Goal: Task Accomplishment & Management: Use online tool/utility

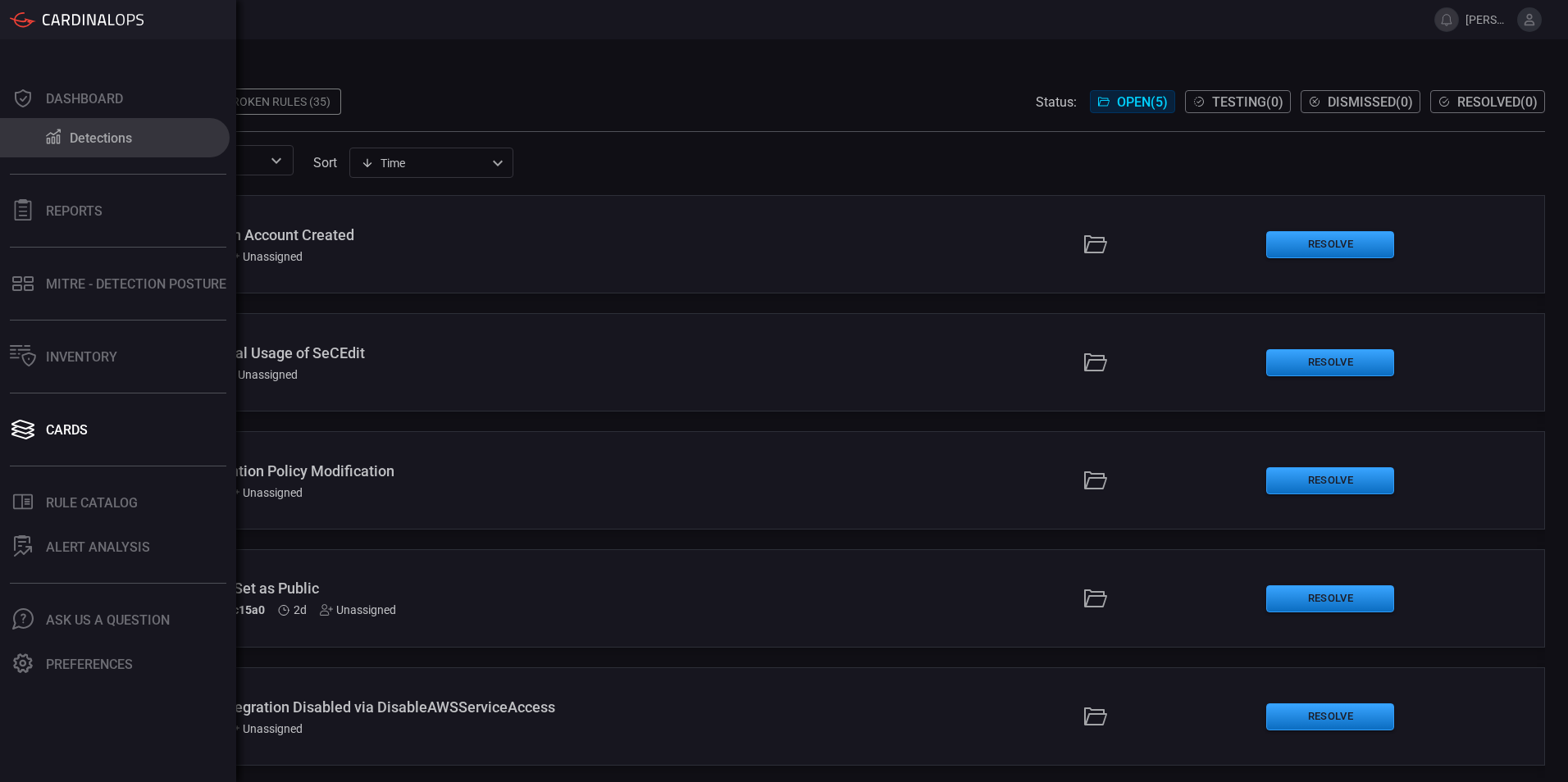
click at [76, 142] on div "Detections" at bounding box center [100, 138] width 62 height 15
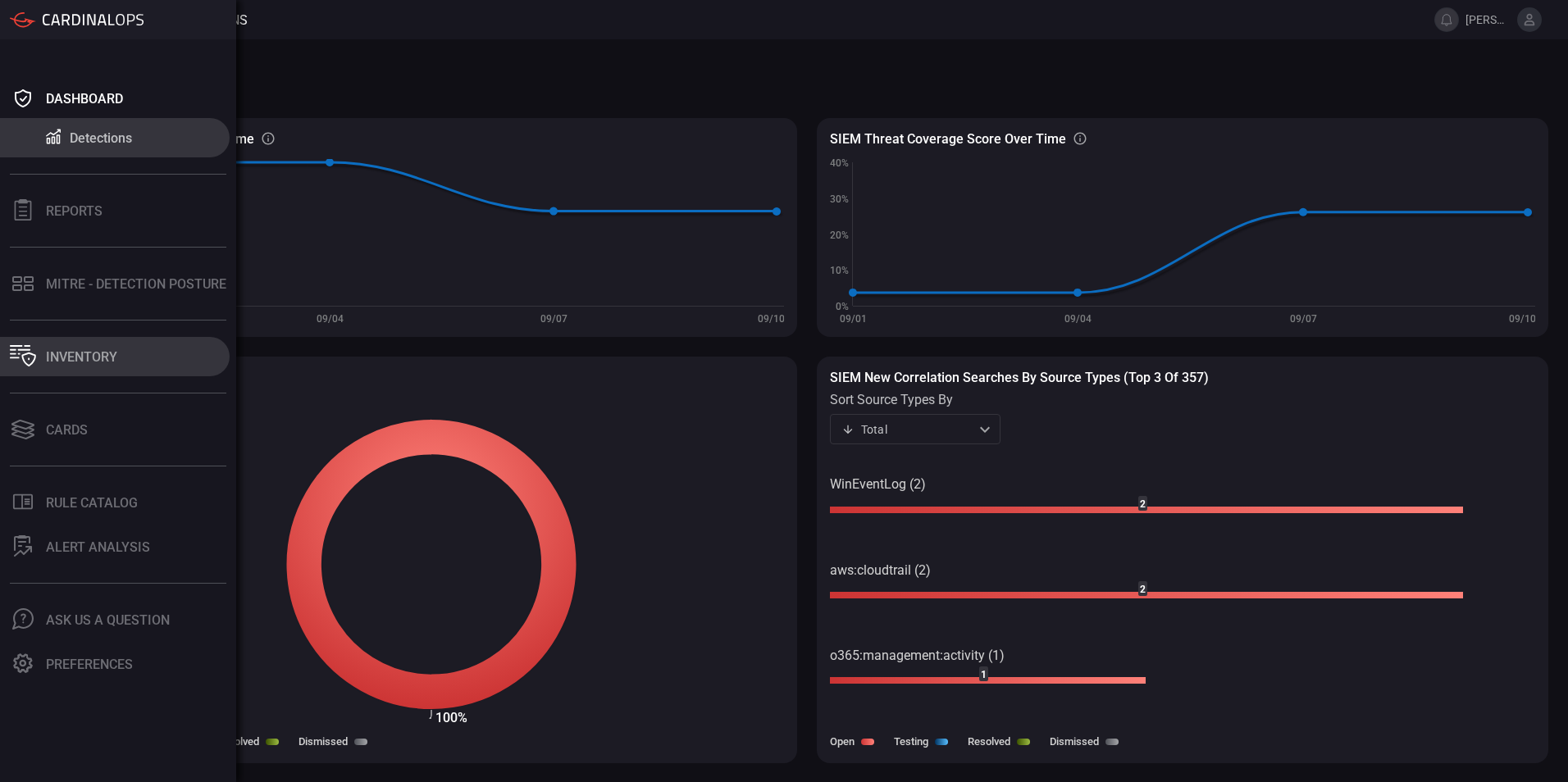
click at [77, 363] on div "Inventory" at bounding box center [81, 356] width 71 height 15
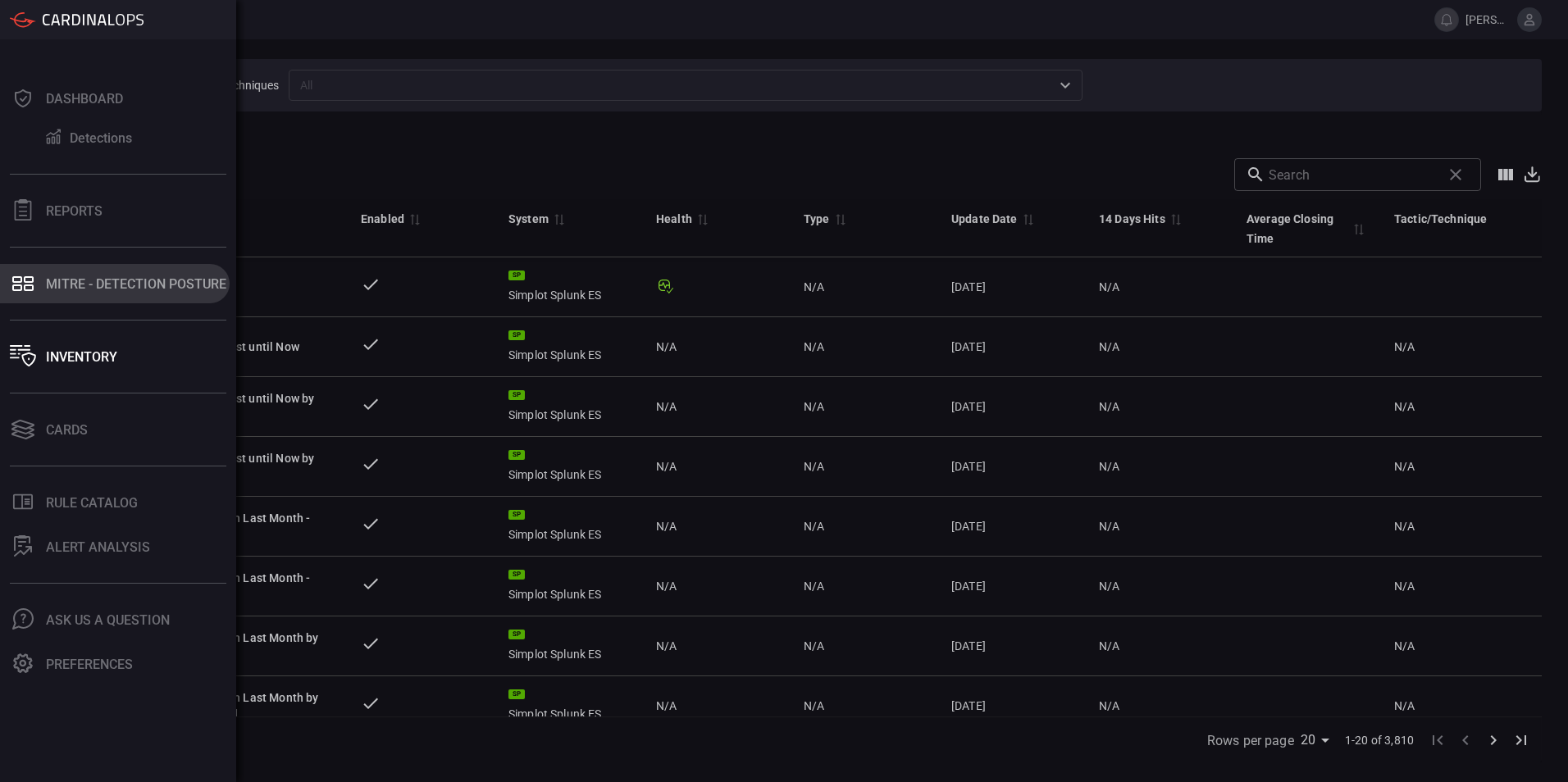
click at [133, 283] on div "MITRE - Detection Posture" at bounding box center [136, 283] width 180 height 15
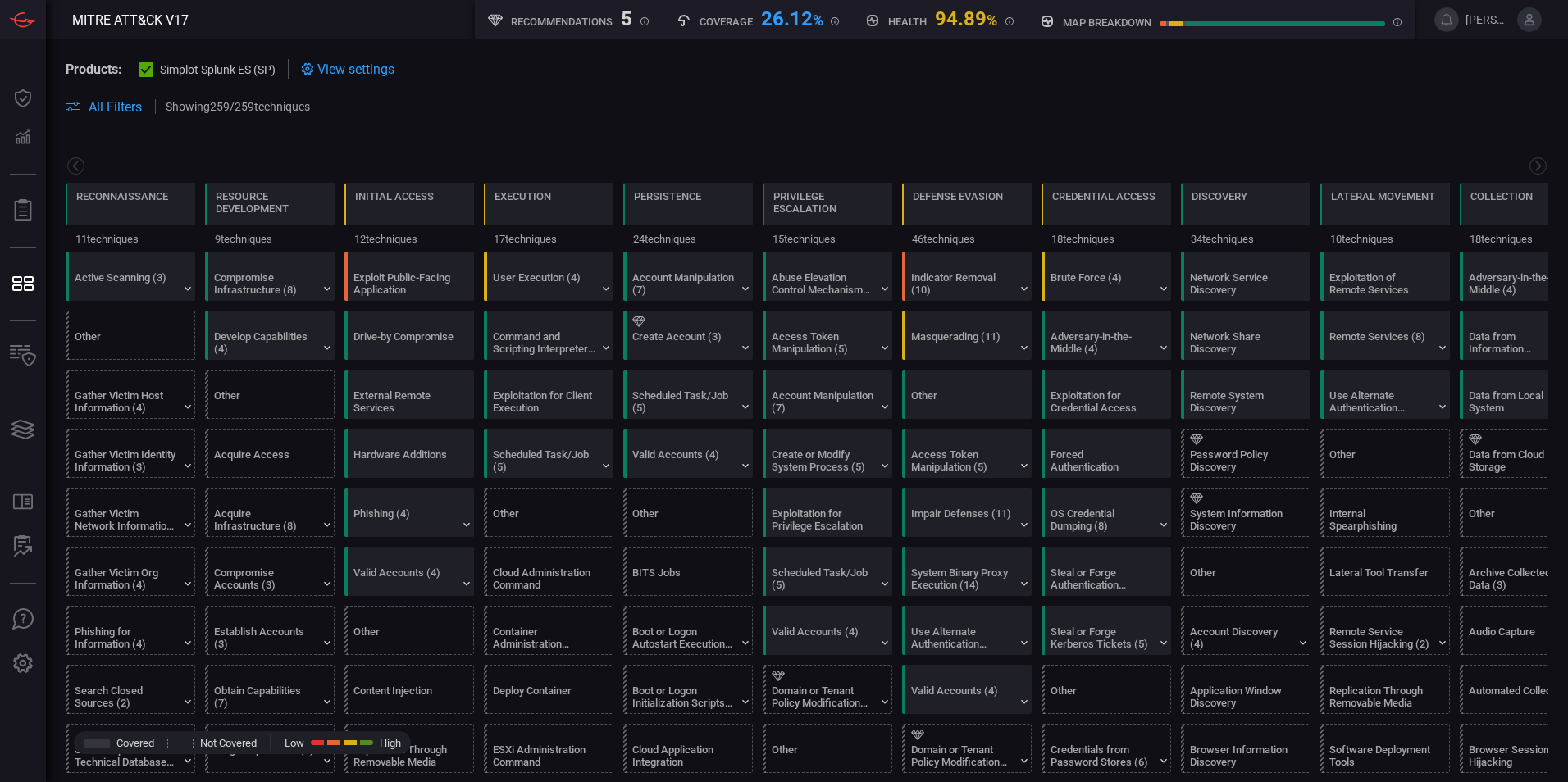
scroll to position [0, 215]
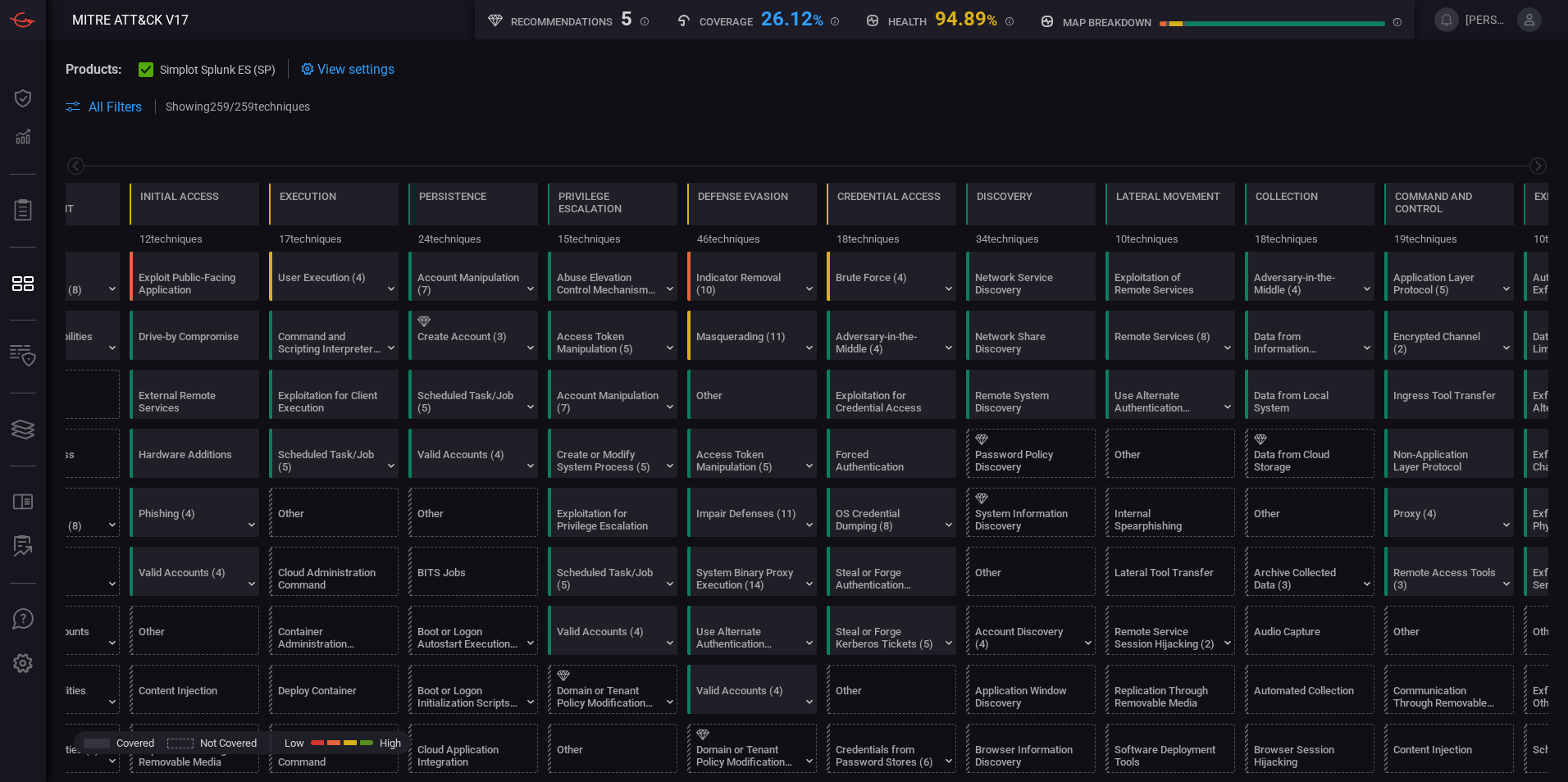
drag, startPoint x: 947, startPoint y: 21, endPoint x: 932, endPoint y: 21, distance: 15.0
click at [947, 21] on div "94.89 %" at bounding box center [966, 17] width 62 height 20
click at [591, 18] on h5 "Recommendations" at bounding box center [562, 22] width 102 height 13
click at [625, 19] on div "5" at bounding box center [626, 17] width 12 height 20
drag, startPoint x: 417, startPoint y: 126, endPoint x: 113, endPoint y: 117, distance: 304.1
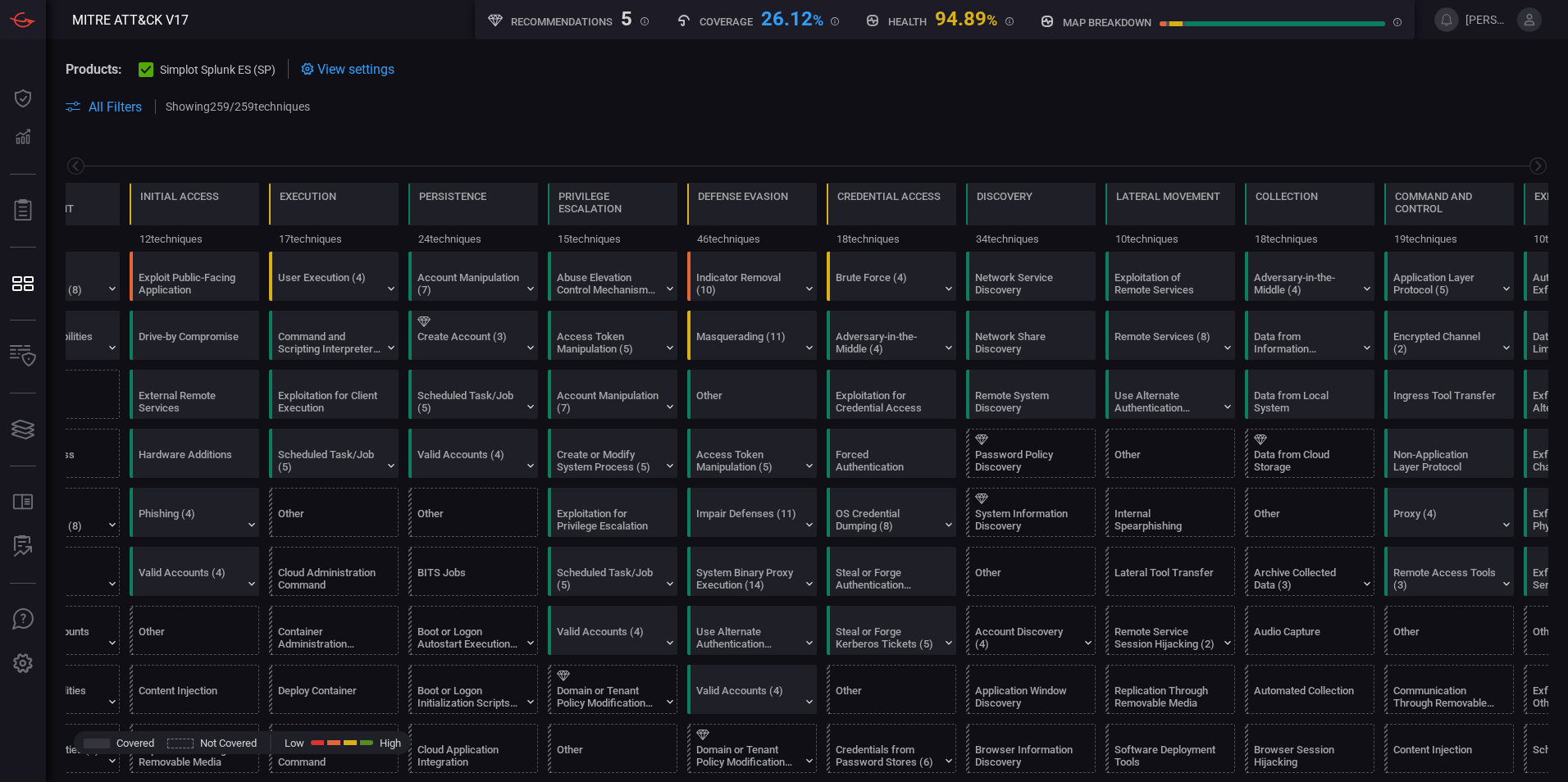
click at [417, 126] on span at bounding box center [807, 126] width 1482 height 20
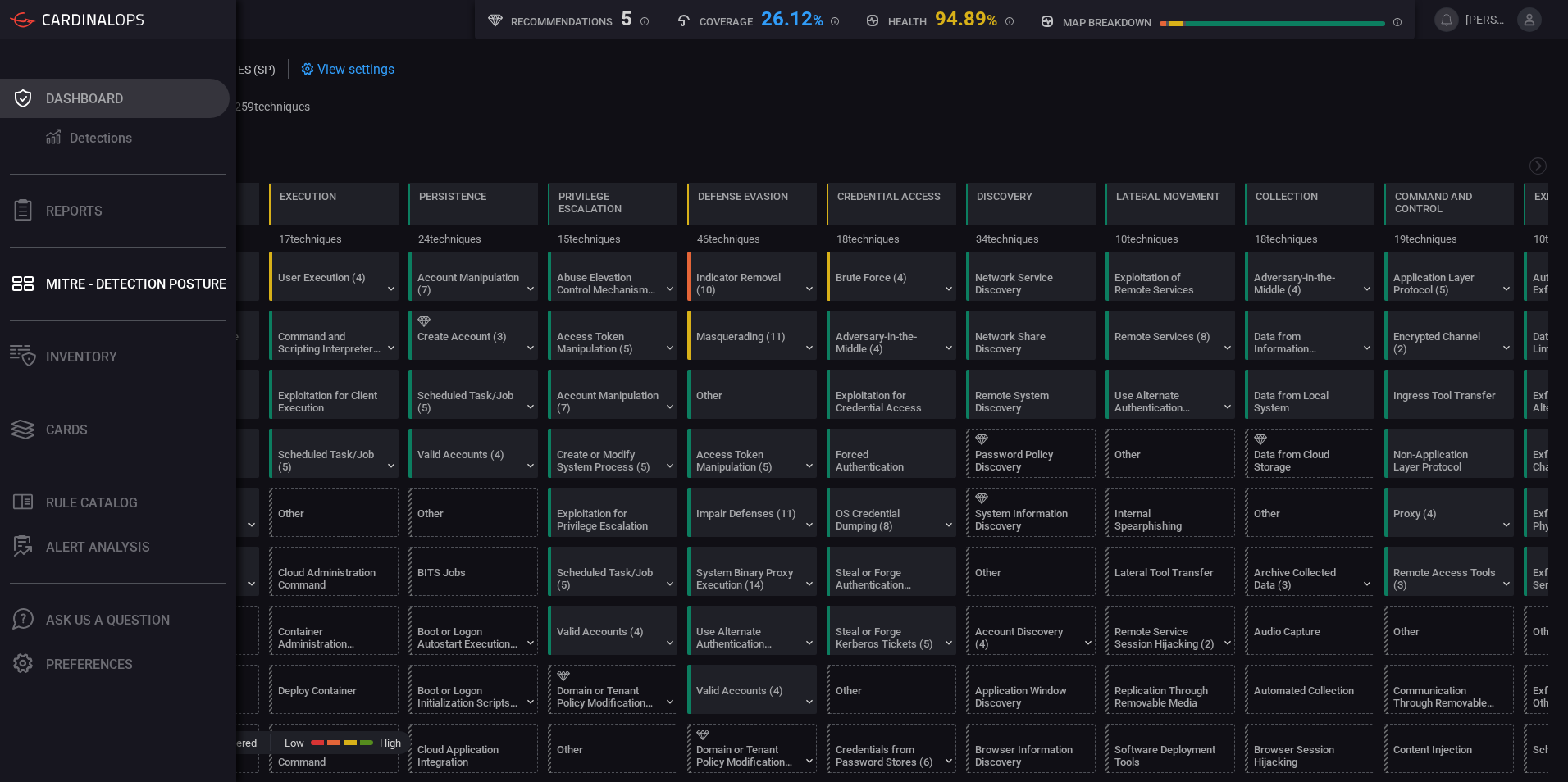
click at [104, 93] on div "Dashboard" at bounding box center [85, 98] width 77 height 15
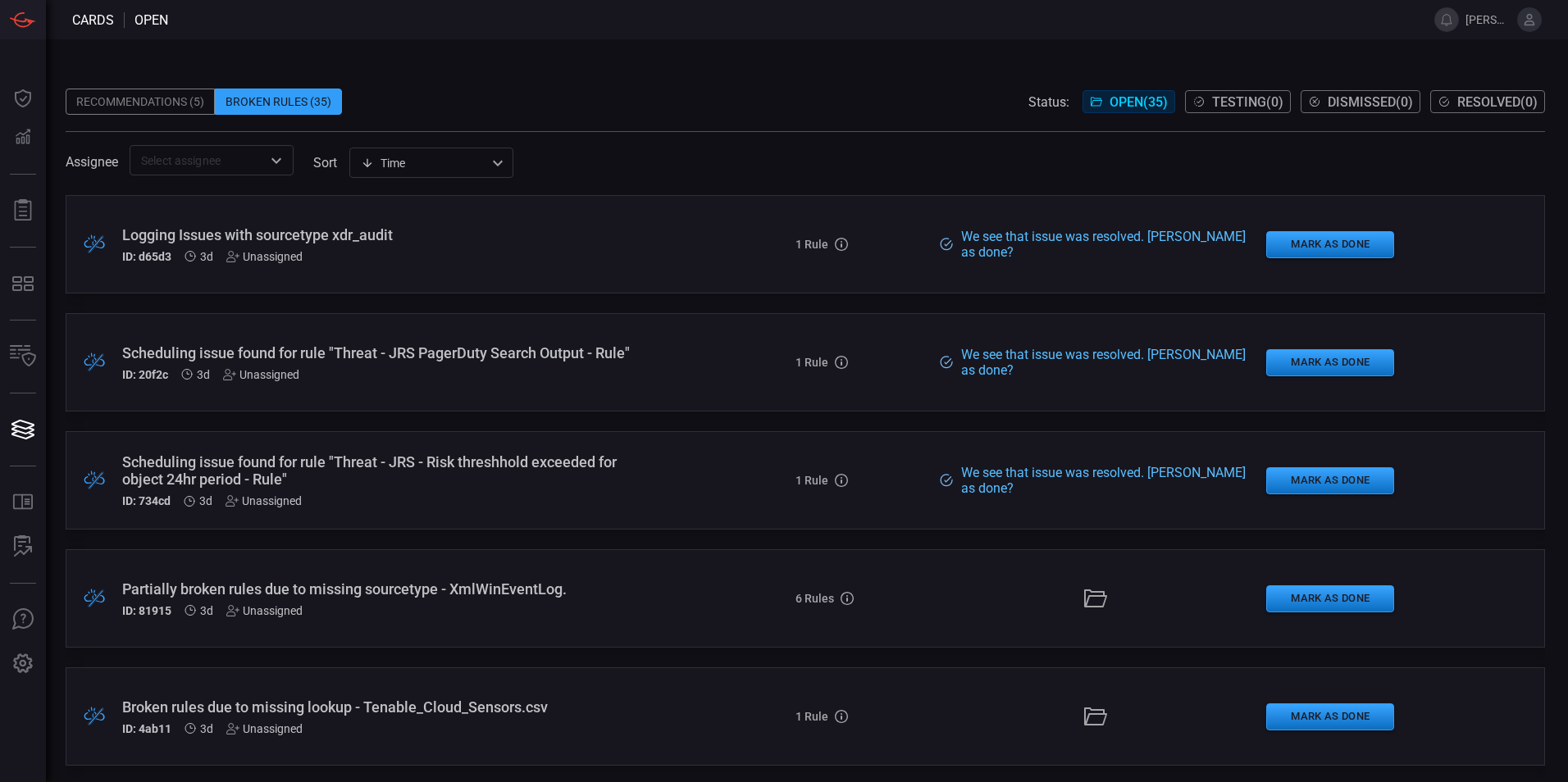
click at [321, 360] on div "Scheduling issue found for rule "Threat - JRS PagerDuty Search Output - Rule"" at bounding box center [381, 353] width 518 height 17
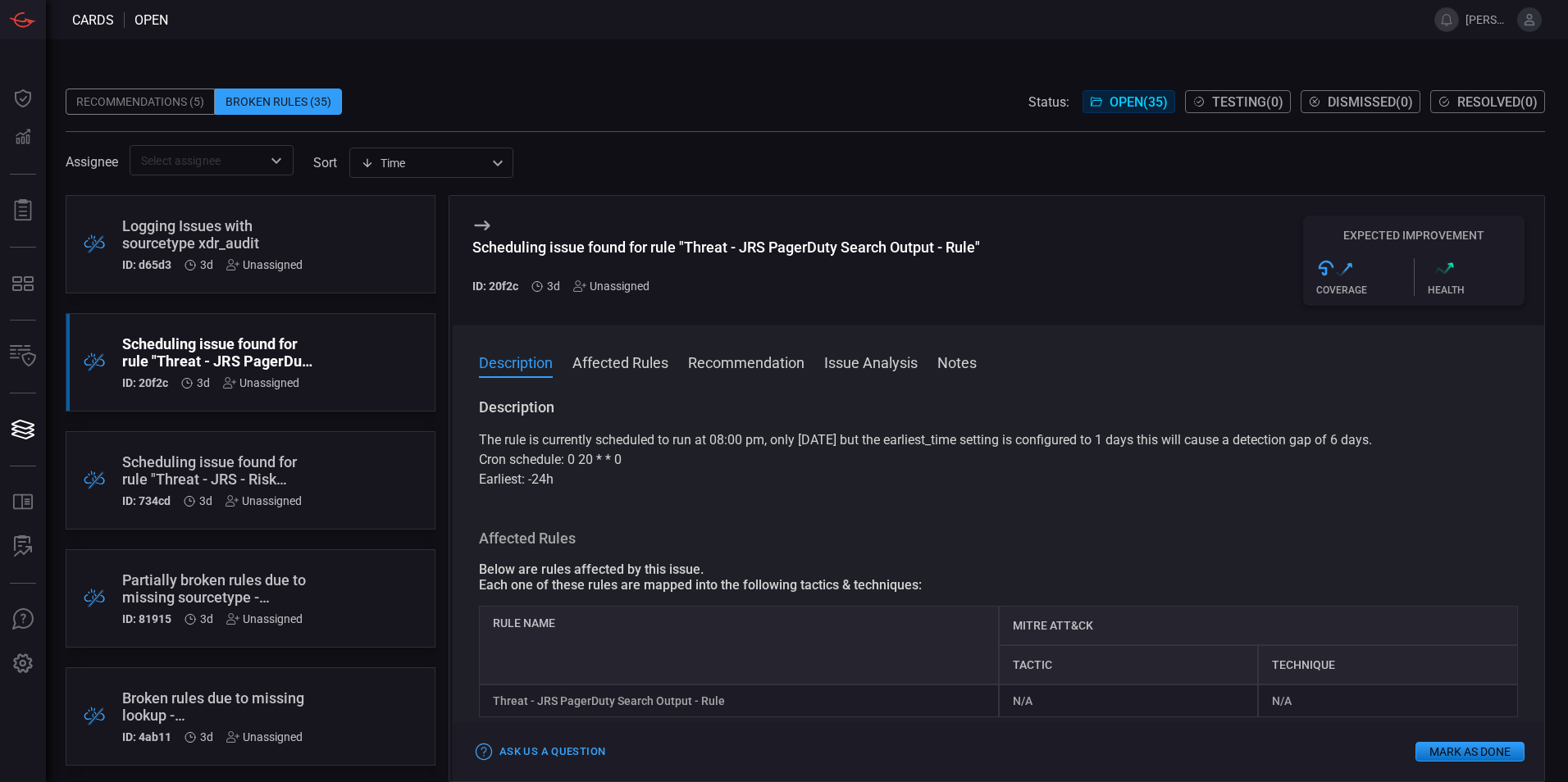
click at [617, 356] on button "Affected Rules" at bounding box center [620, 362] width 96 height 20
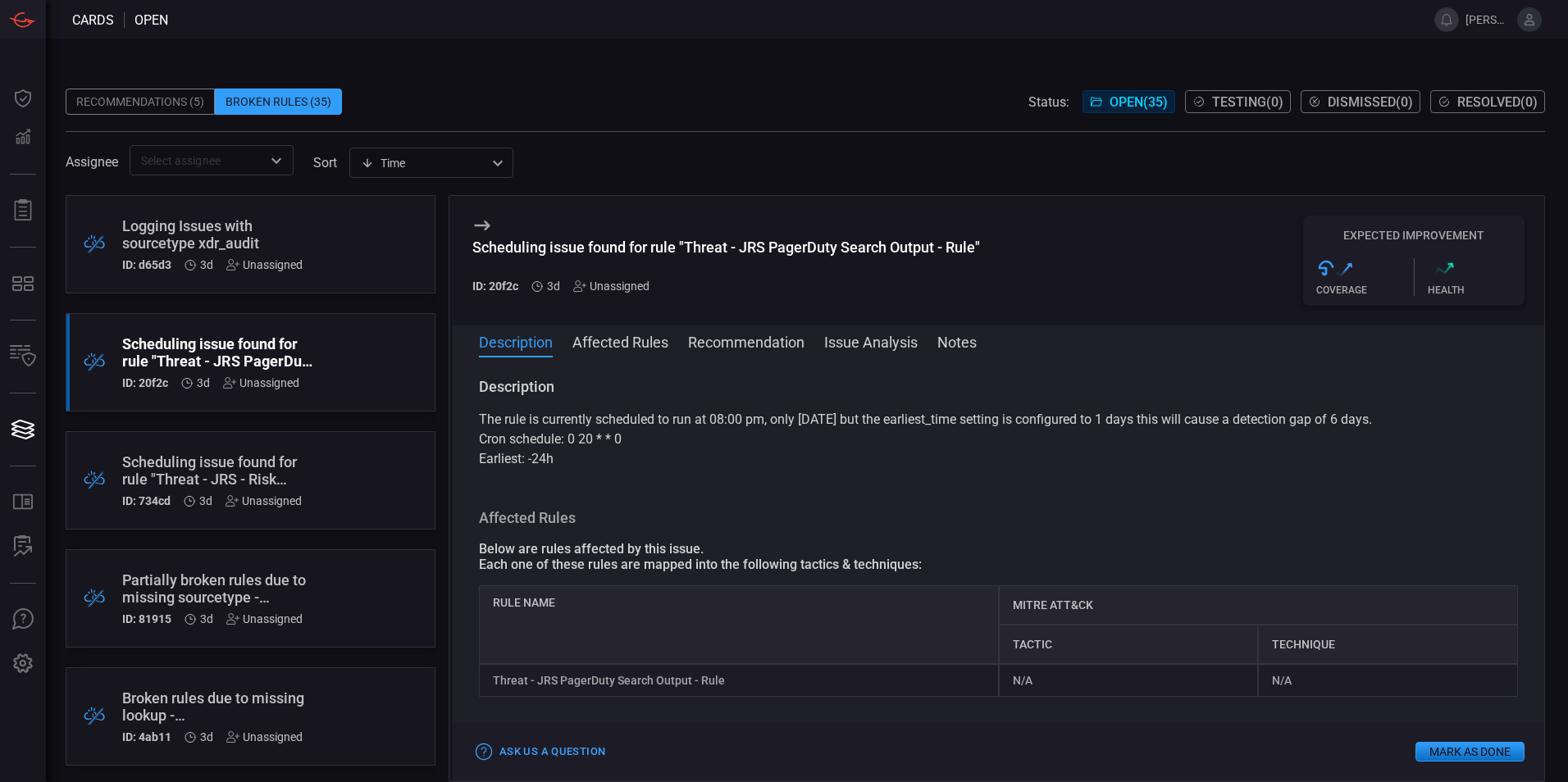
click at [878, 344] on button "Issue Analysis" at bounding box center [871, 341] width 94 height 20
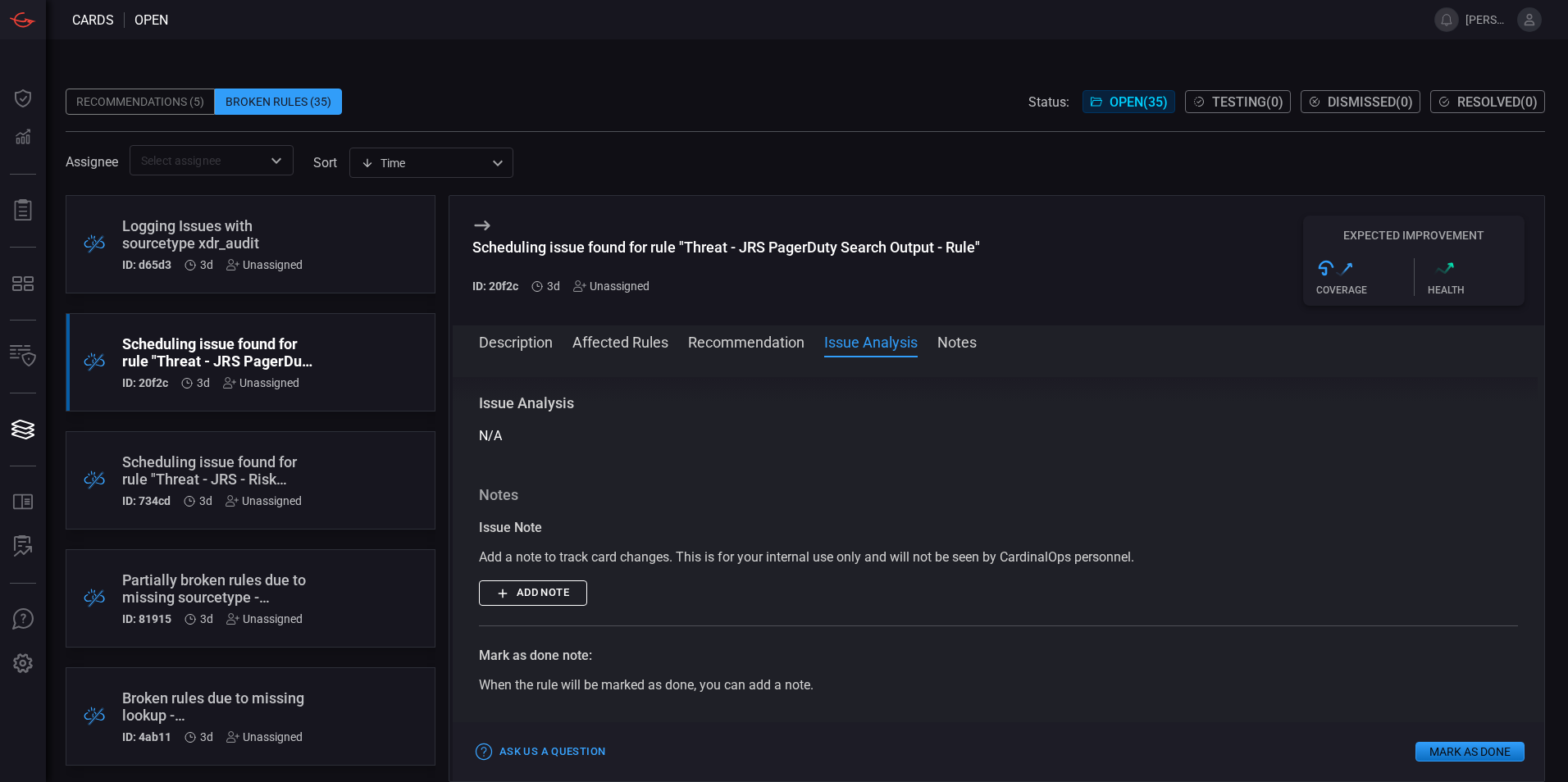
click at [970, 342] on button "Notes" at bounding box center [957, 341] width 40 height 20
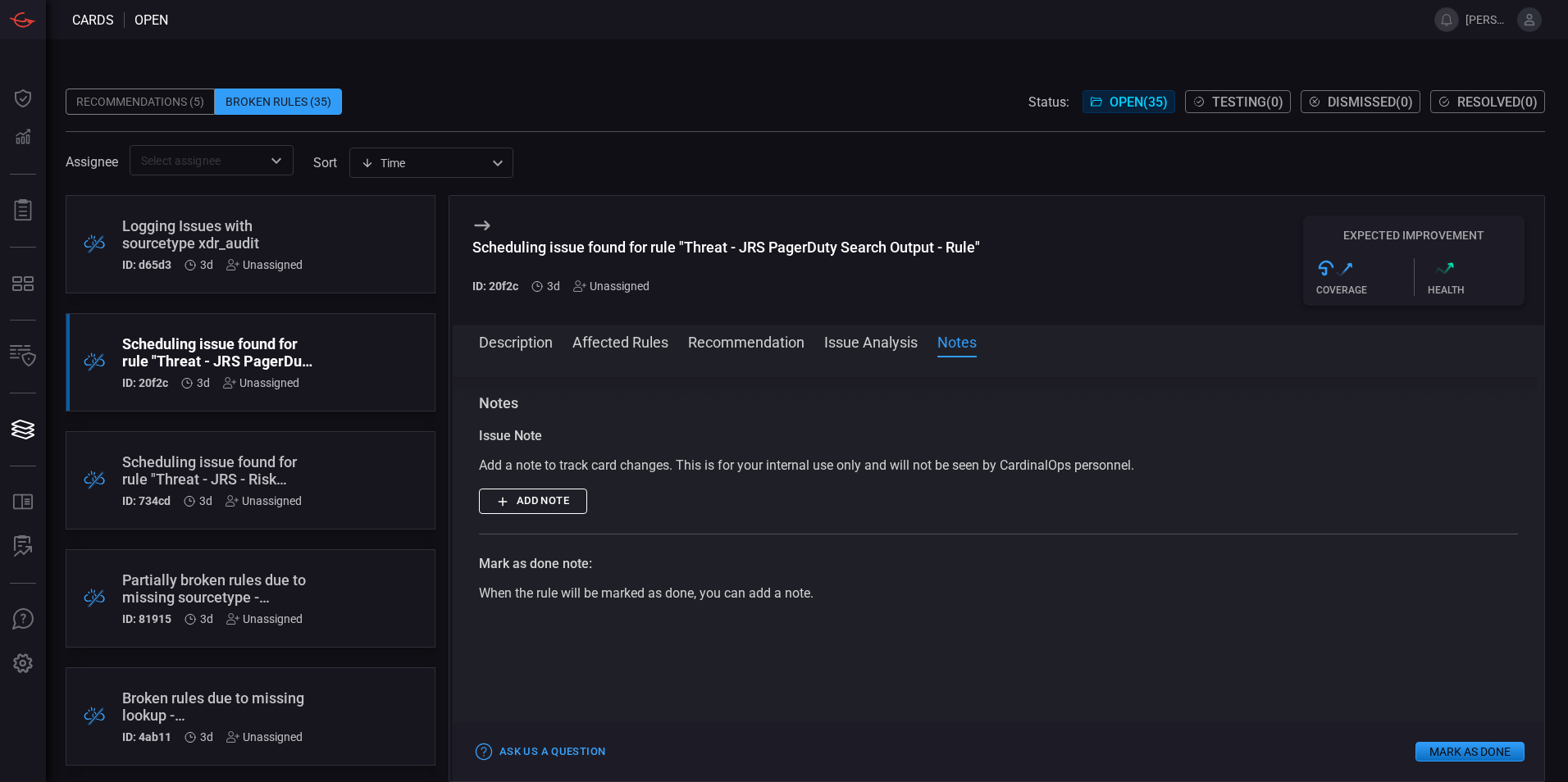
click at [774, 335] on button "Recommendation" at bounding box center [745, 341] width 116 height 20
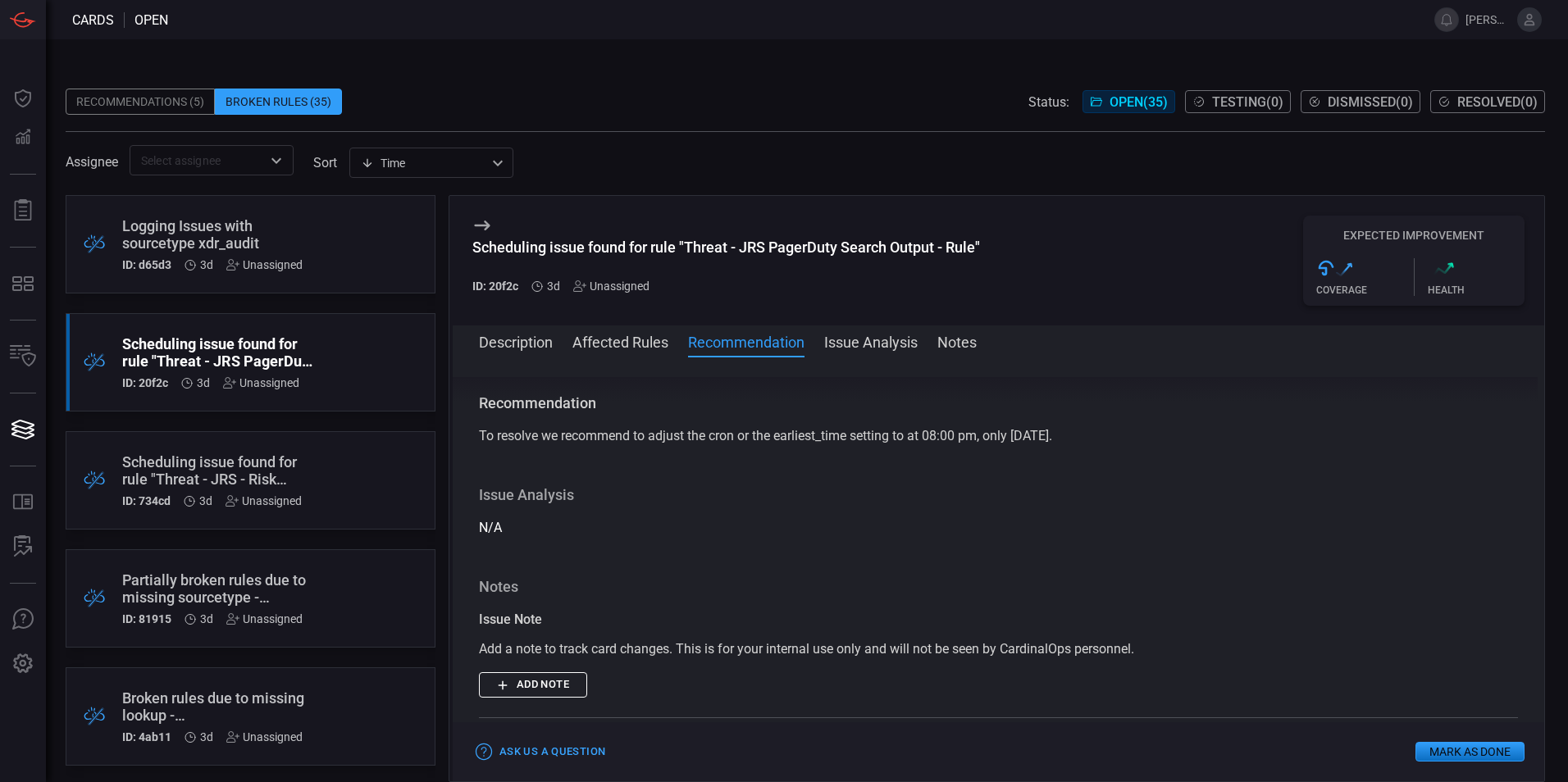
click at [612, 339] on button "Affected Rules" at bounding box center [620, 341] width 96 height 20
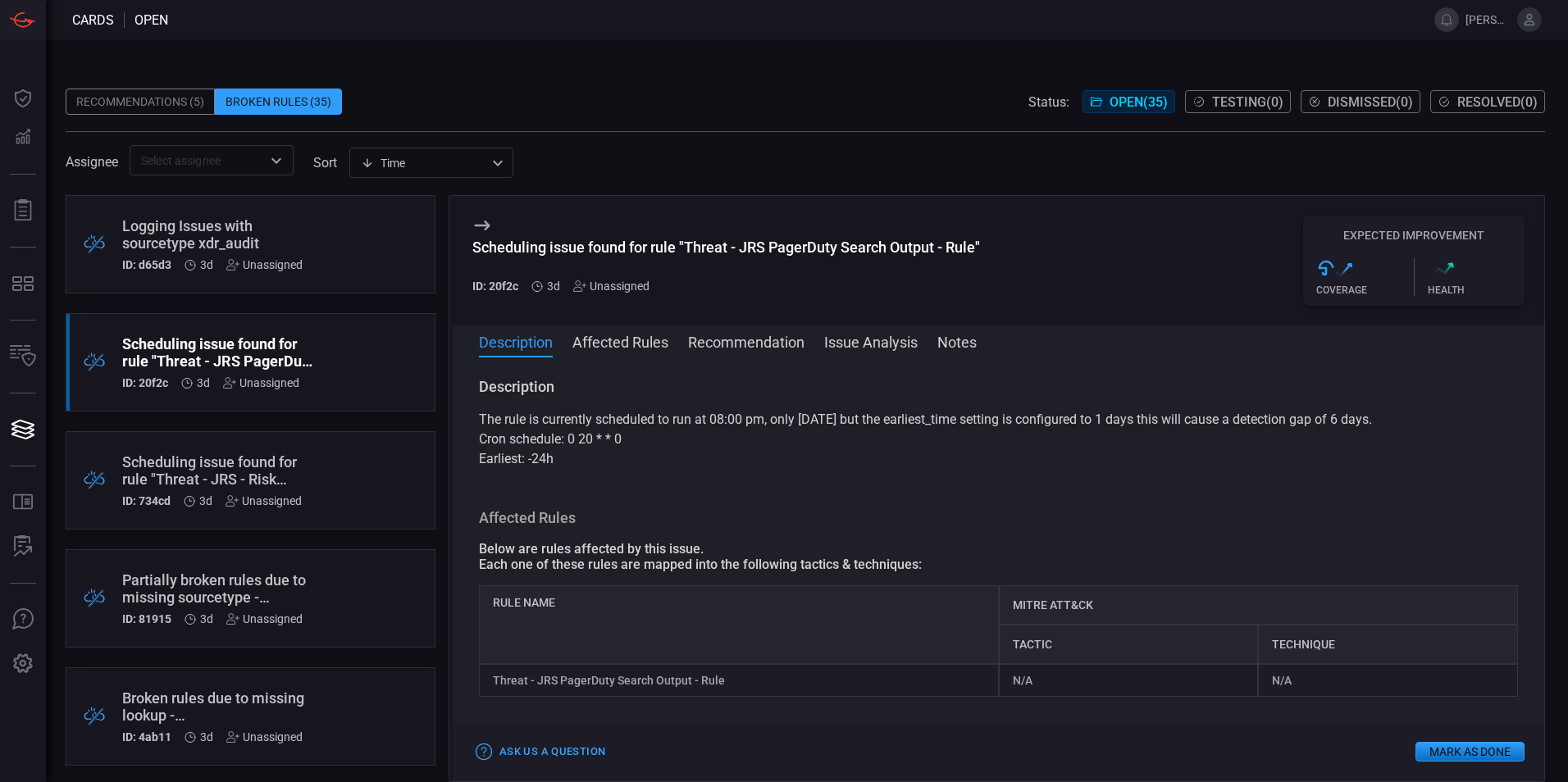
drag, startPoint x: 635, startPoint y: 439, endPoint x: 569, endPoint y: 439, distance: 66.0
click at [569, 439] on p "Cron schedule: 0 20 * * 0" at bounding box center [998, 439] width 1039 height 20
drag, startPoint x: 546, startPoint y: 462, endPoint x: 529, endPoint y: 460, distance: 17.1
click at [529, 460] on p "Earliest: -24h" at bounding box center [998, 459] width 1039 height 20
click at [483, 225] on icon at bounding box center [482, 225] width 15 height 10
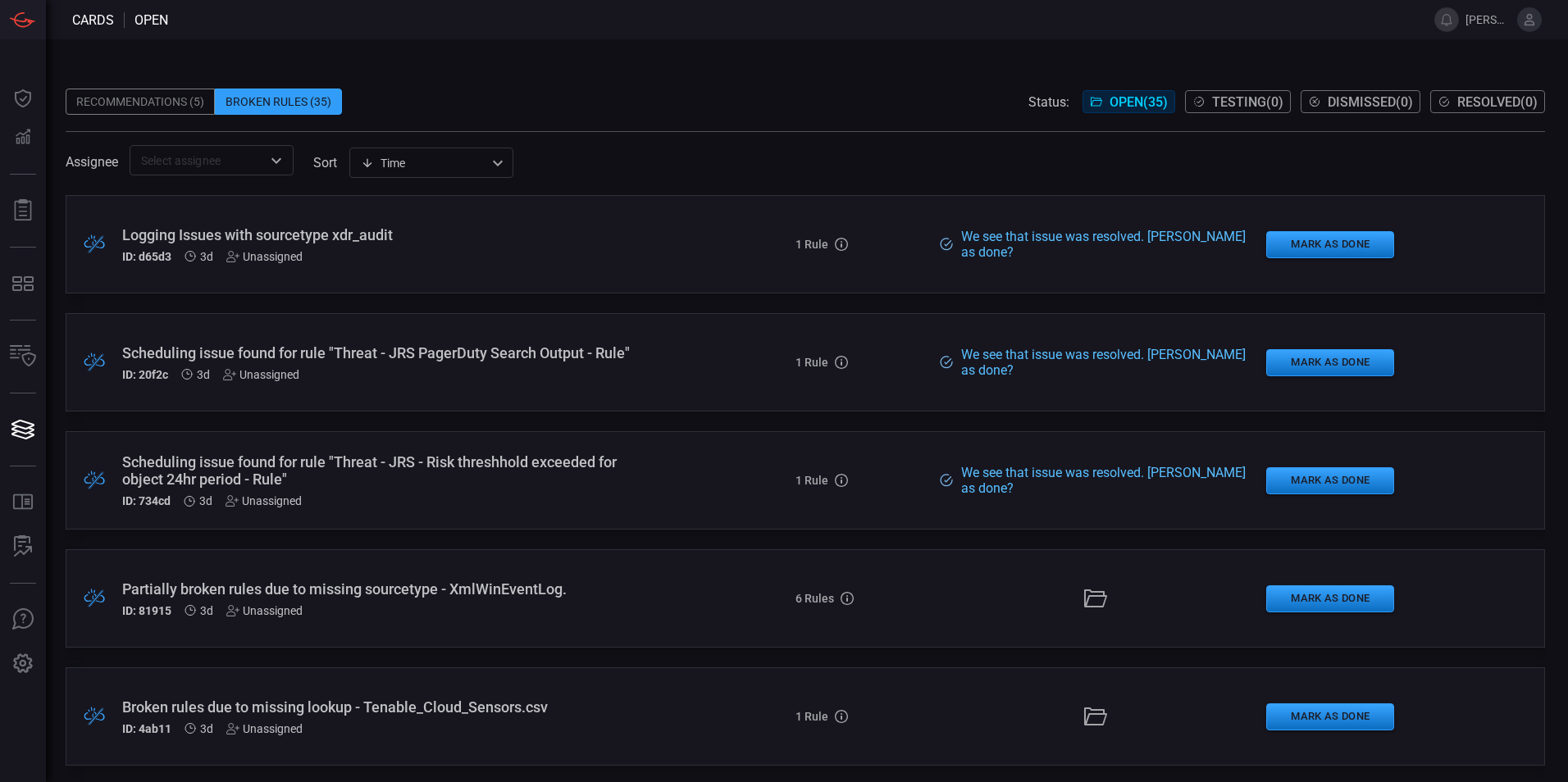
click at [431, 379] on div "ID: 20f2c 3d Unassigned" at bounding box center [381, 374] width 518 height 13
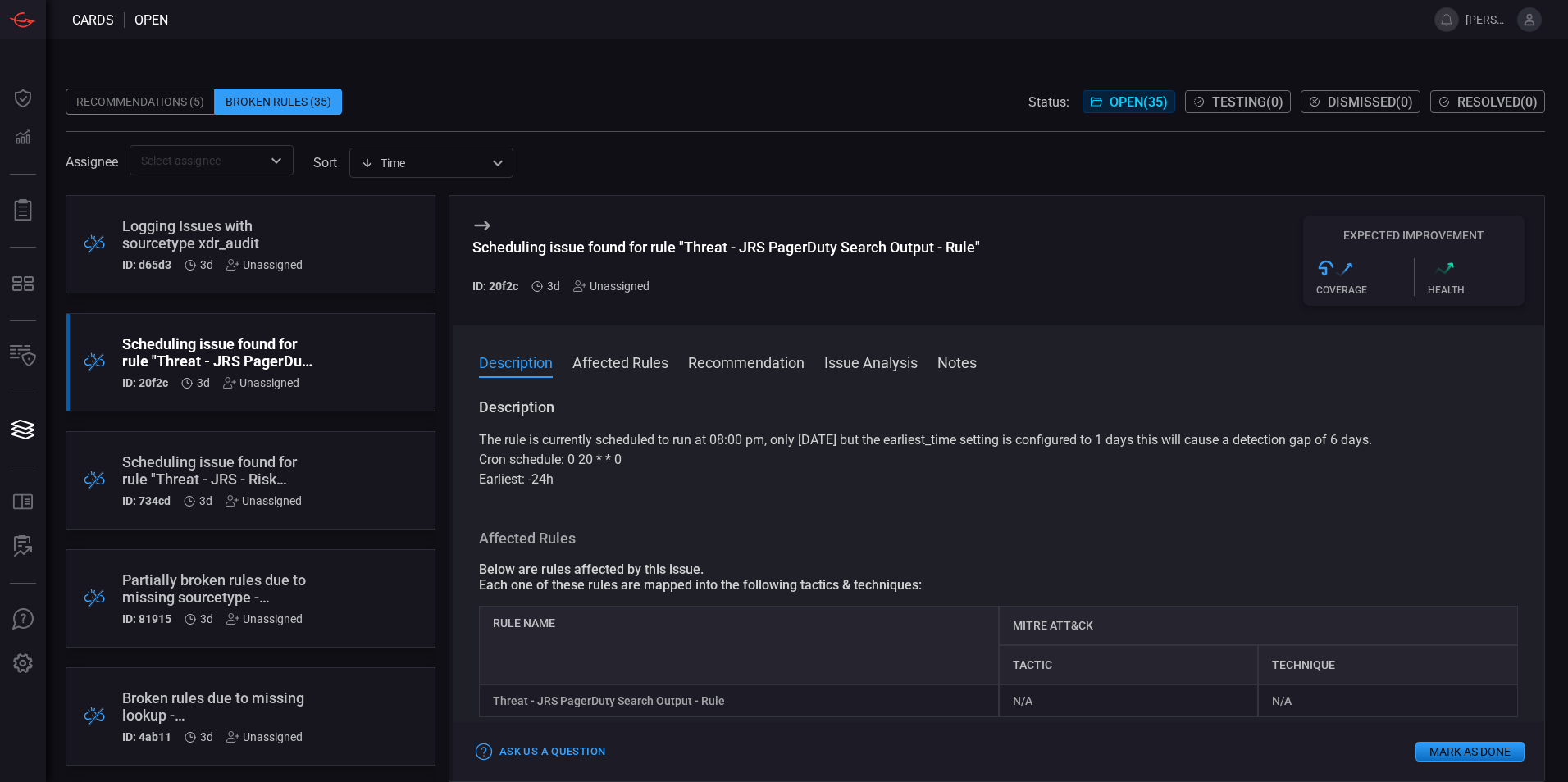
click at [1470, 750] on button "Mark as Done" at bounding box center [1469, 751] width 109 height 20
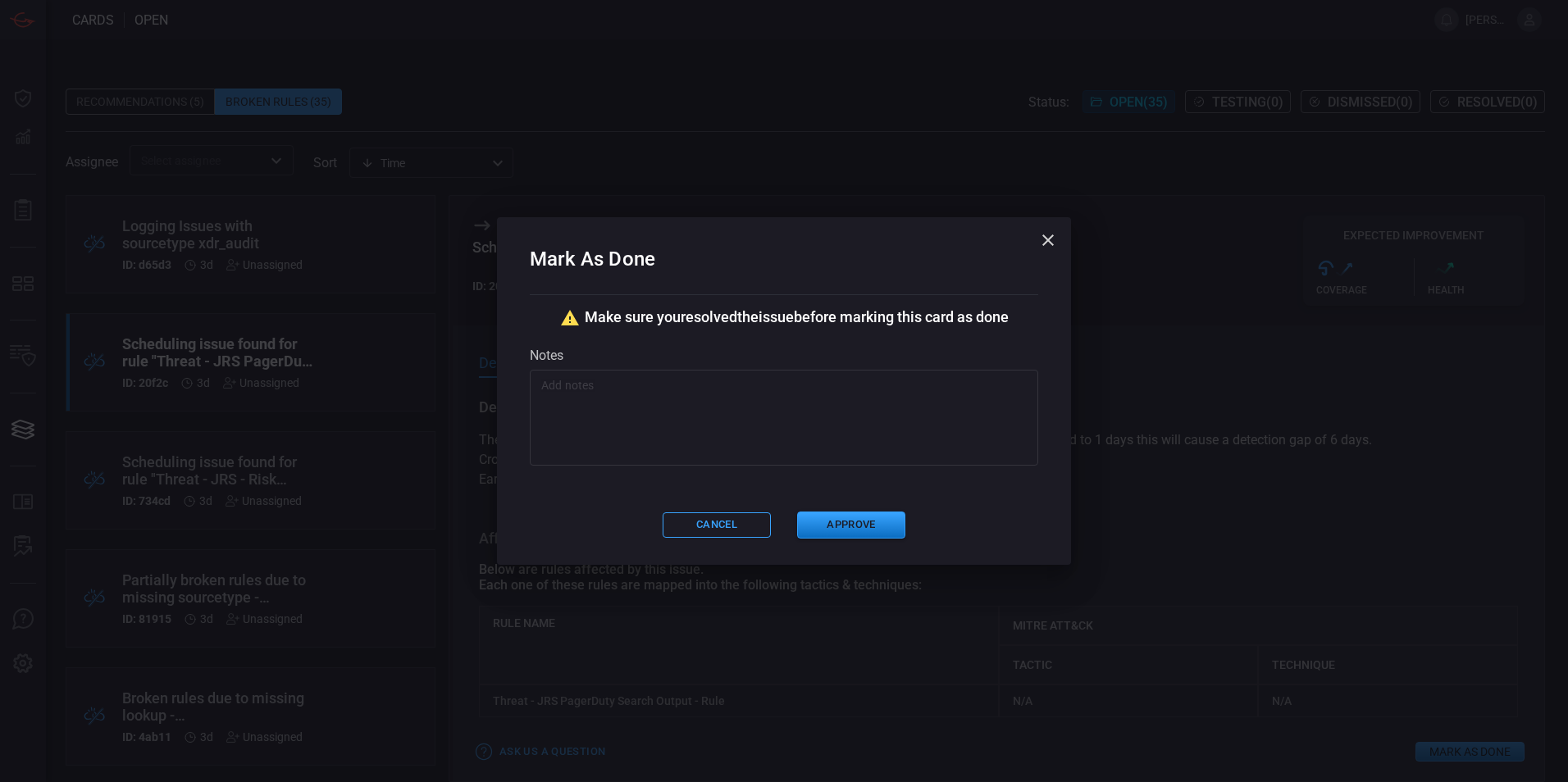
click at [685, 389] on textarea at bounding box center [783, 418] width 485 height 82
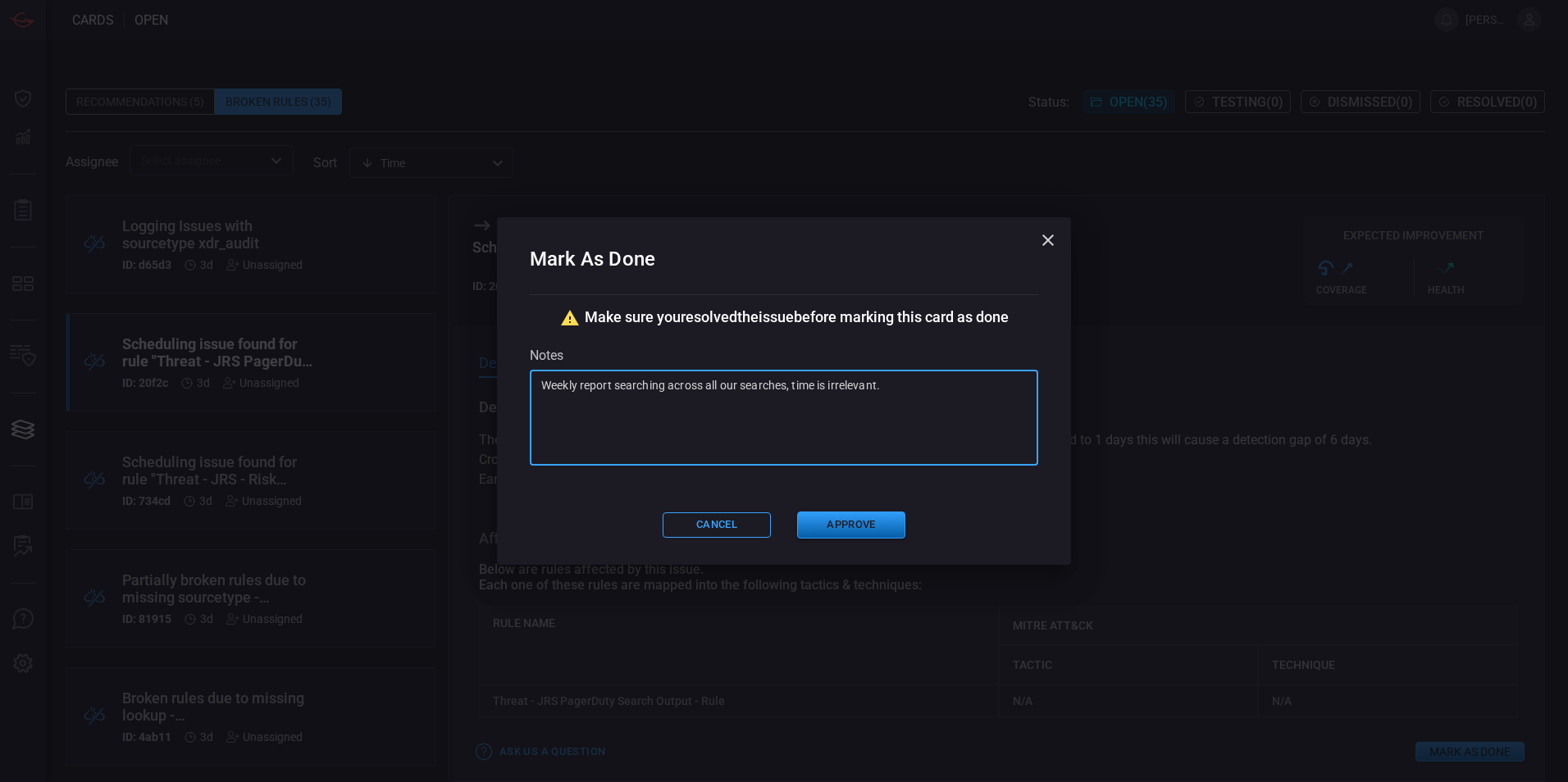
type textarea "Weekly report searching across all our searches, time is irrelevant."
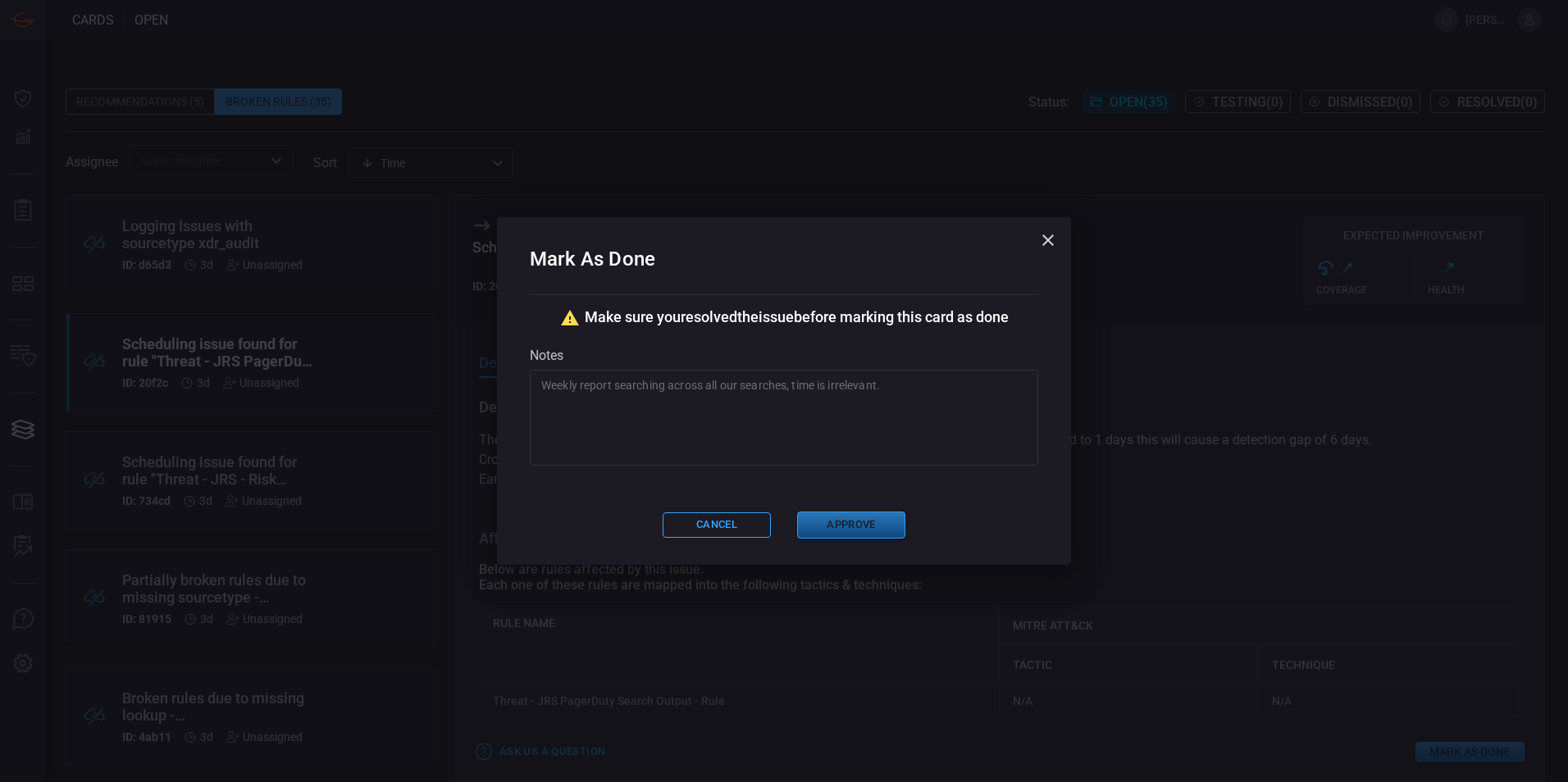
click at [860, 520] on button "Approve" at bounding box center [852, 525] width 108 height 27
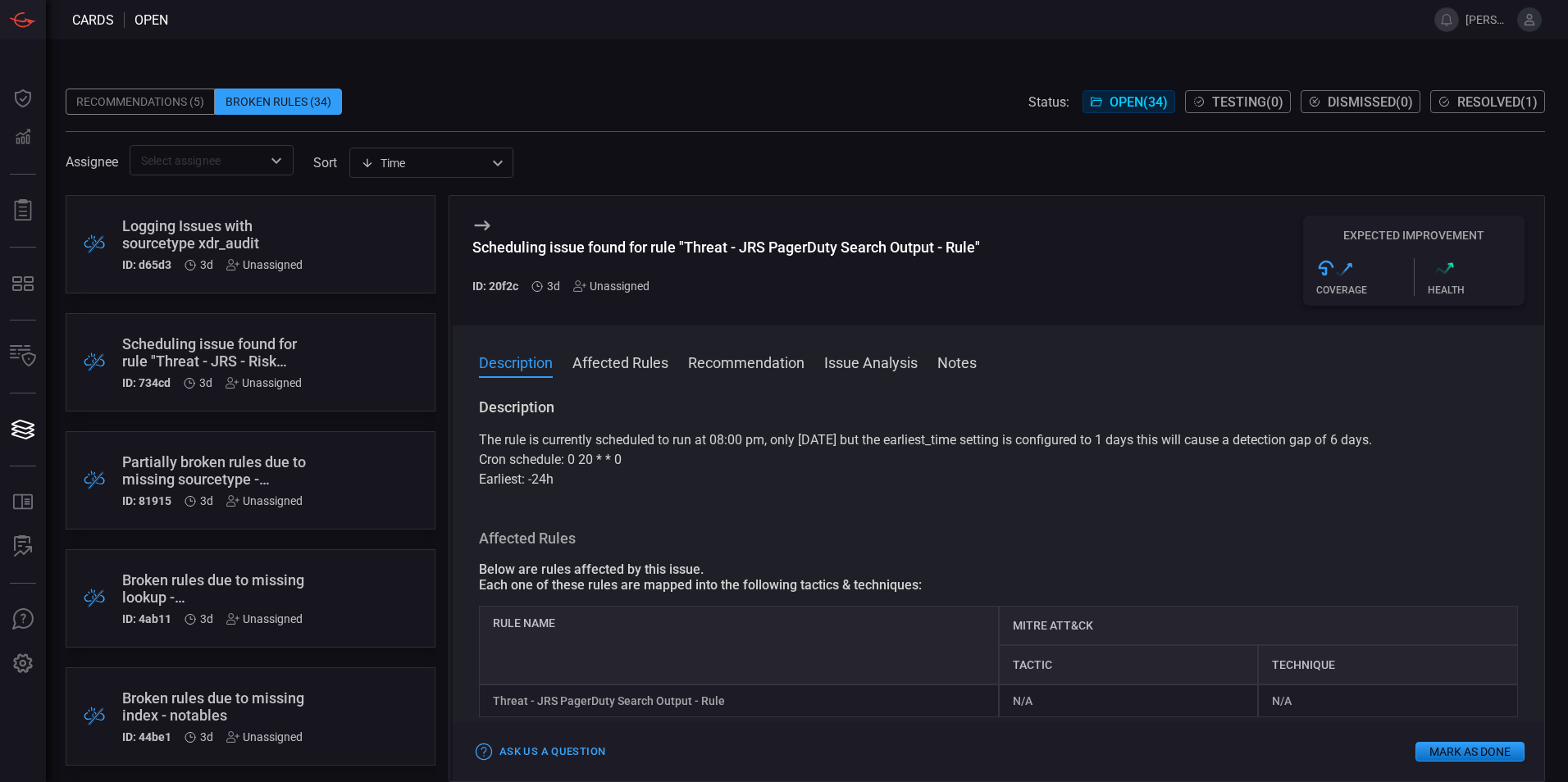
click at [237, 593] on div "Broken rules due to missing lookup - Tenable_Cloud_Sensors.csv" at bounding box center [220, 589] width 194 height 34
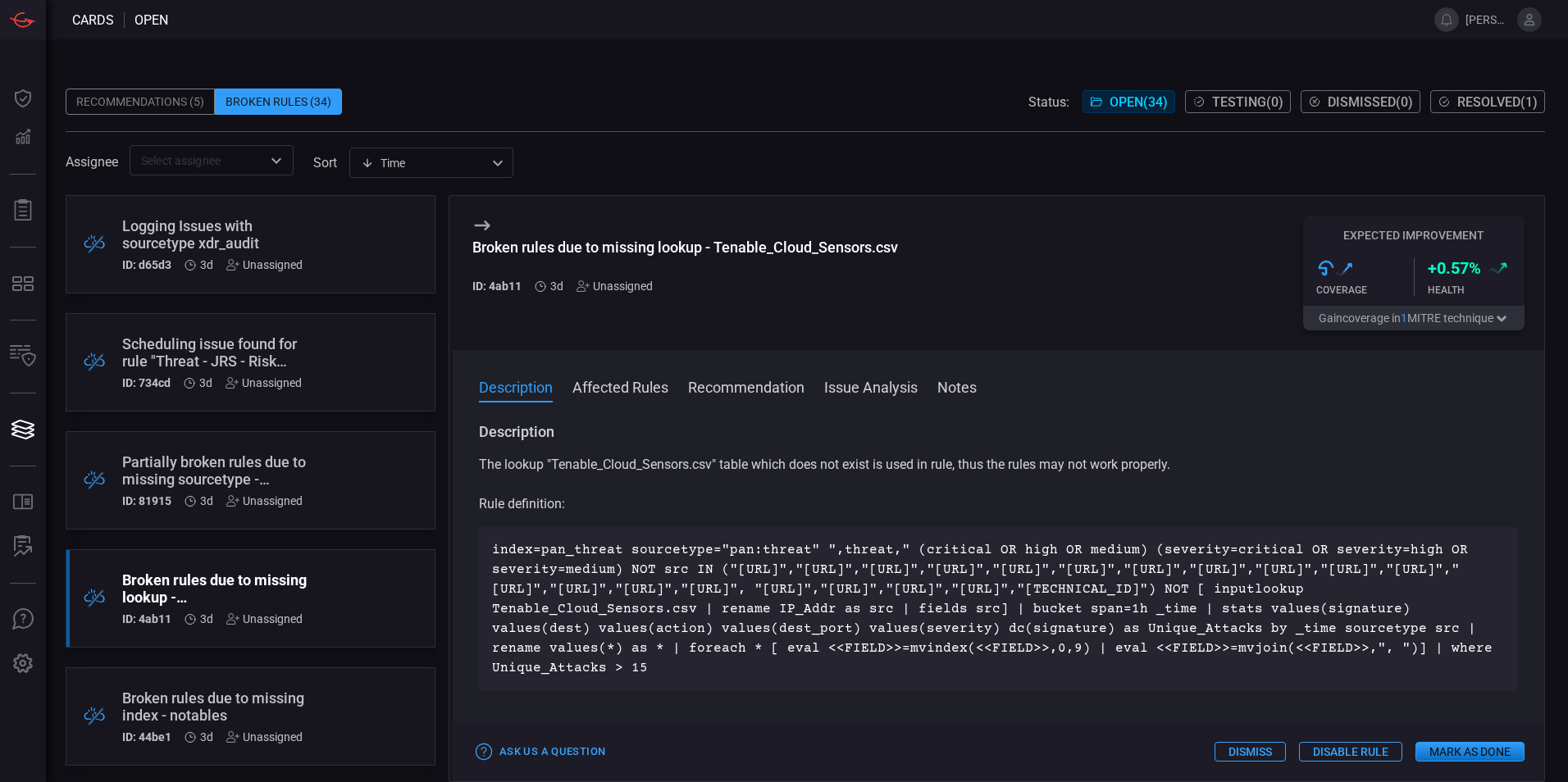
click at [613, 391] on button "Affected Rules" at bounding box center [620, 386] width 96 height 20
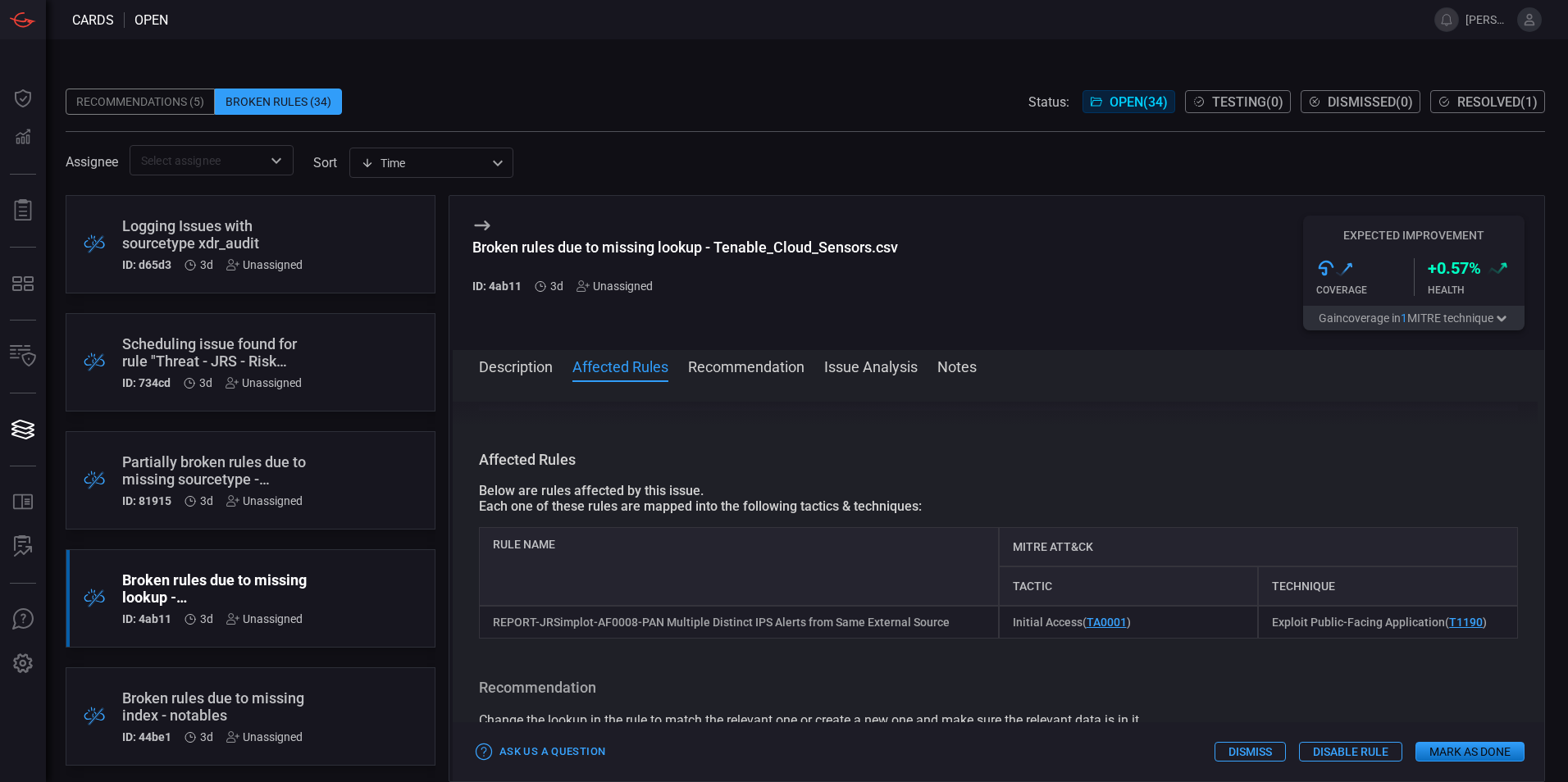
scroll to position [311, 0]
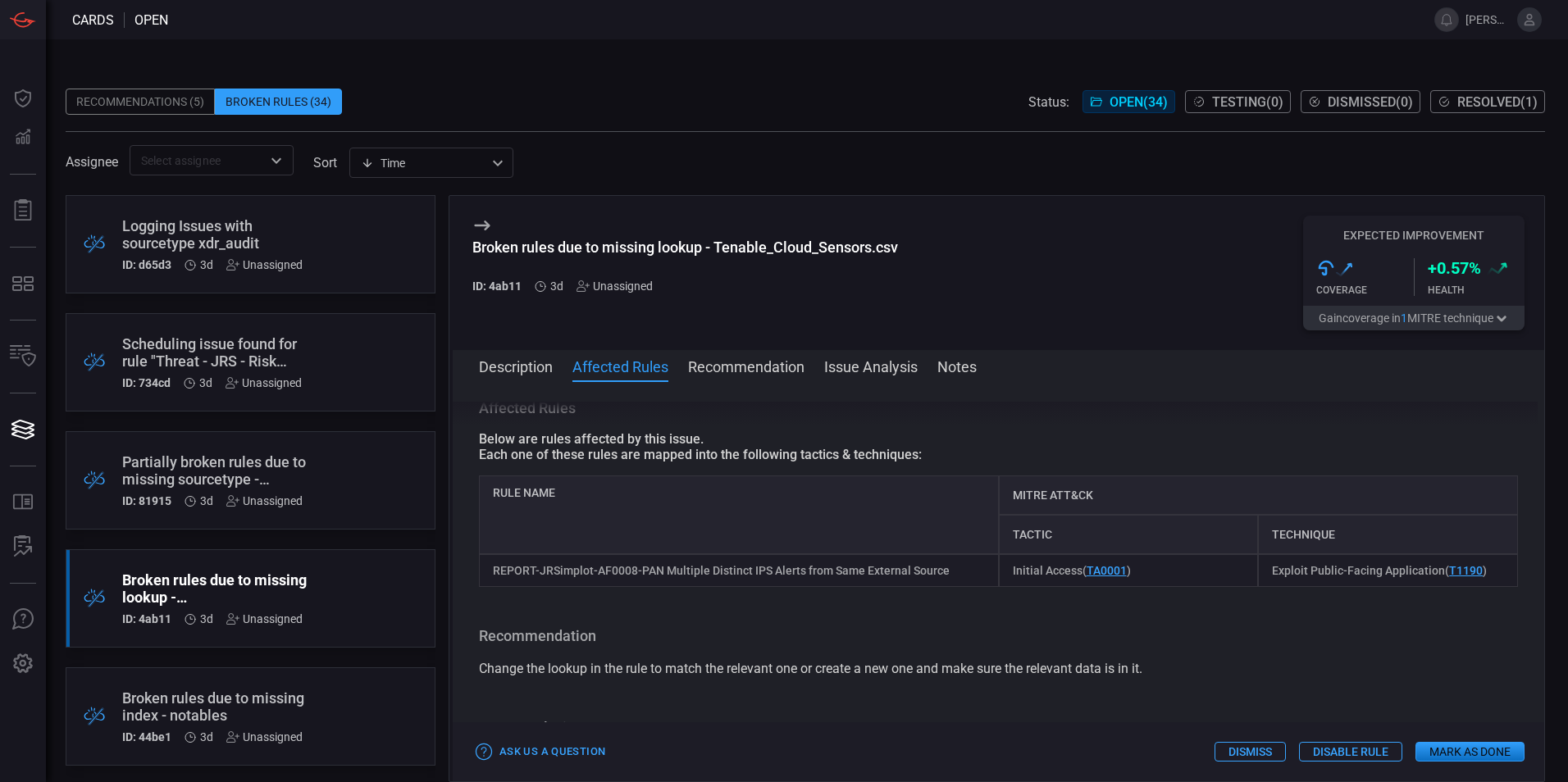
click at [1499, 101] on span "Resolved ( 1 )" at bounding box center [1497, 102] width 80 height 15
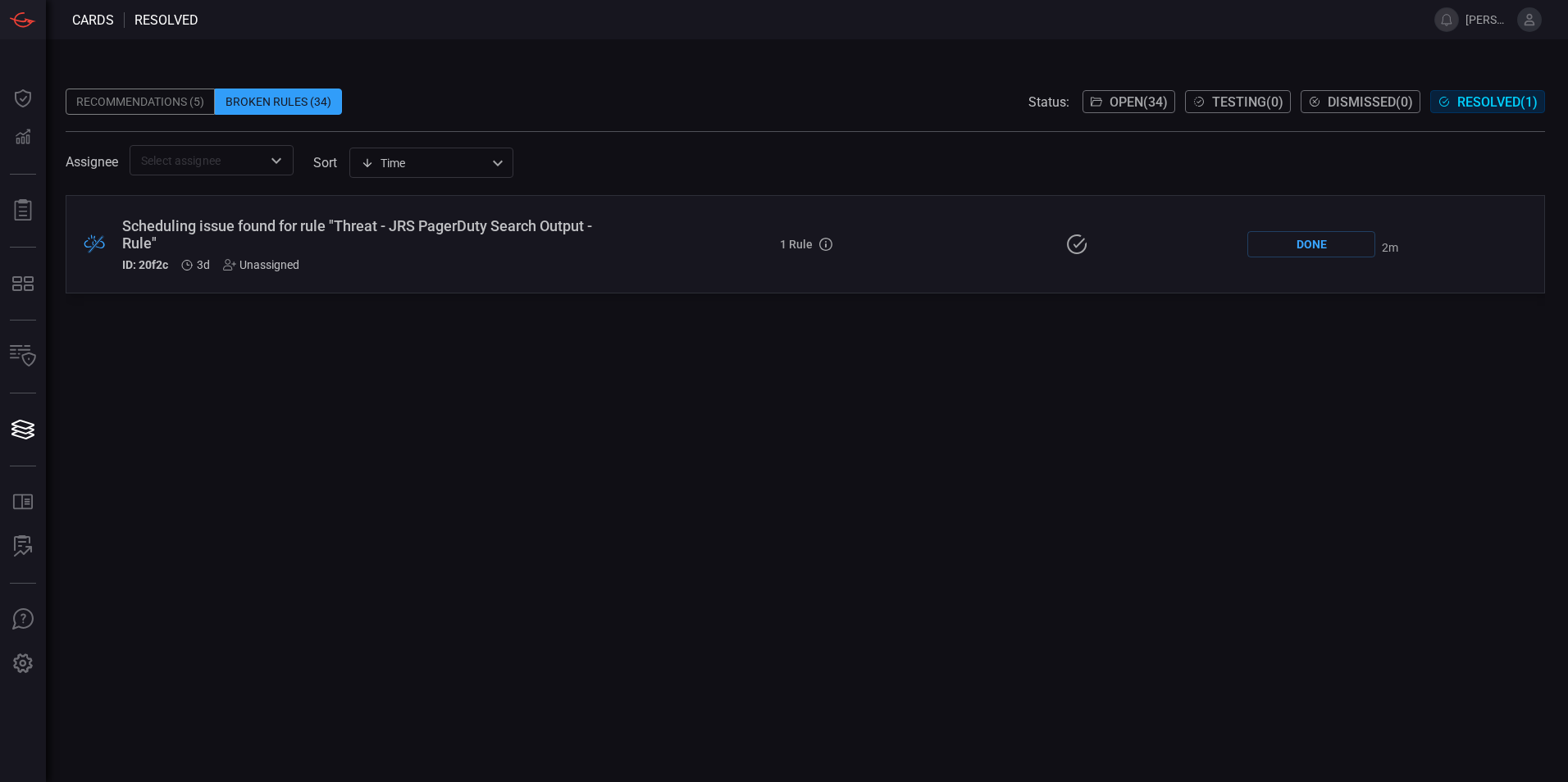
click at [203, 237] on div "Scheduling issue found for rule "Threat - JRS PagerDuty Search Output - Rule"" at bounding box center [374, 234] width 505 height 34
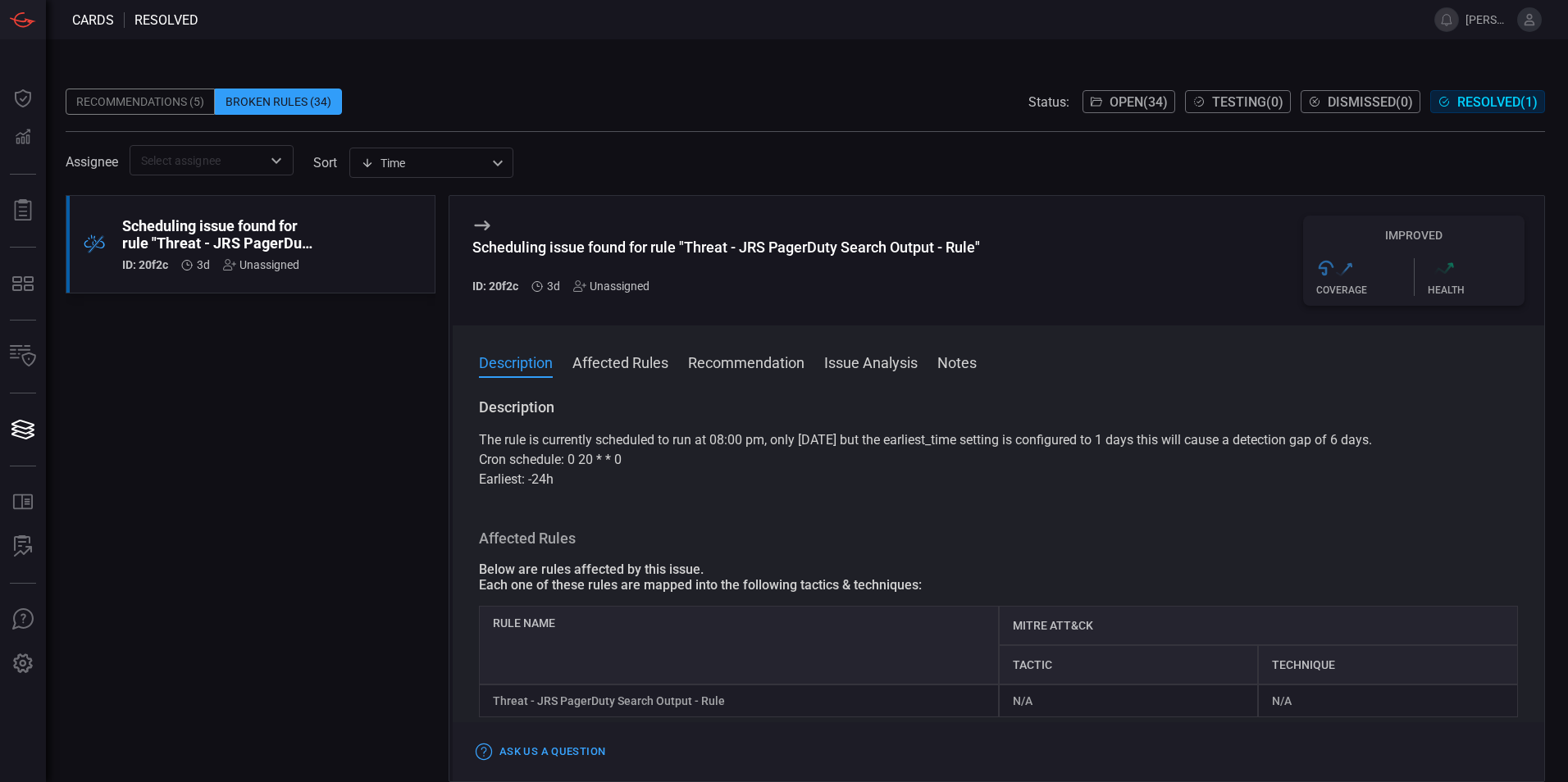
click at [1125, 96] on span "Open ( 34 )" at bounding box center [1139, 102] width 59 height 15
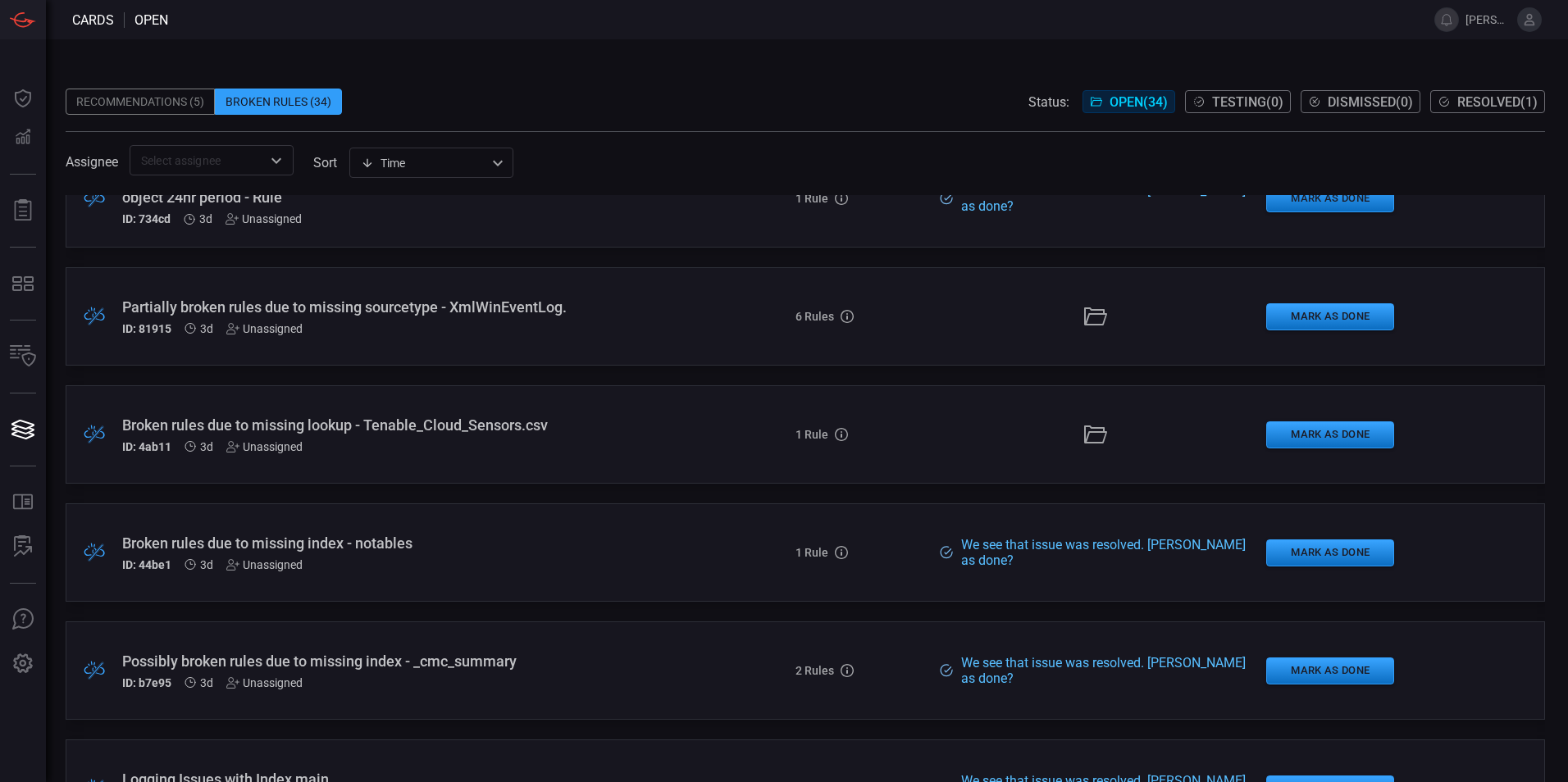
scroll to position [246, 0]
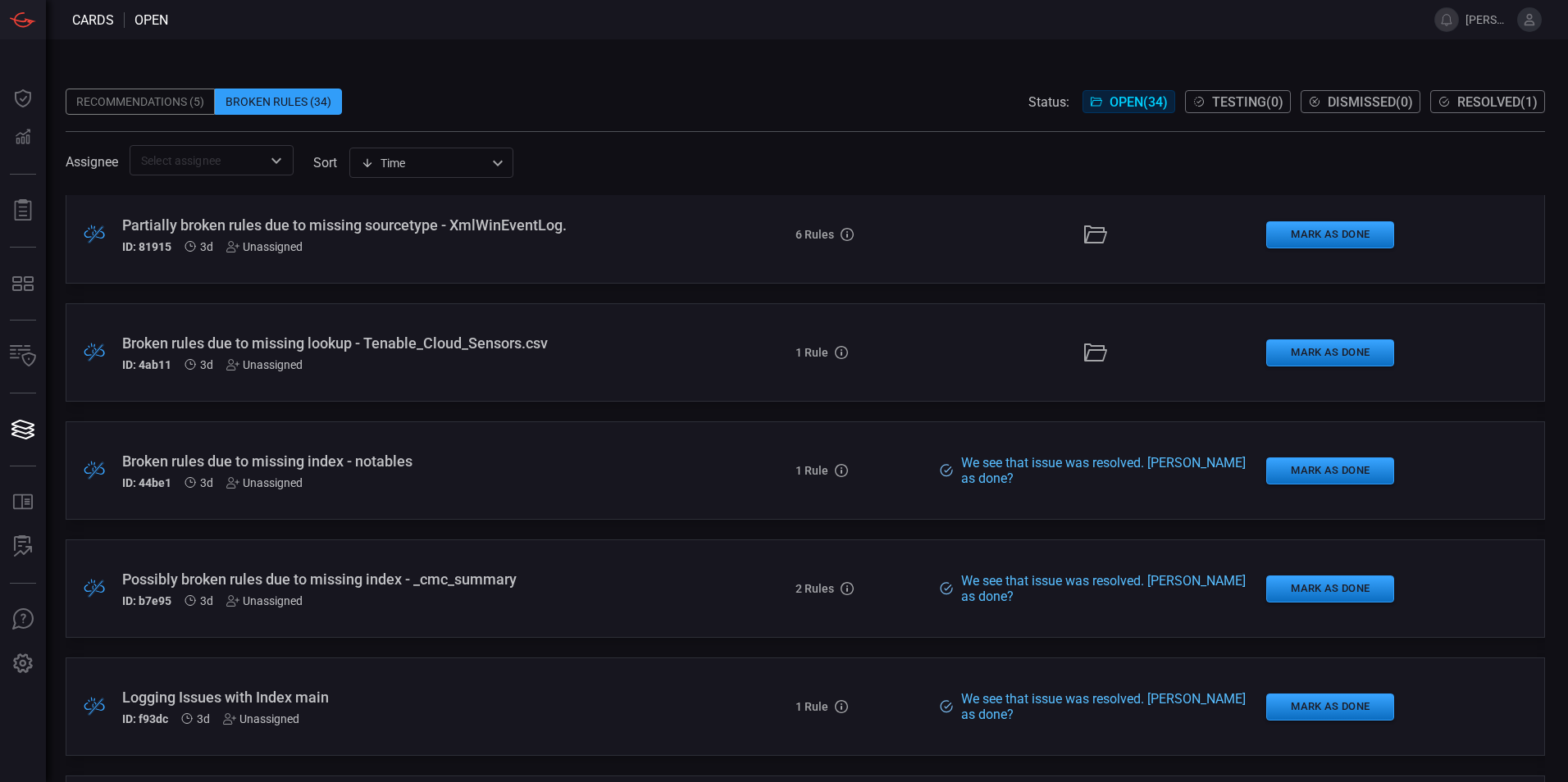
click at [323, 472] on div "Broken rules due to missing index - notables ID: 44be1 3d Unassigned" at bounding box center [381, 471] width 518 height 37
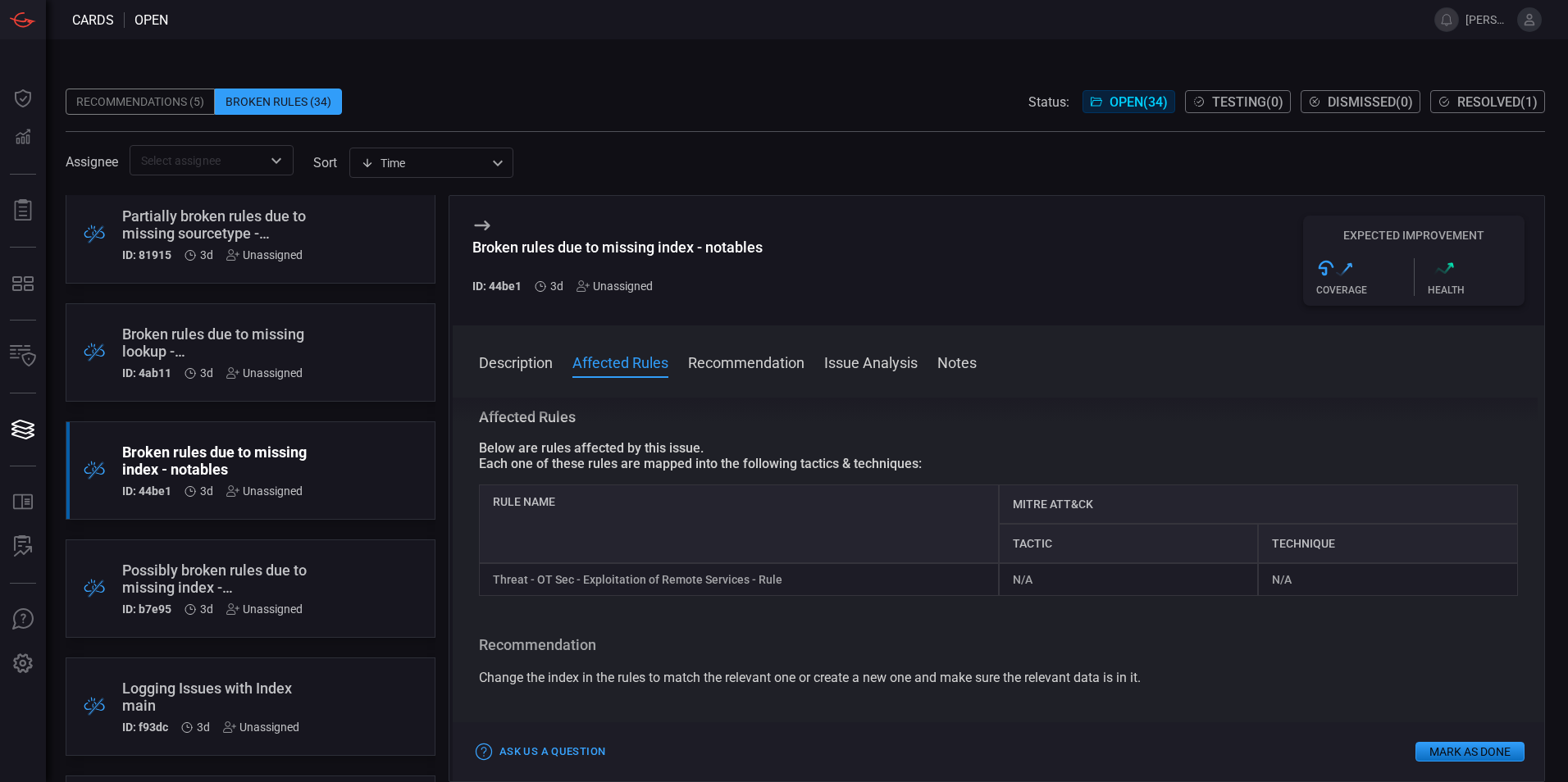
click at [884, 358] on button "Issue Analysis" at bounding box center [871, 362] width 94 height 20
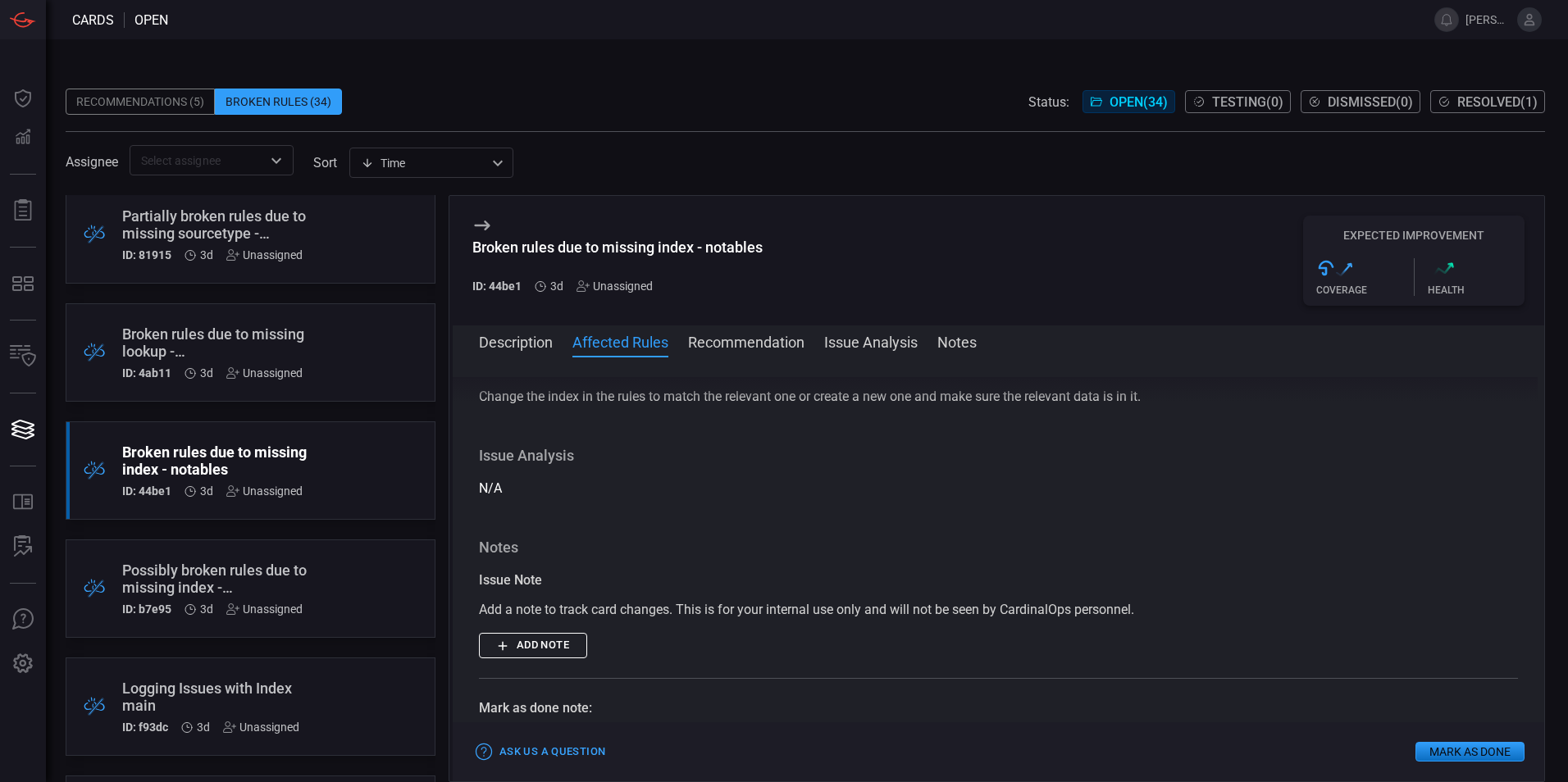
scroll to position [395, 0]
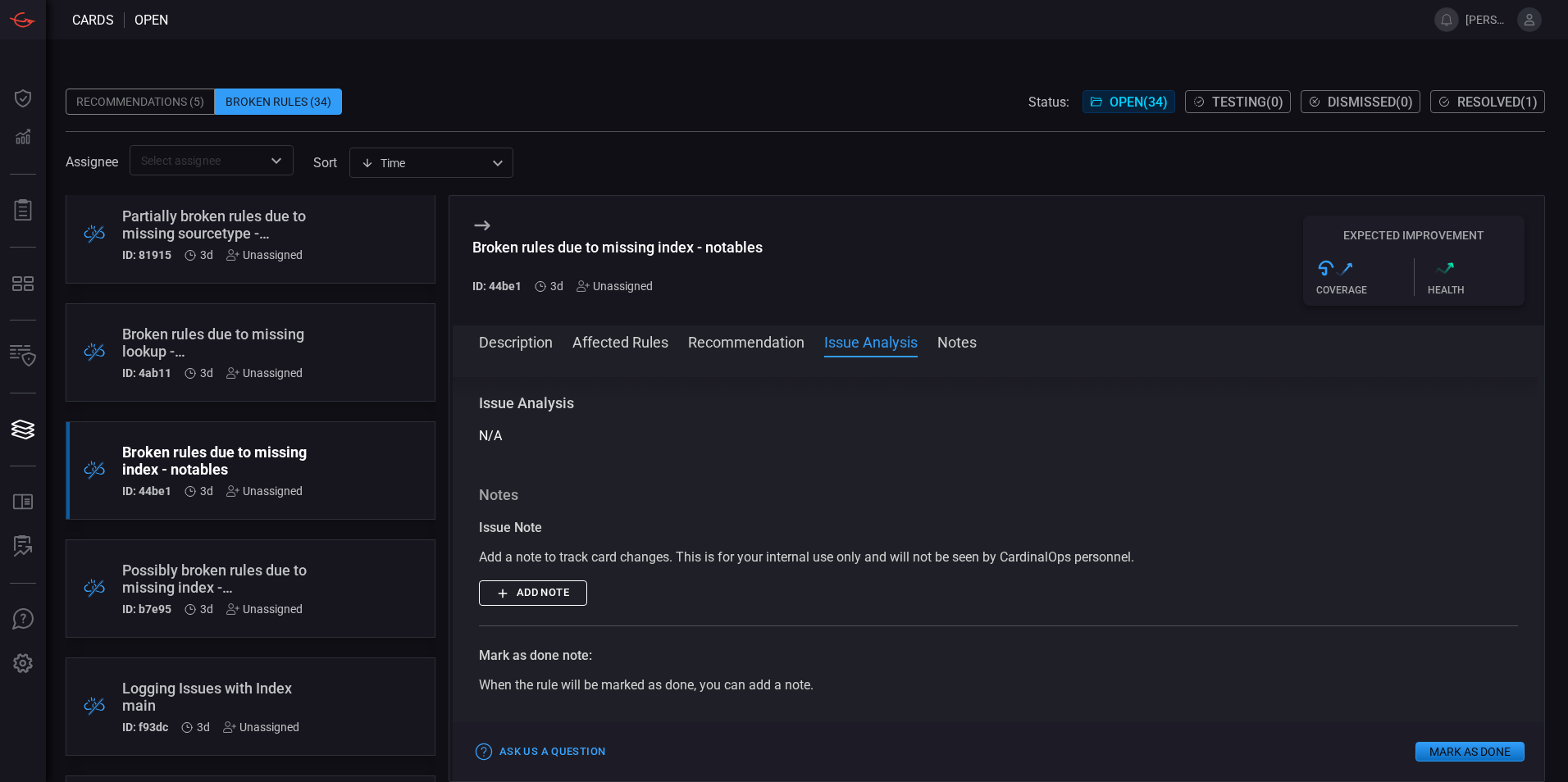
click at [968, 346] on button "Notes" at bounding box center [957, 341] width 40 height 20
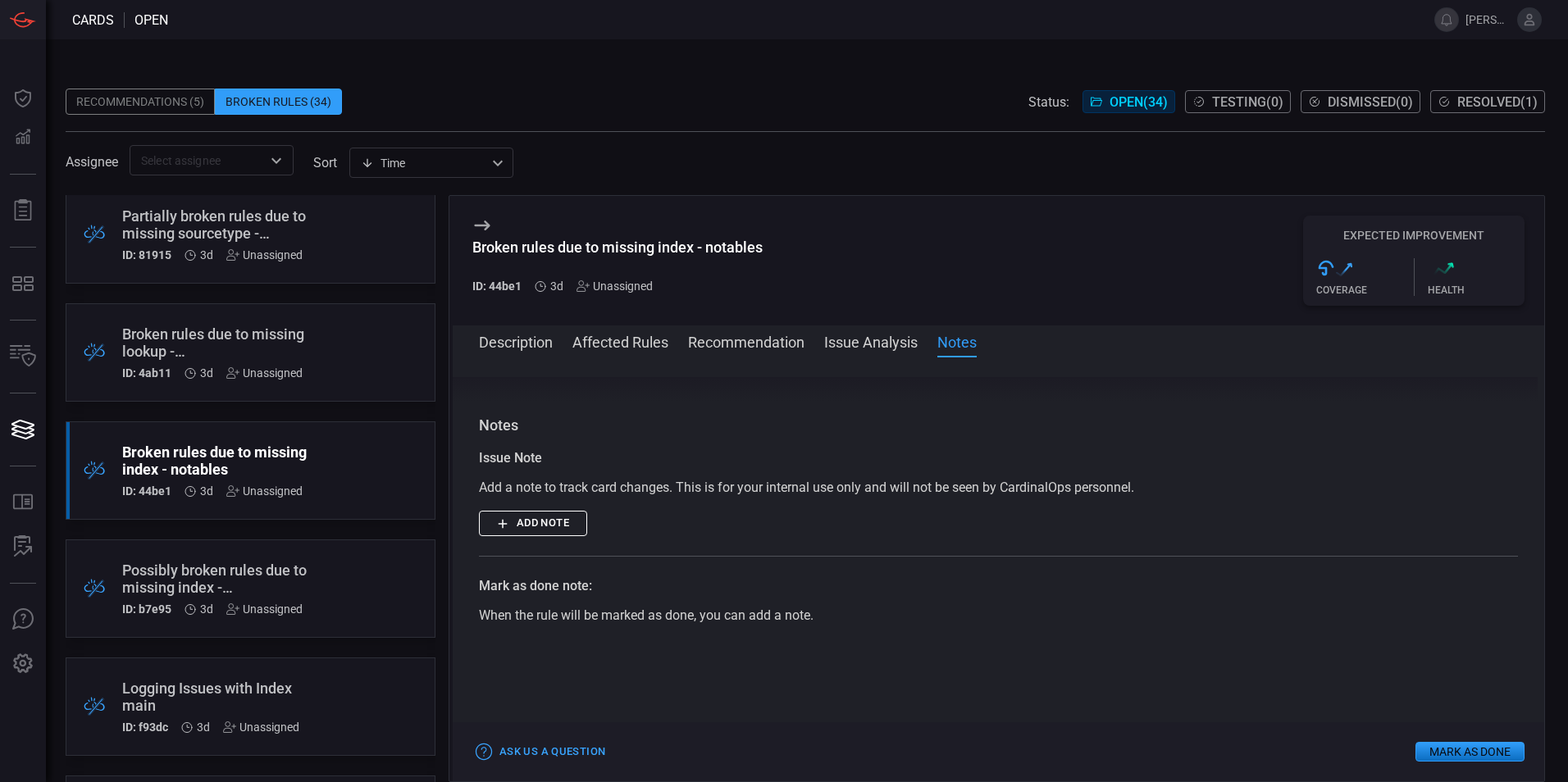
scroll to position [487, 0]
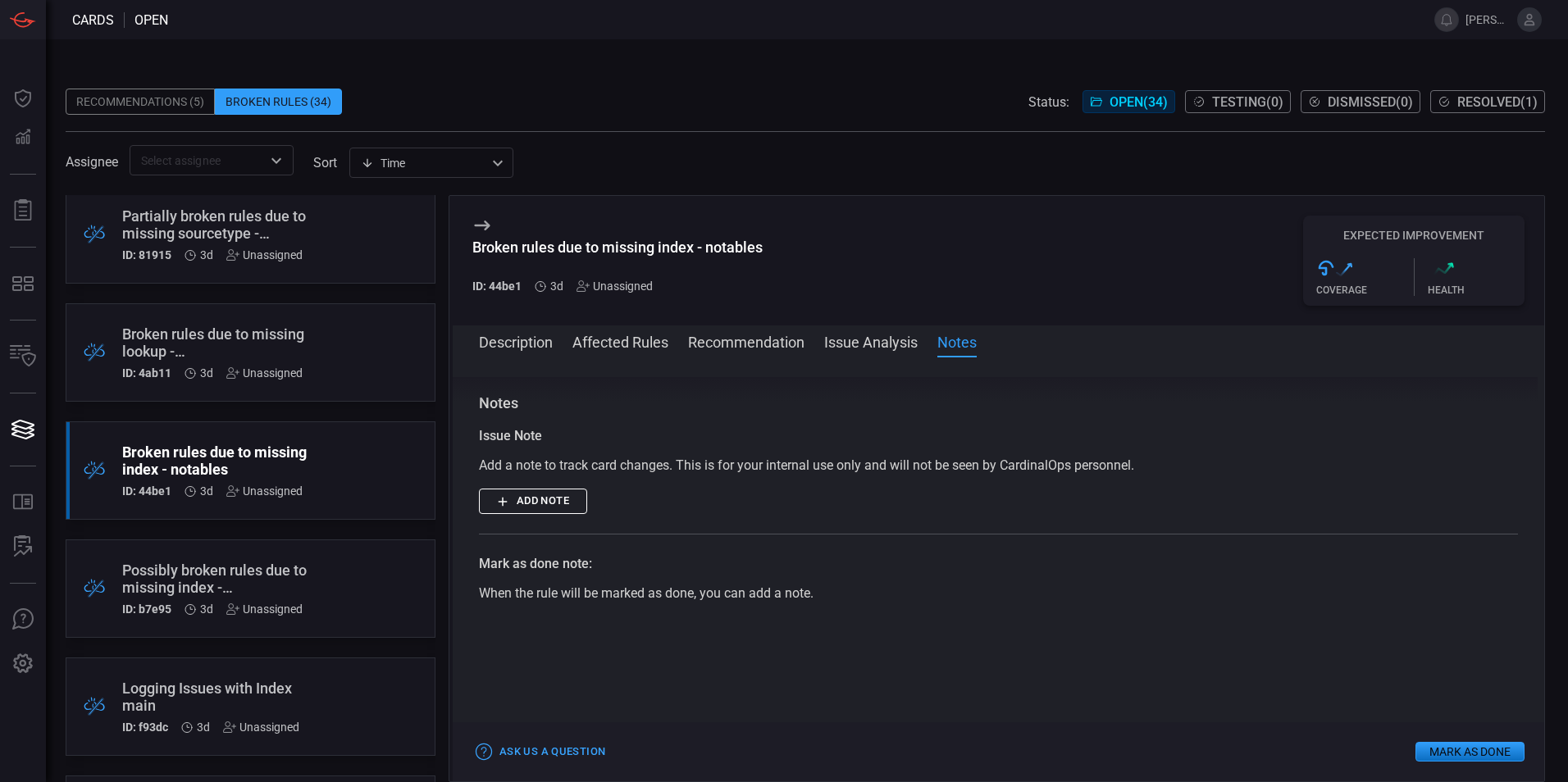
click at [756, 346] on button "Recommendation" at bounding box center [745, 341] width 116 height 20
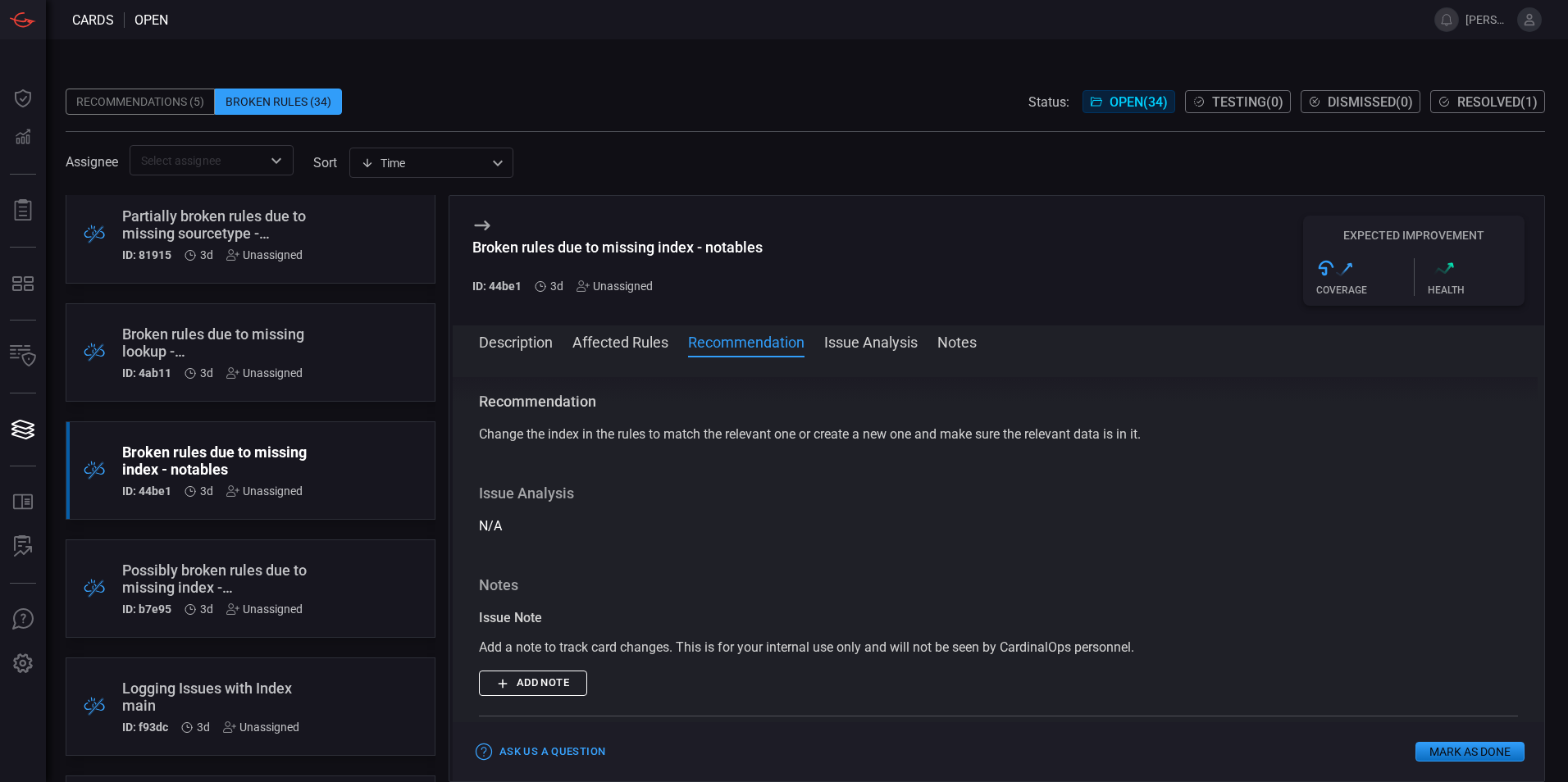
scroll to position [303, 0]
click at [617, 339] on button "Affected Rules" at bounding box center [620, 341] width 96 height 20
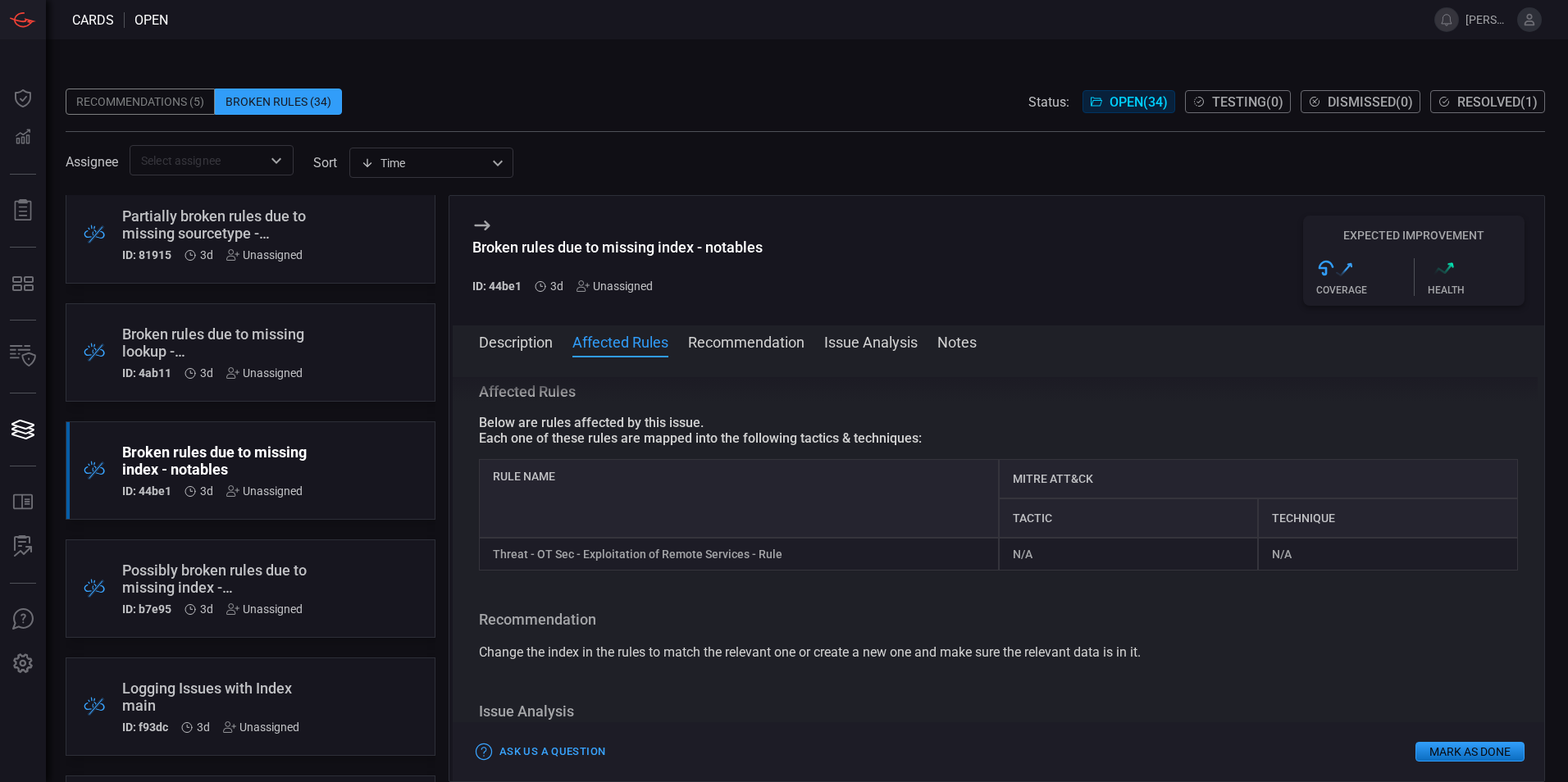
scroll to position [76, 0]
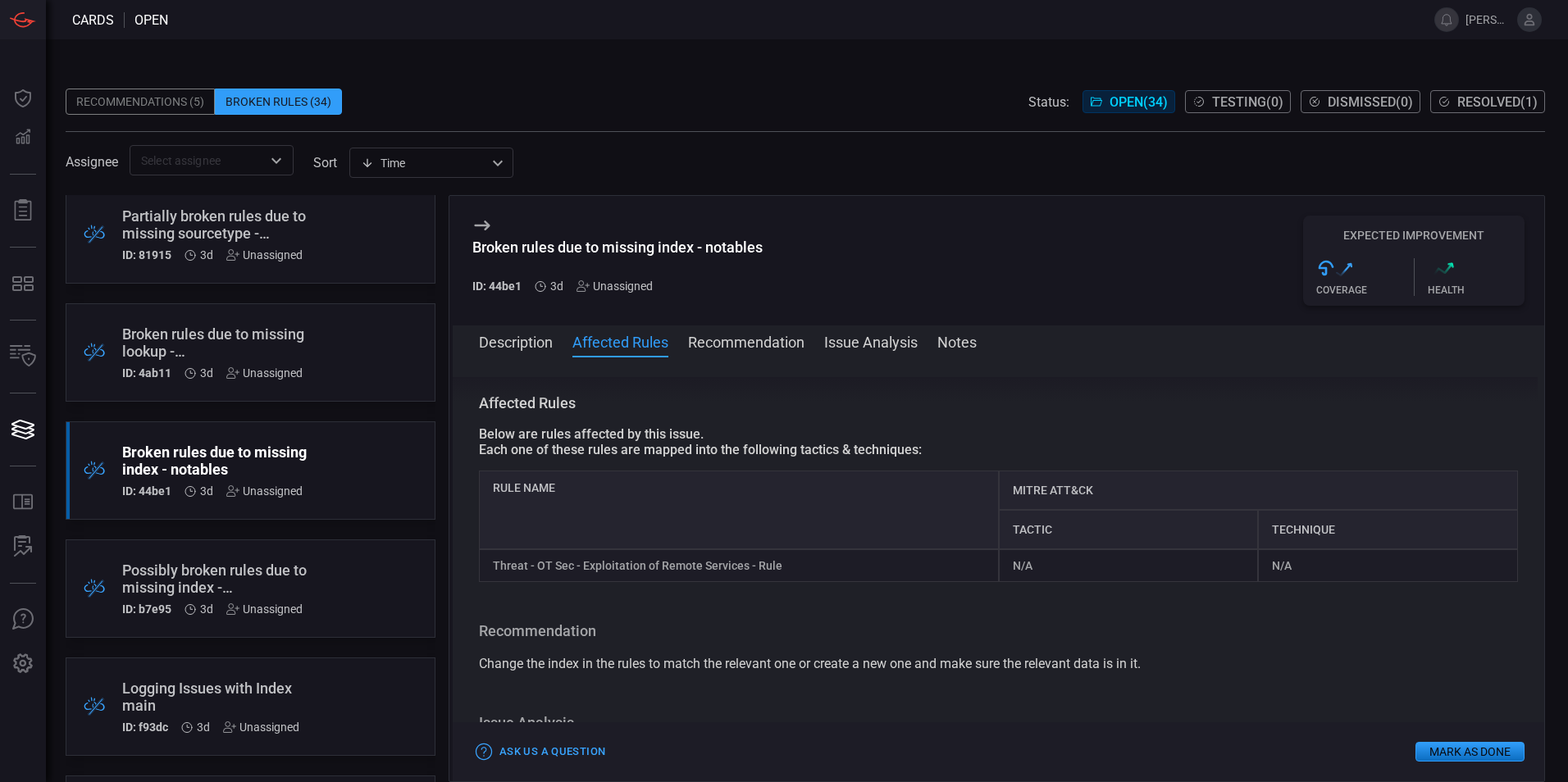
click at [1132, 103] on span "Open ( 34 )" at bounding box center [1139, 102] width 59 height 15
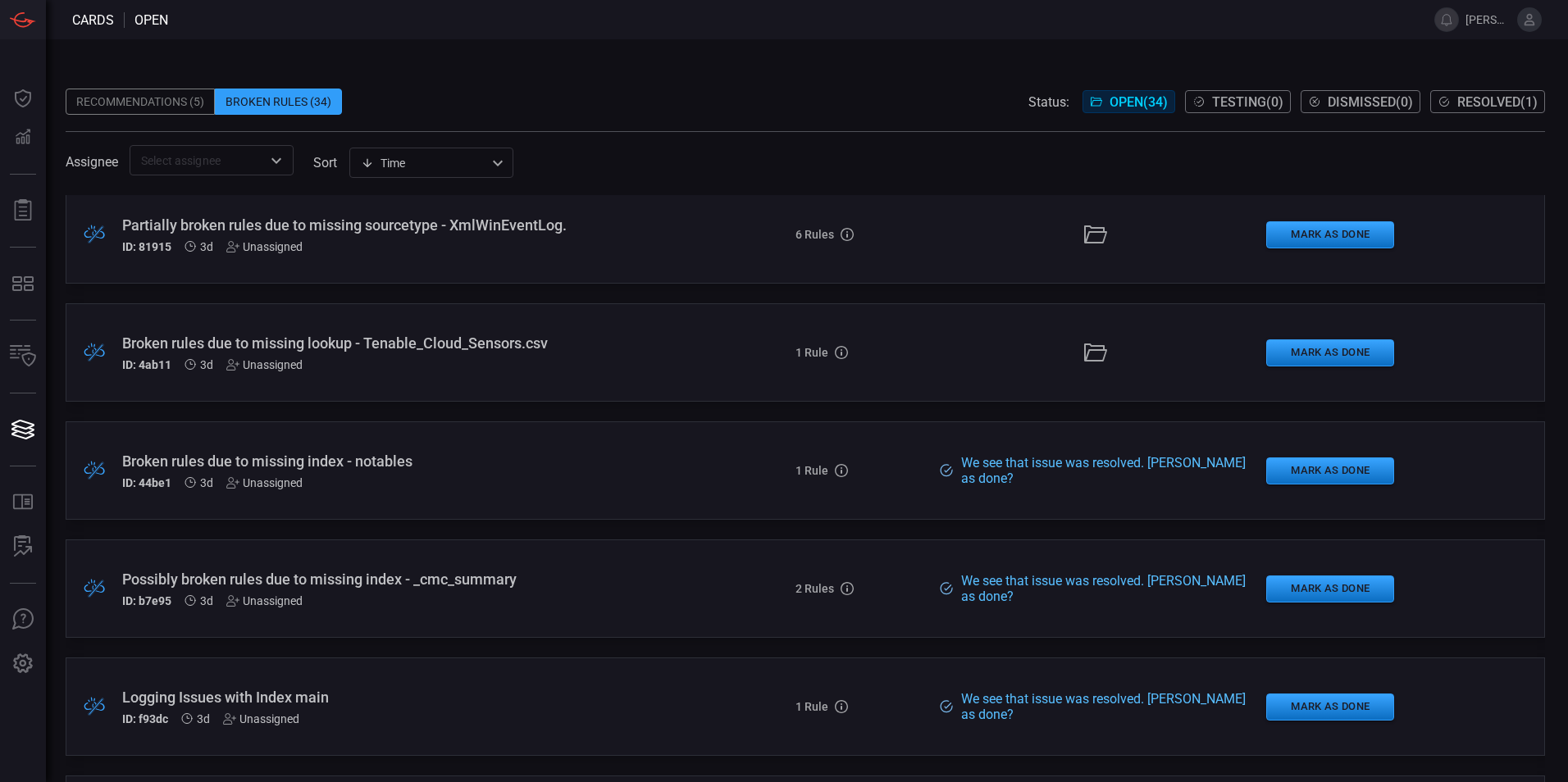
click at [242, 457] on div "Broken rules due to missing index - notables" at bounding box center [381, 461] width 518 height 17
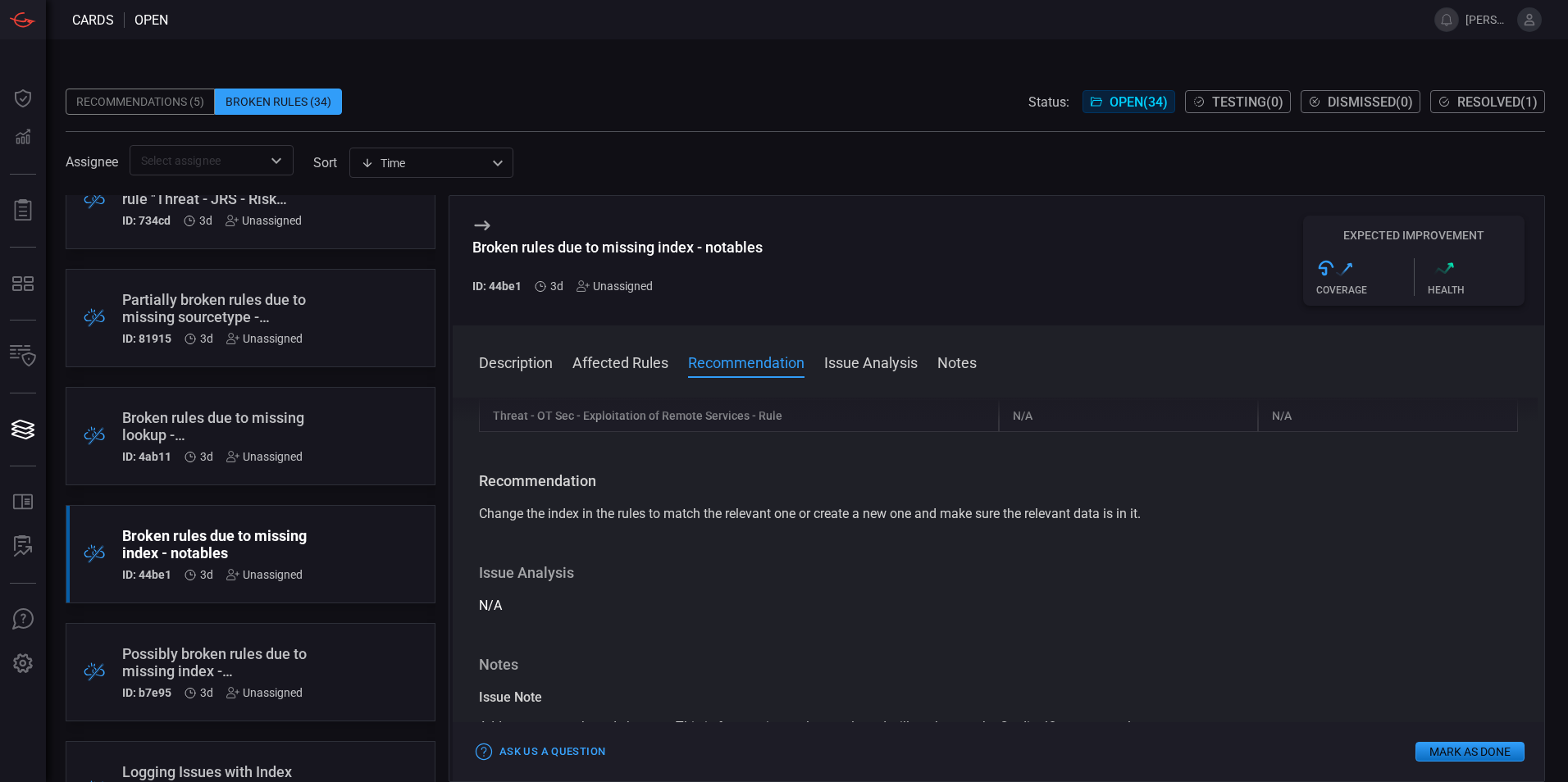
scroll to position [164, 0]
click at [185, 537] on div "Broken rules due to missing index - notables" at bounding box center [220, 543] width 194 height 34
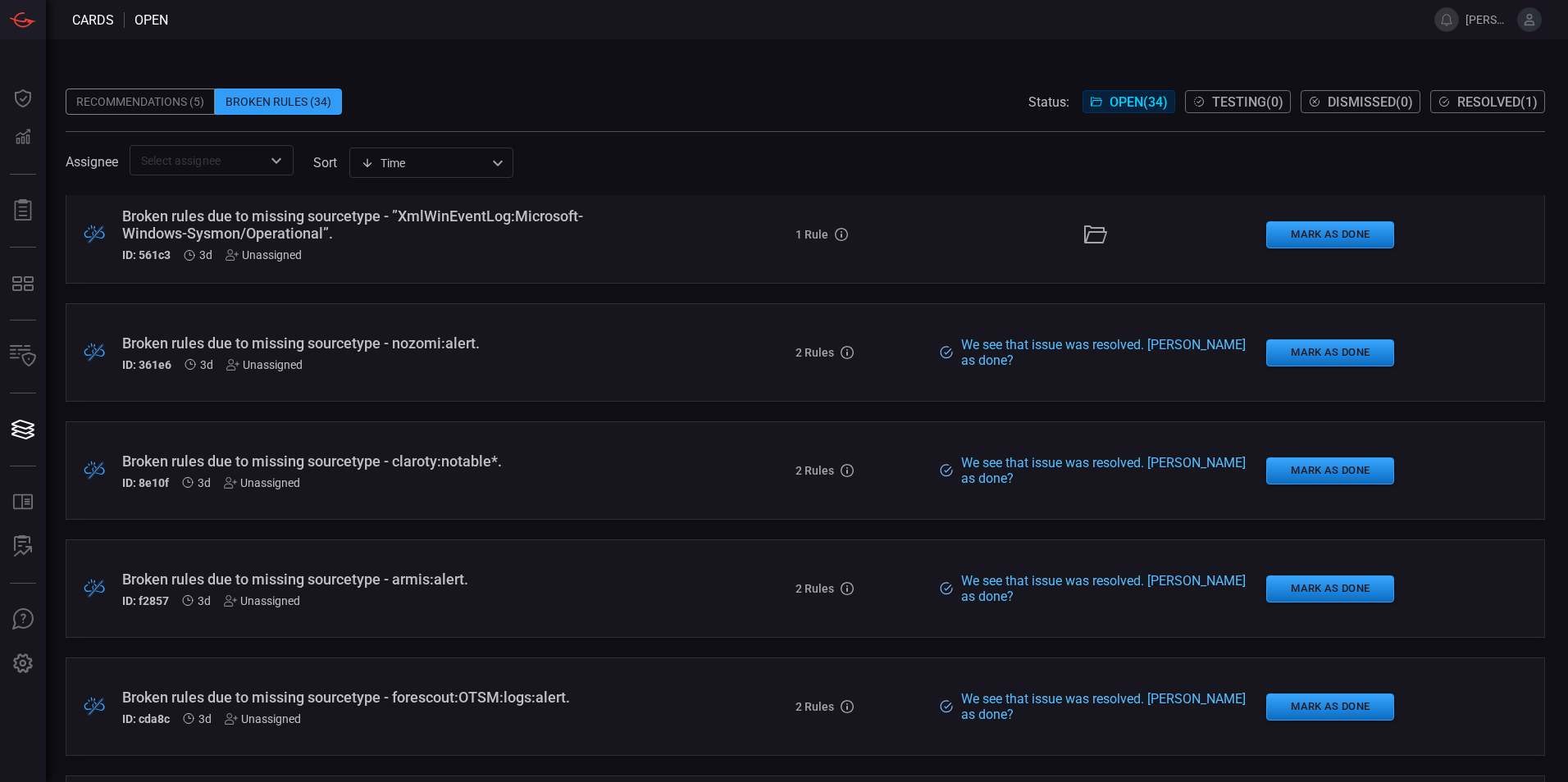
scroll to position [3115, 0]
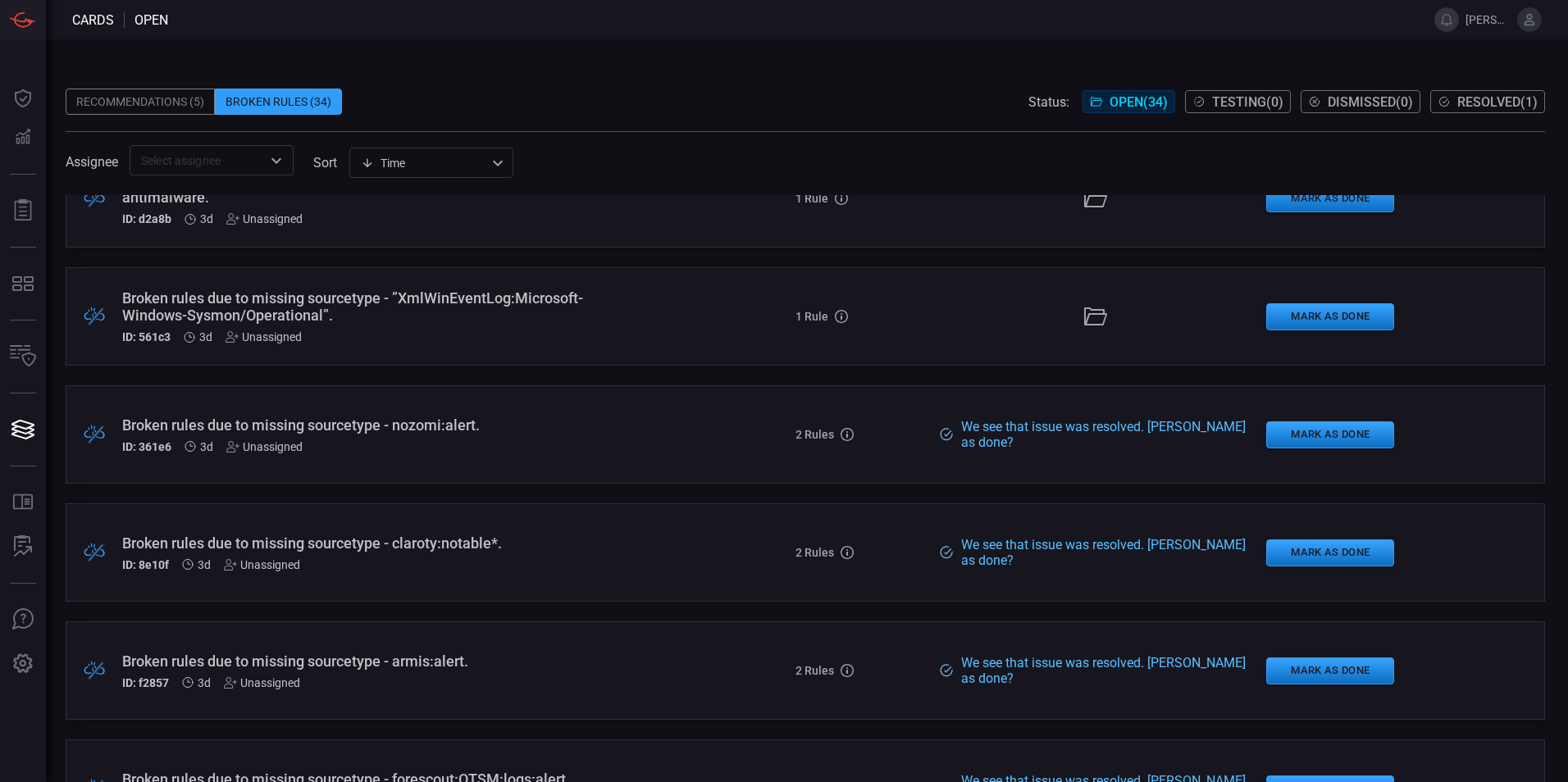
click at [424, 431] on div "Broken rules due to missing sourcetype - nozomi:alert." at bounding box center [381, 425] width 518 height 17
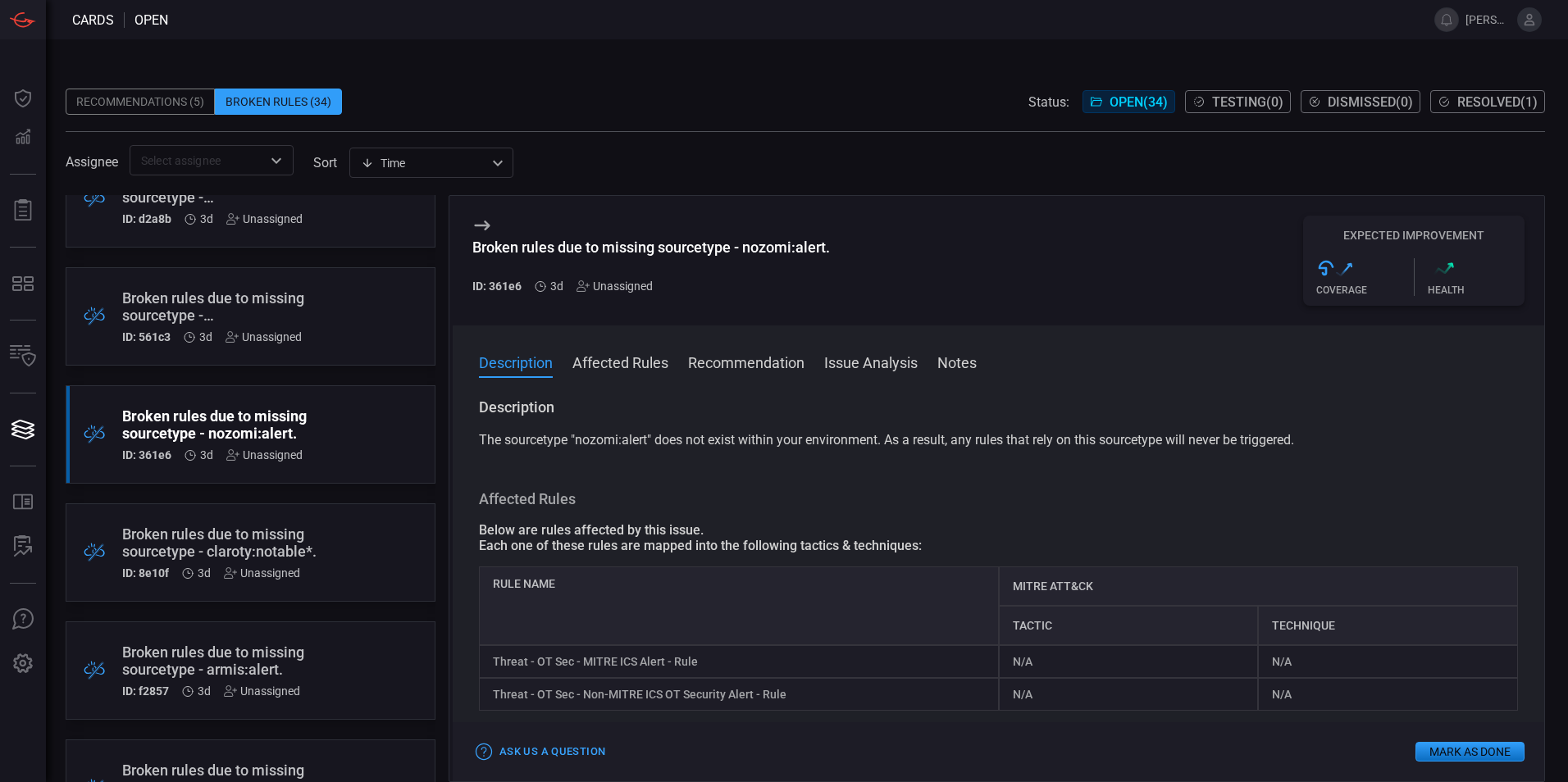
click at [1131, 103] on span "Open ( 34 )" at bounding box center [1139, 102] width 59 height 15
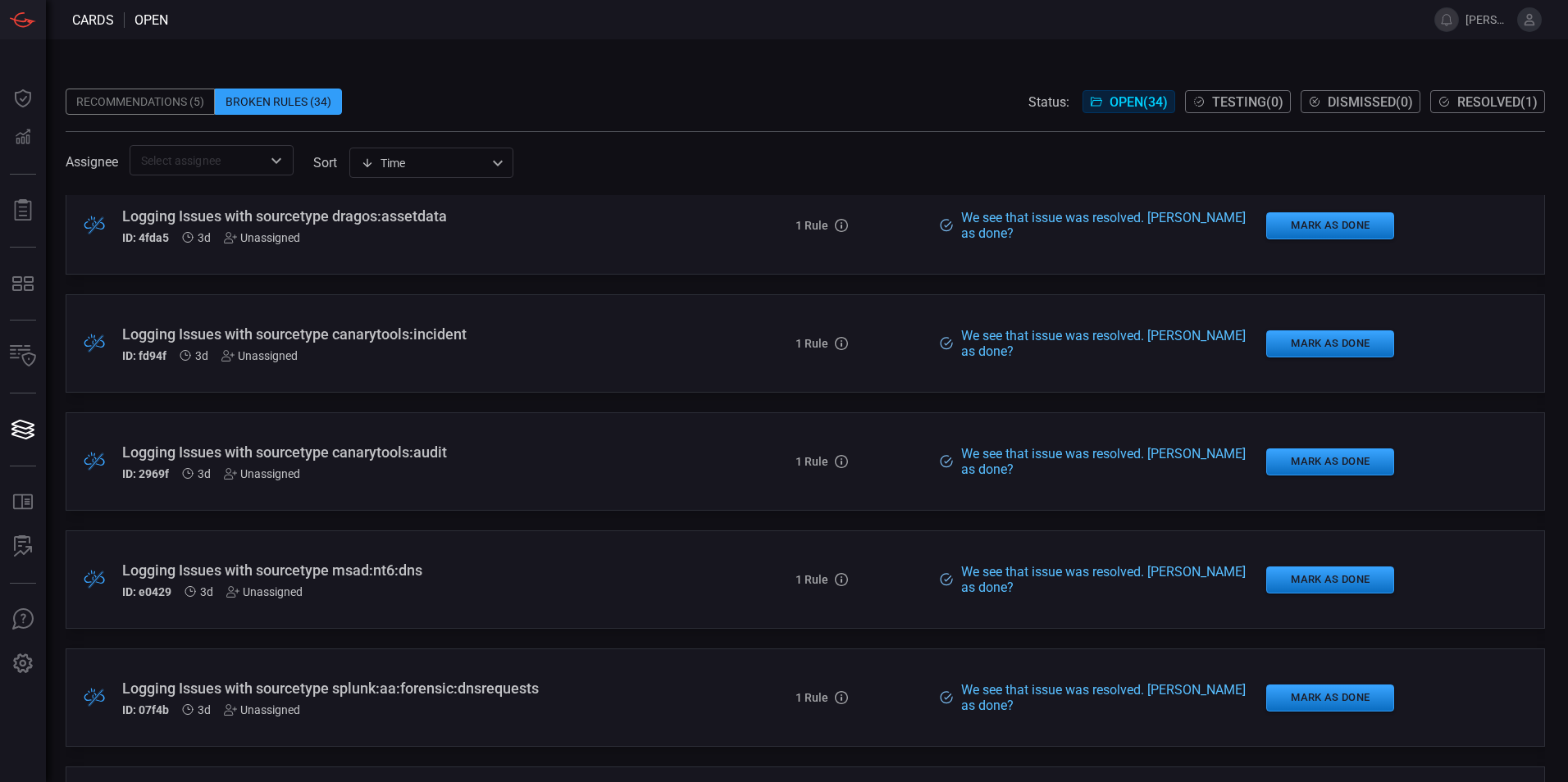
scroll to position [2115, 0]
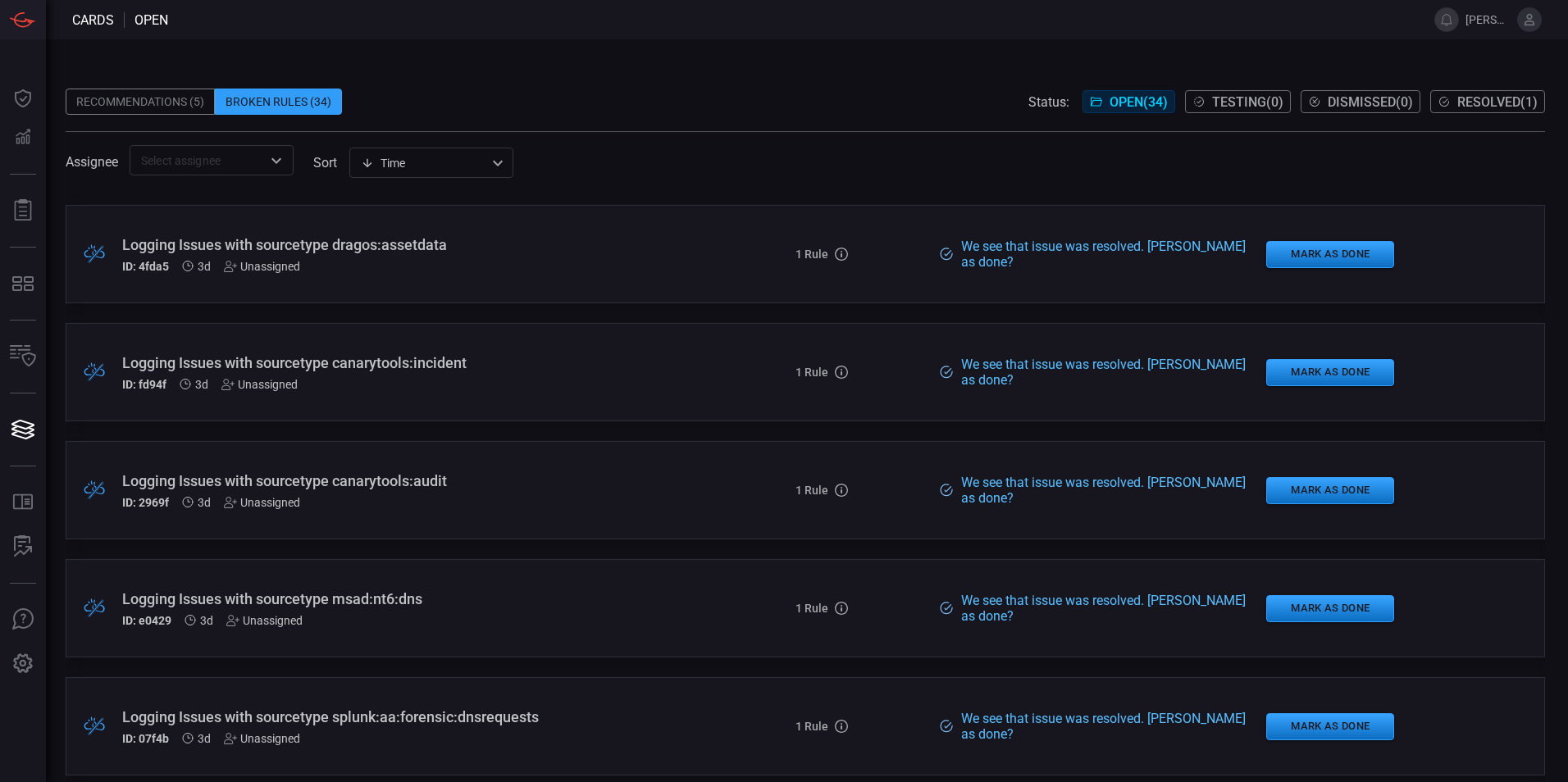
click at [567, 475] on div "Logging Issues with sourcetype canarytools:audit" at bounding box center [381, 481] width 518 height 17
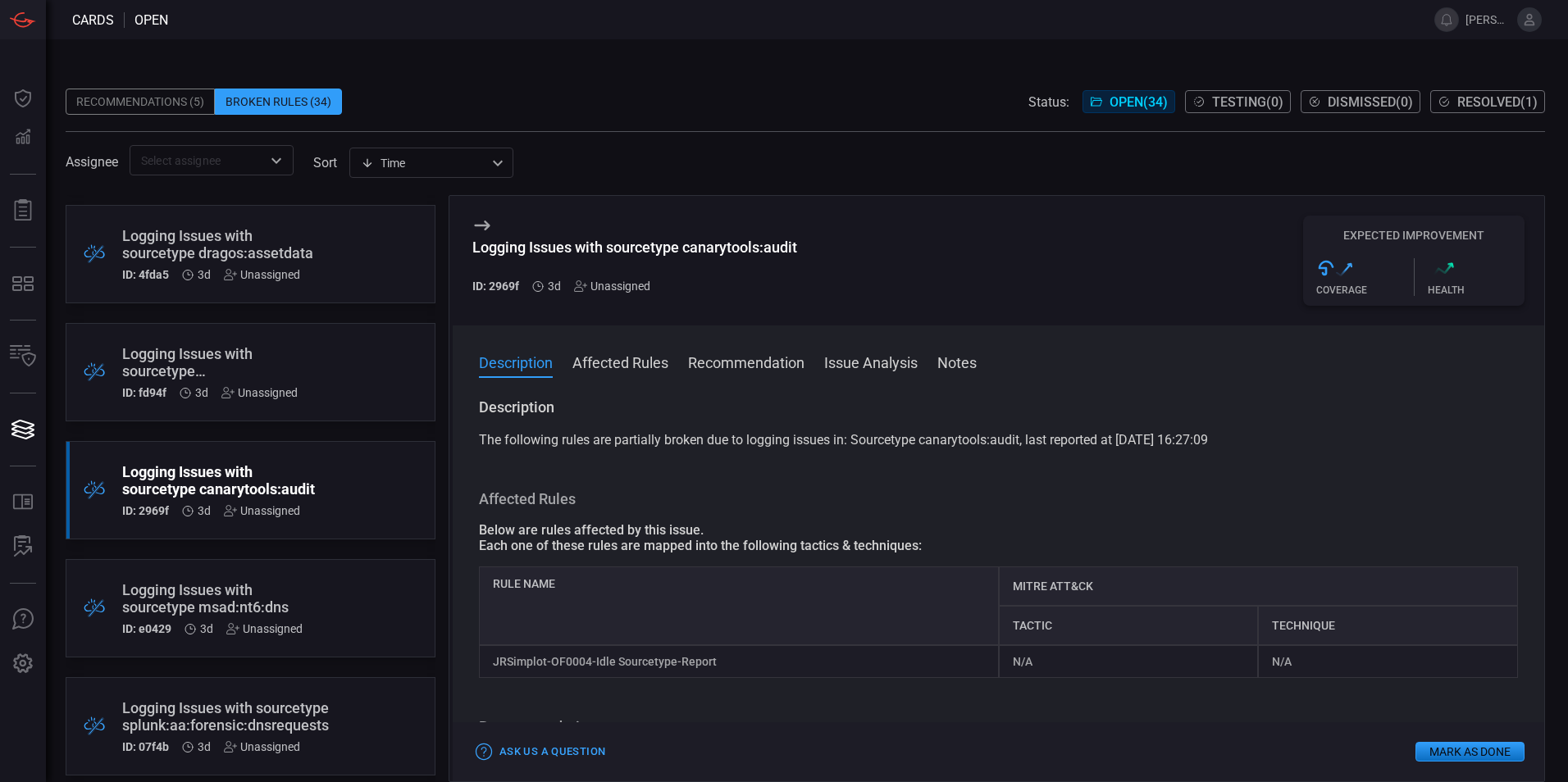
click at [483, 225] on icon at bounding box center [482, 225] width 15 height 10
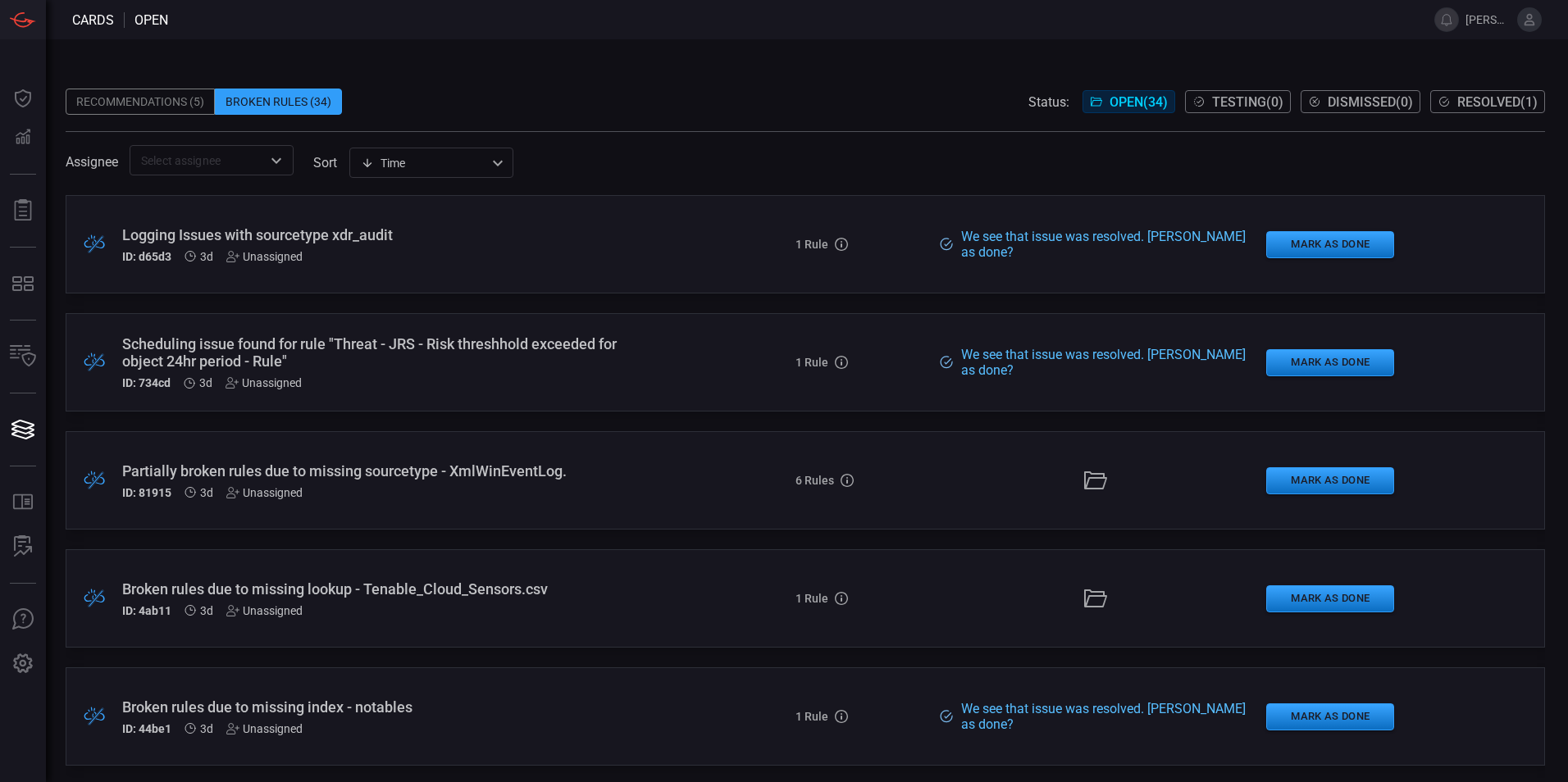
click at [102, 102] on div "Recommendations (5)" at bounding box center [140, 101] width 149 height 26
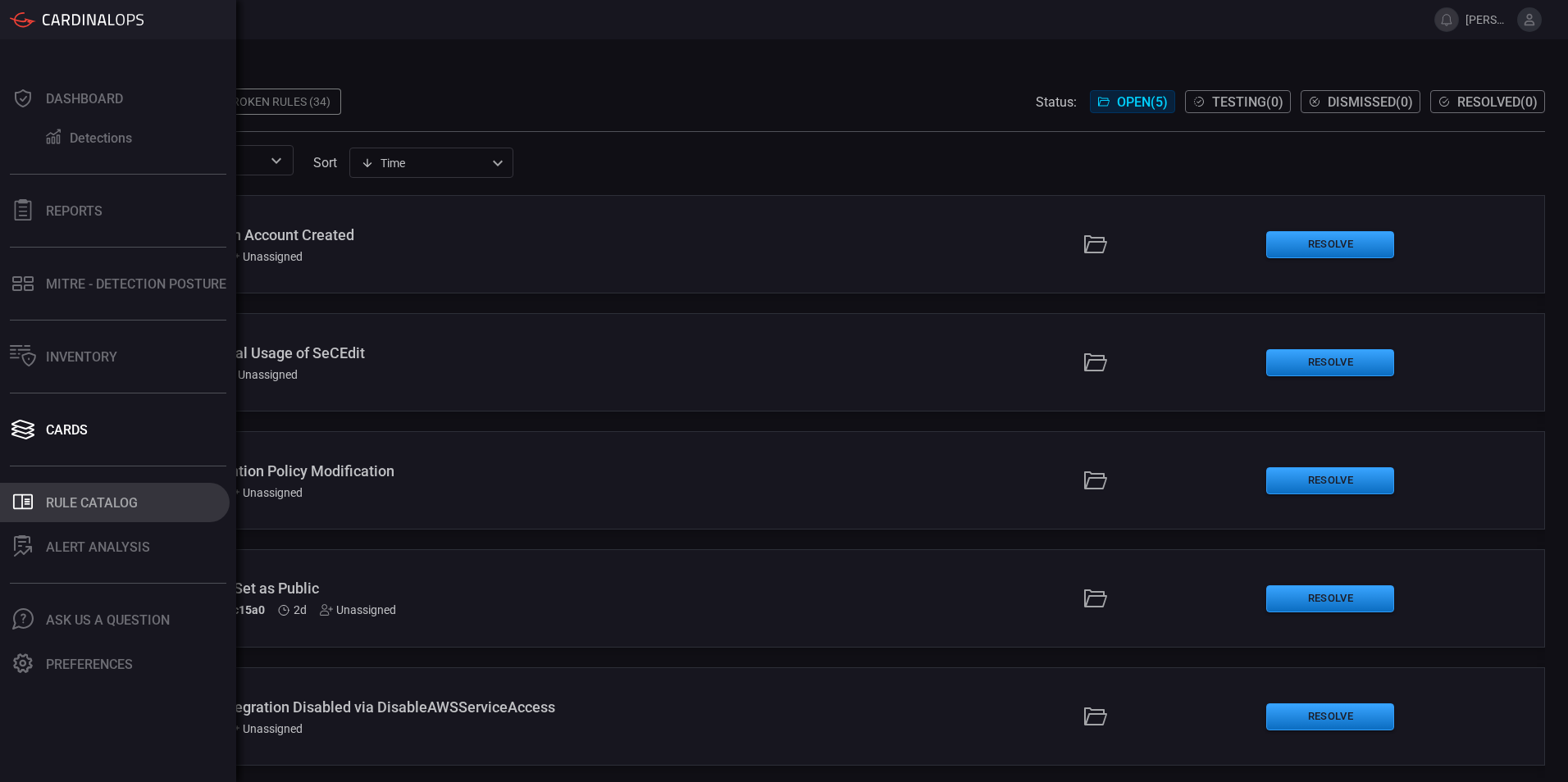
click at [92, 507] on div "Rule Catalog" at bounding box center [92, 502] width 92 height 15
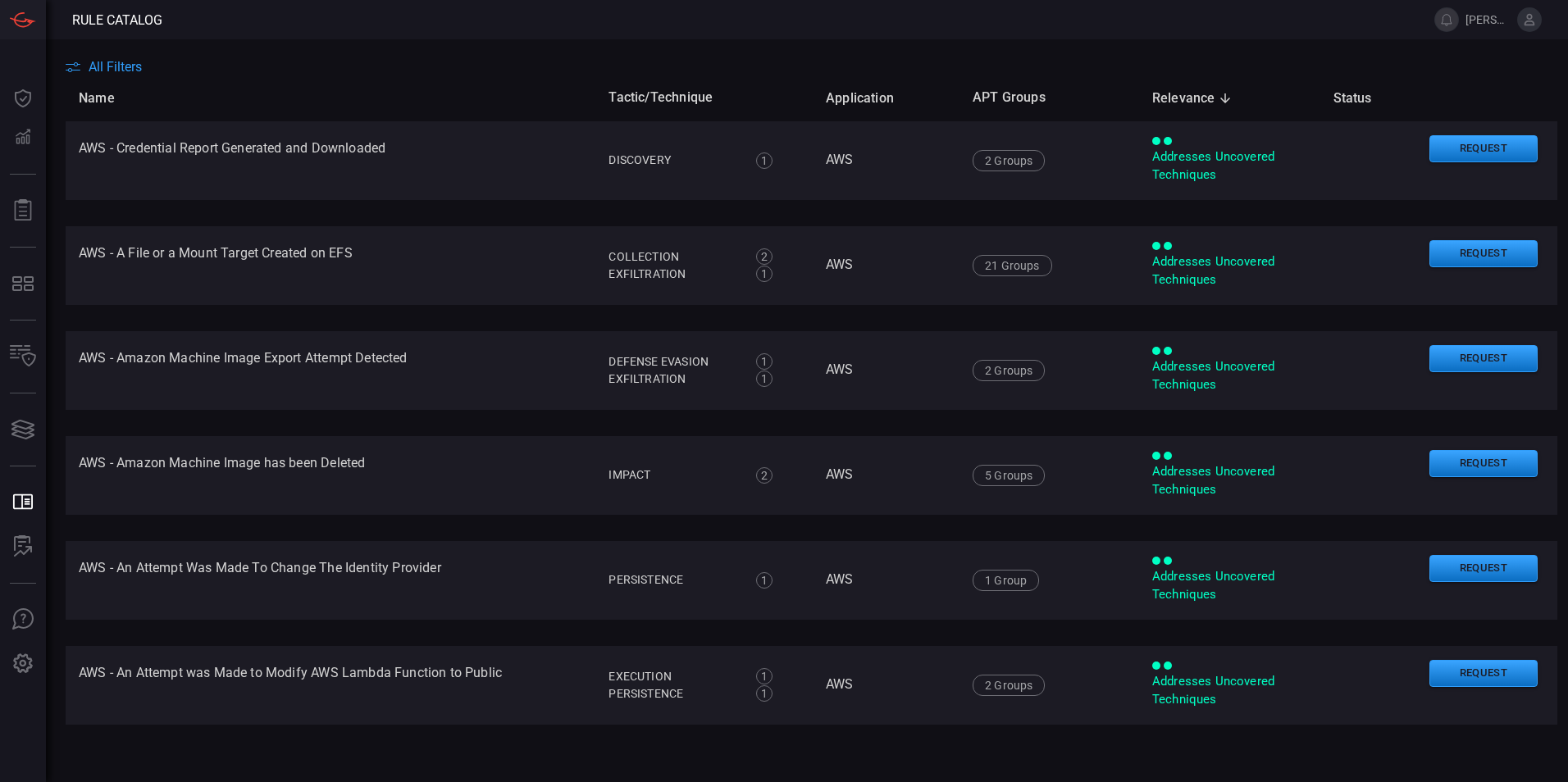
click at [107, 71] on span "All Filters" at bounding box center [114, 67] width 53 height 15
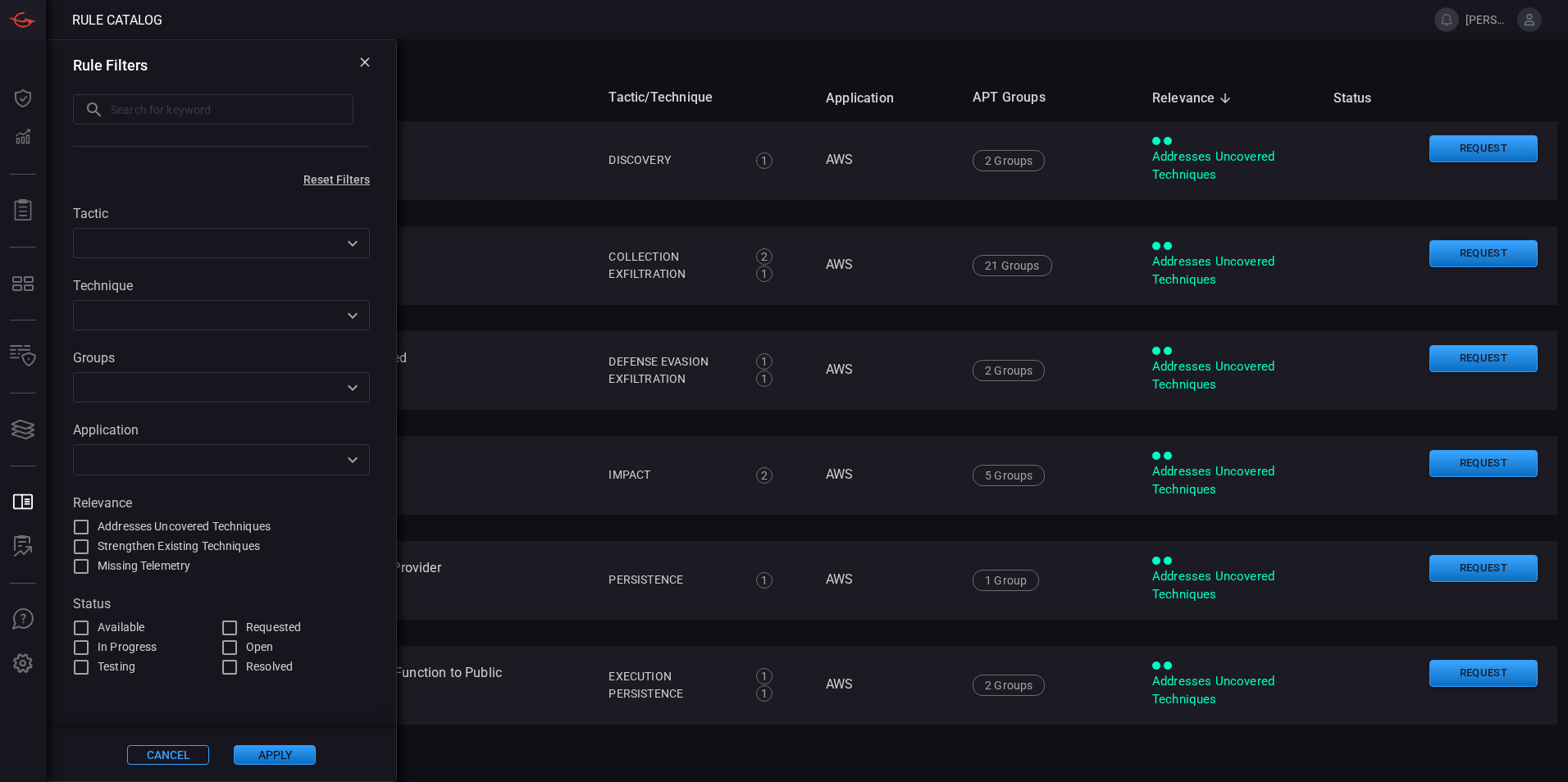
click at [230, 109] on input "text" at bounding box center [232, 110] width 243 height 31
type input "risky user"
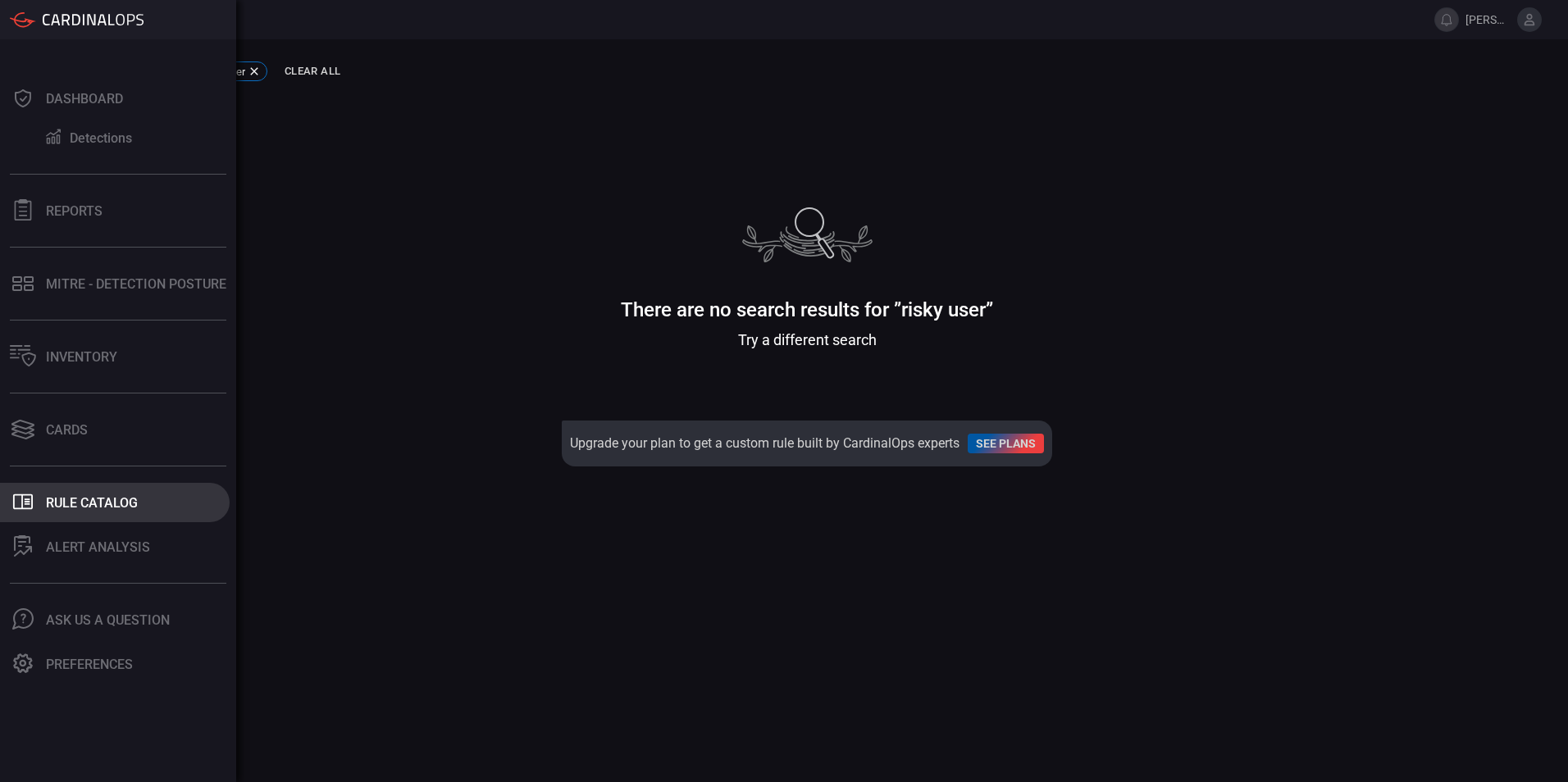
click at [95, 499] on div "Rule Catalog" at bounding box center [92, 502] width 92 height 15
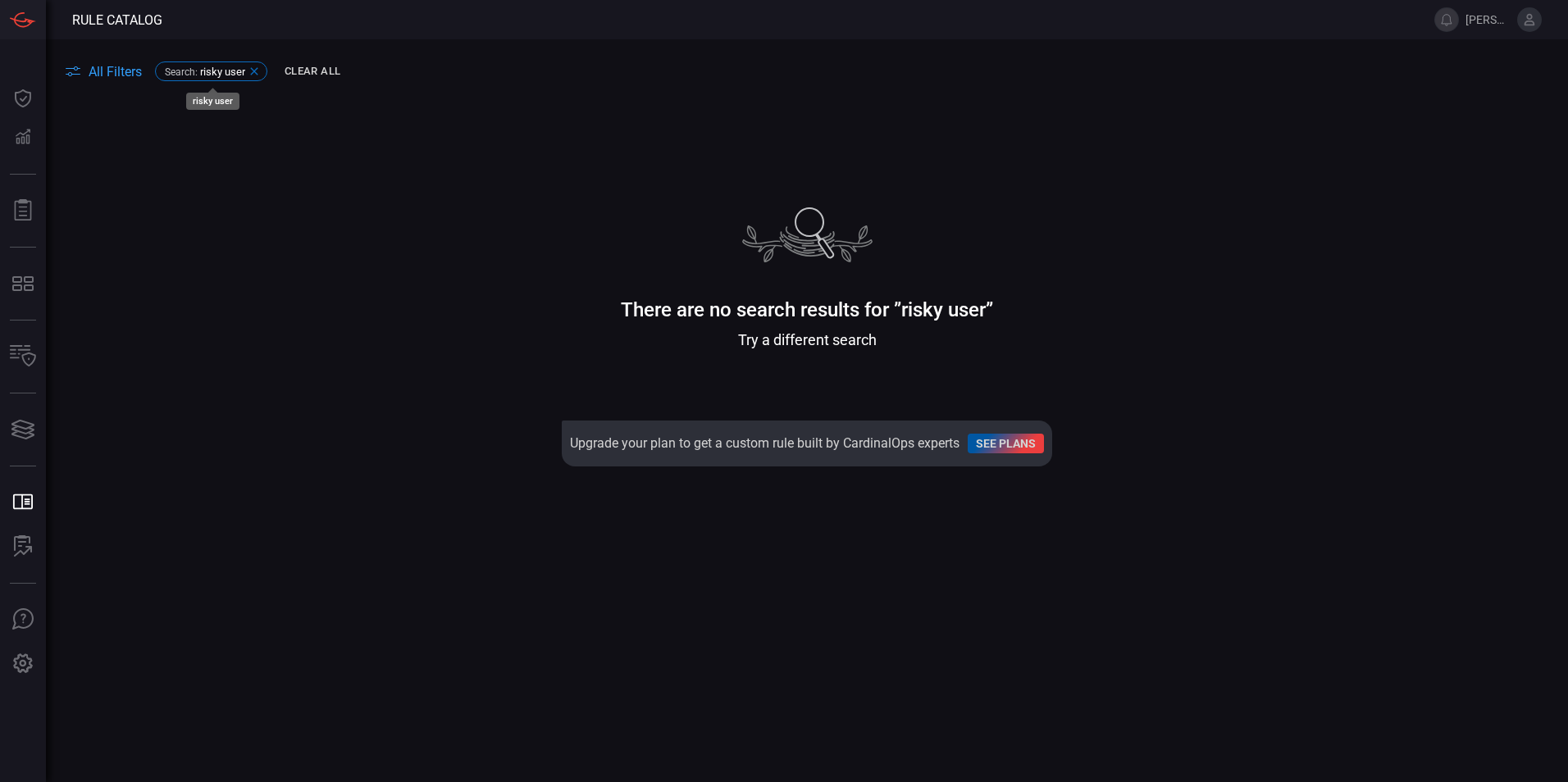
click at [254, 71] on icon at bounding box center [254, 71] width 14 height 13
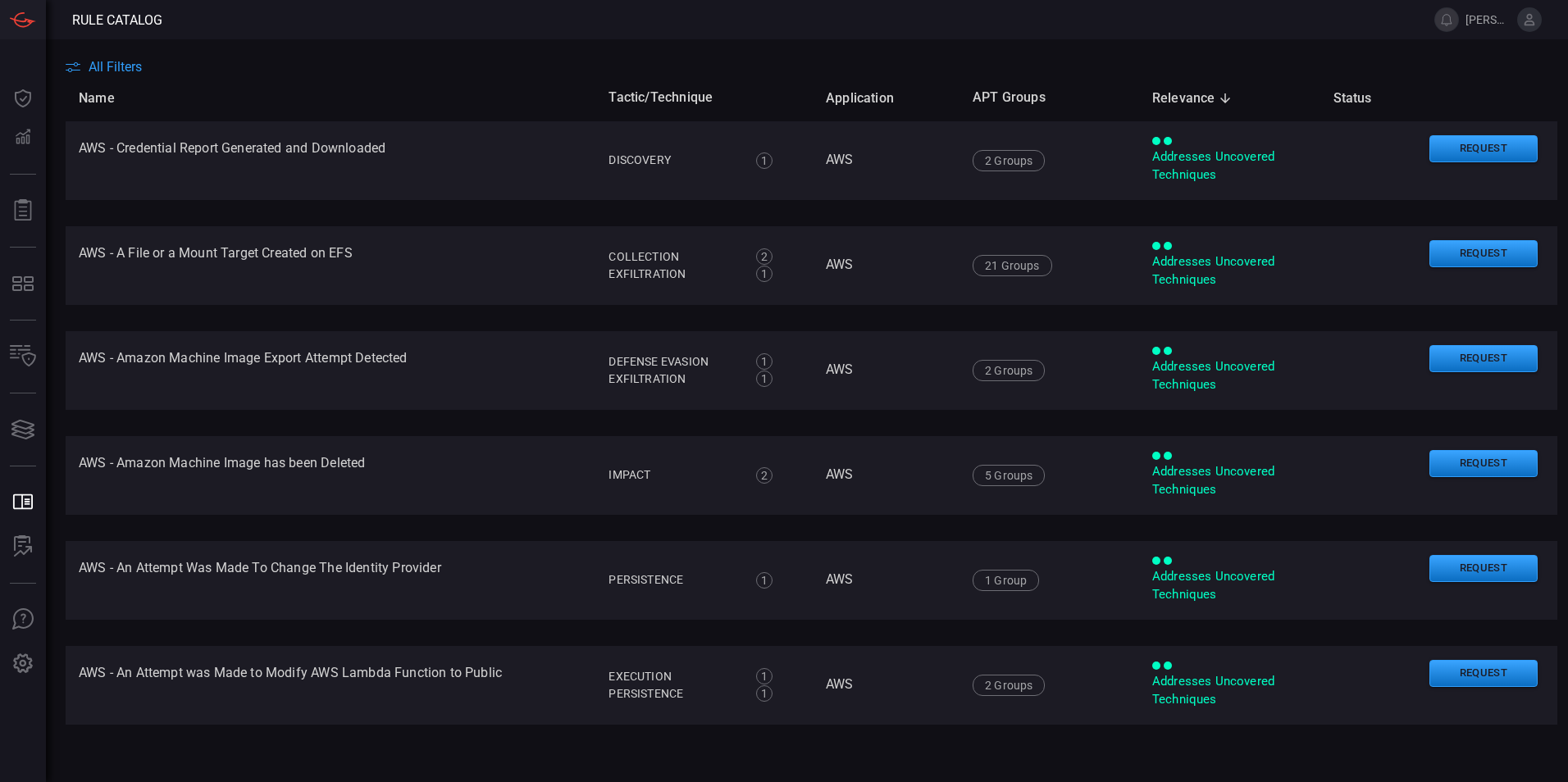
click at [1187, 95] on span "Relevance sorted descending" at bounding box center [1194, 98] width 85 height 20
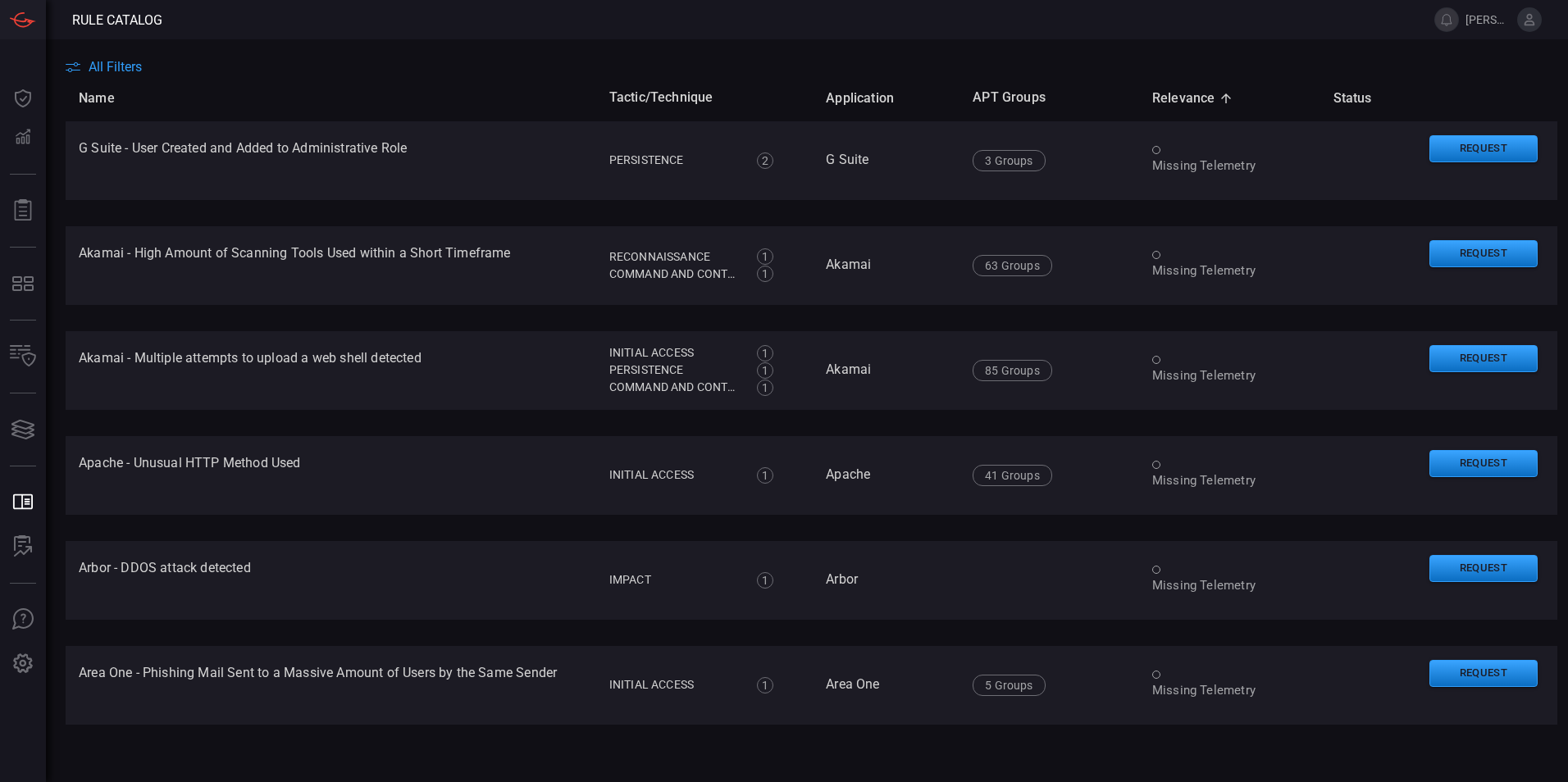
click at [1221, 96] on icon at bounding box center [1225, 98] width 10 height 10
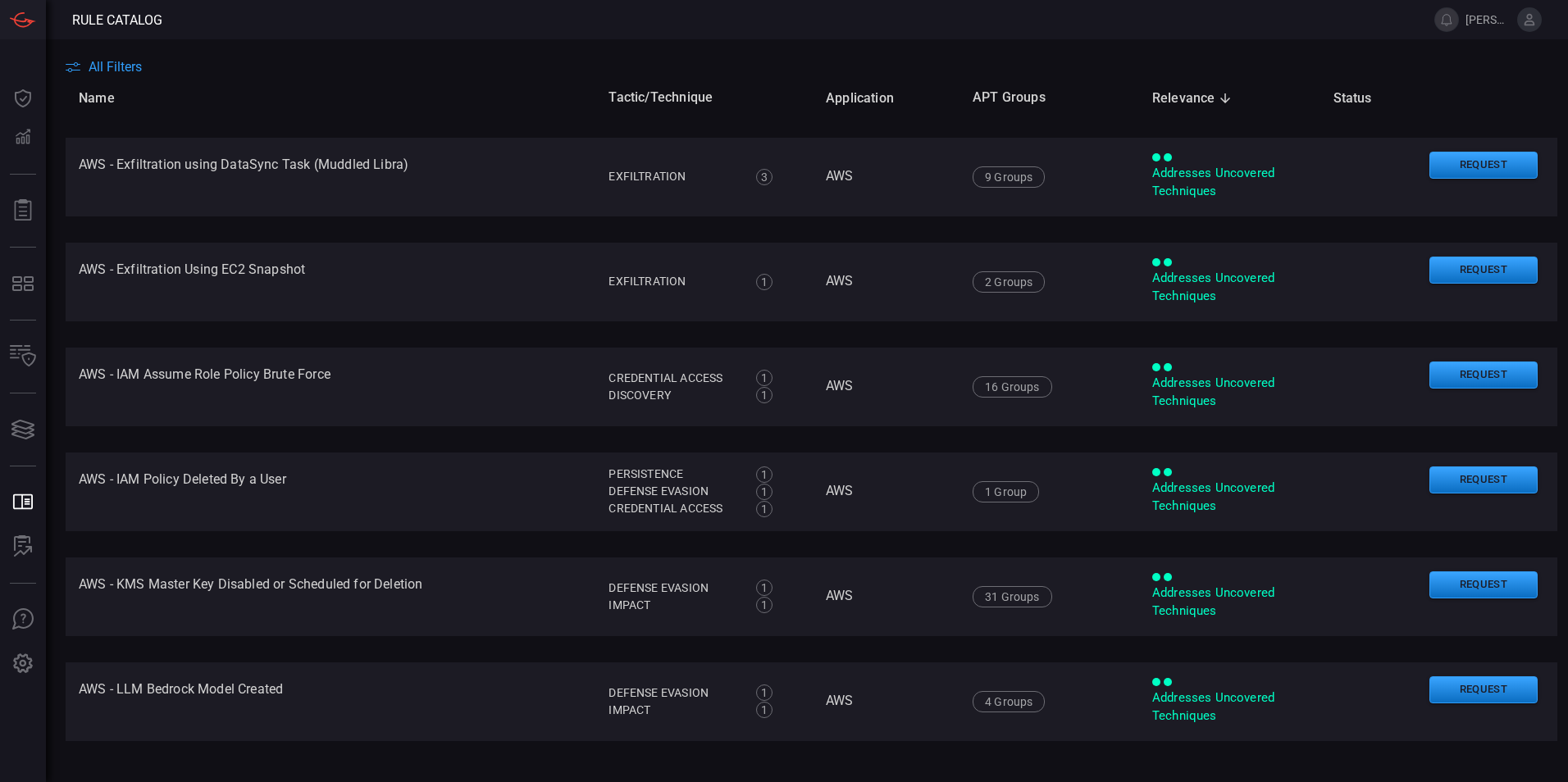
scroll to position [4668, 0]
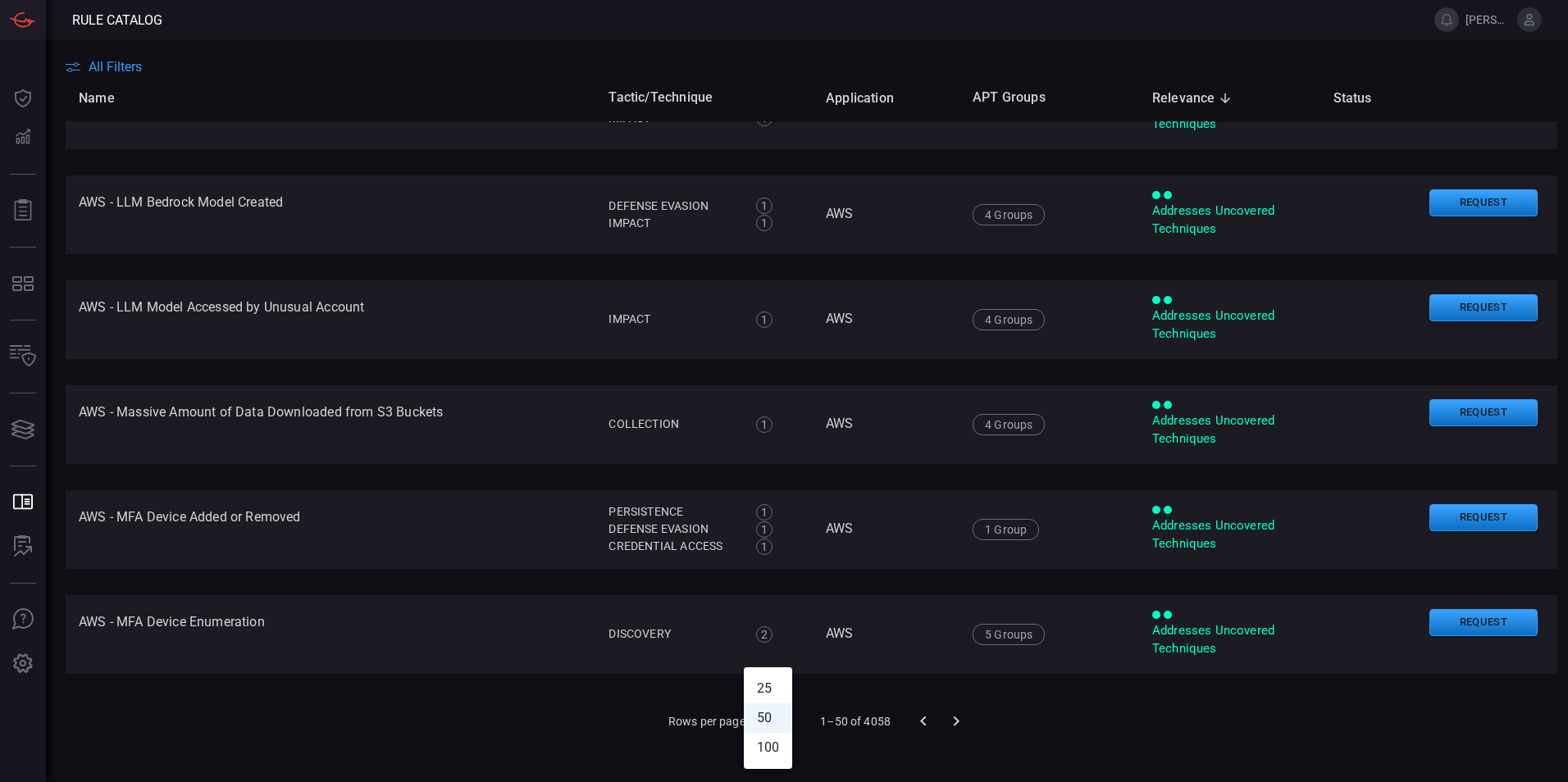
click at [779, 718] on body "Rule Catalog erik.jorgensen Dashboard Dashboard Detections Detections Reports R…" at bounding box center [784, 391] width 1568 height 782
click at [772, 750] on li "100" at bounding box center [768, 747] width 49 height 30
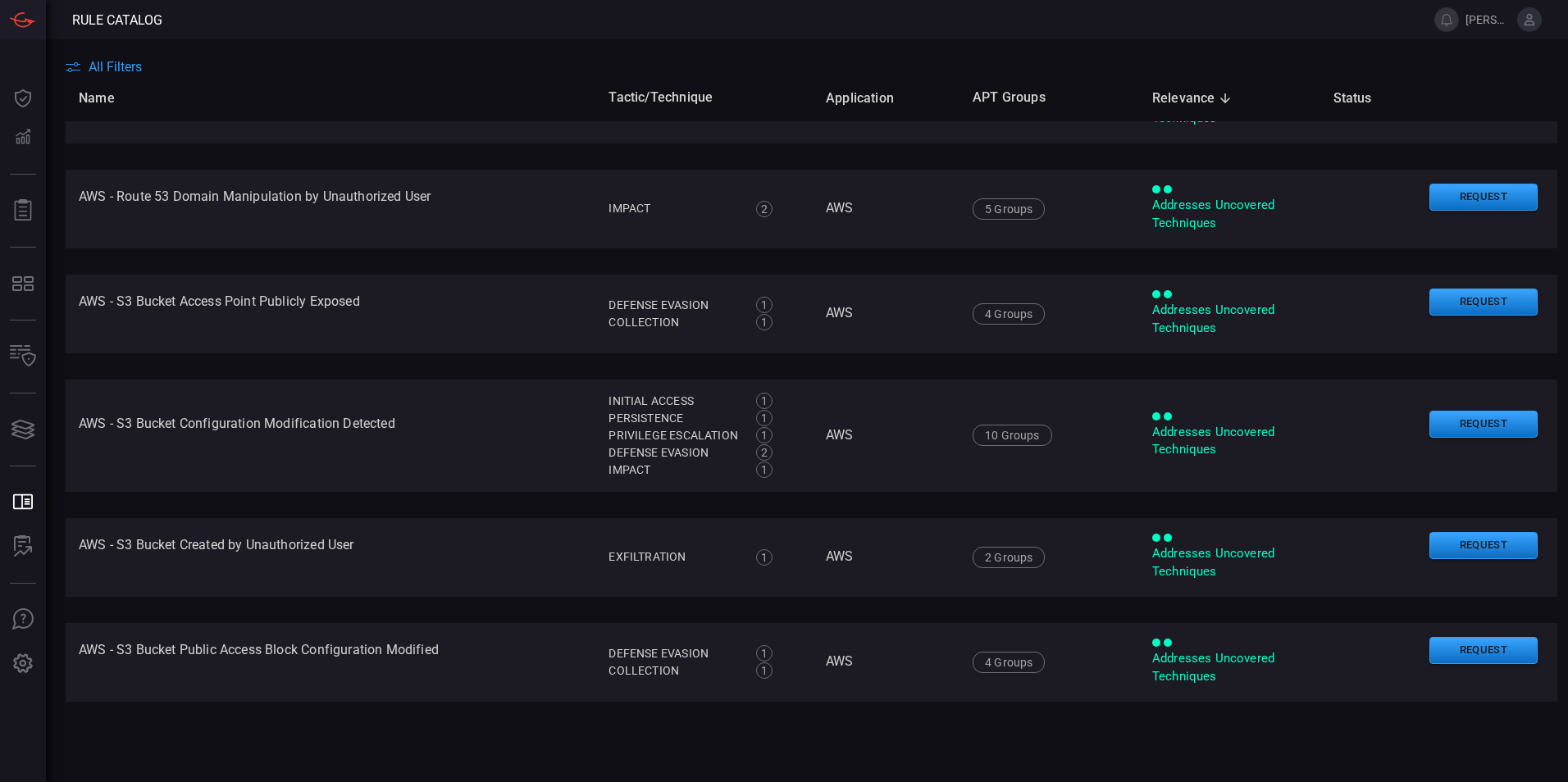
scroll to position [9982, 0]
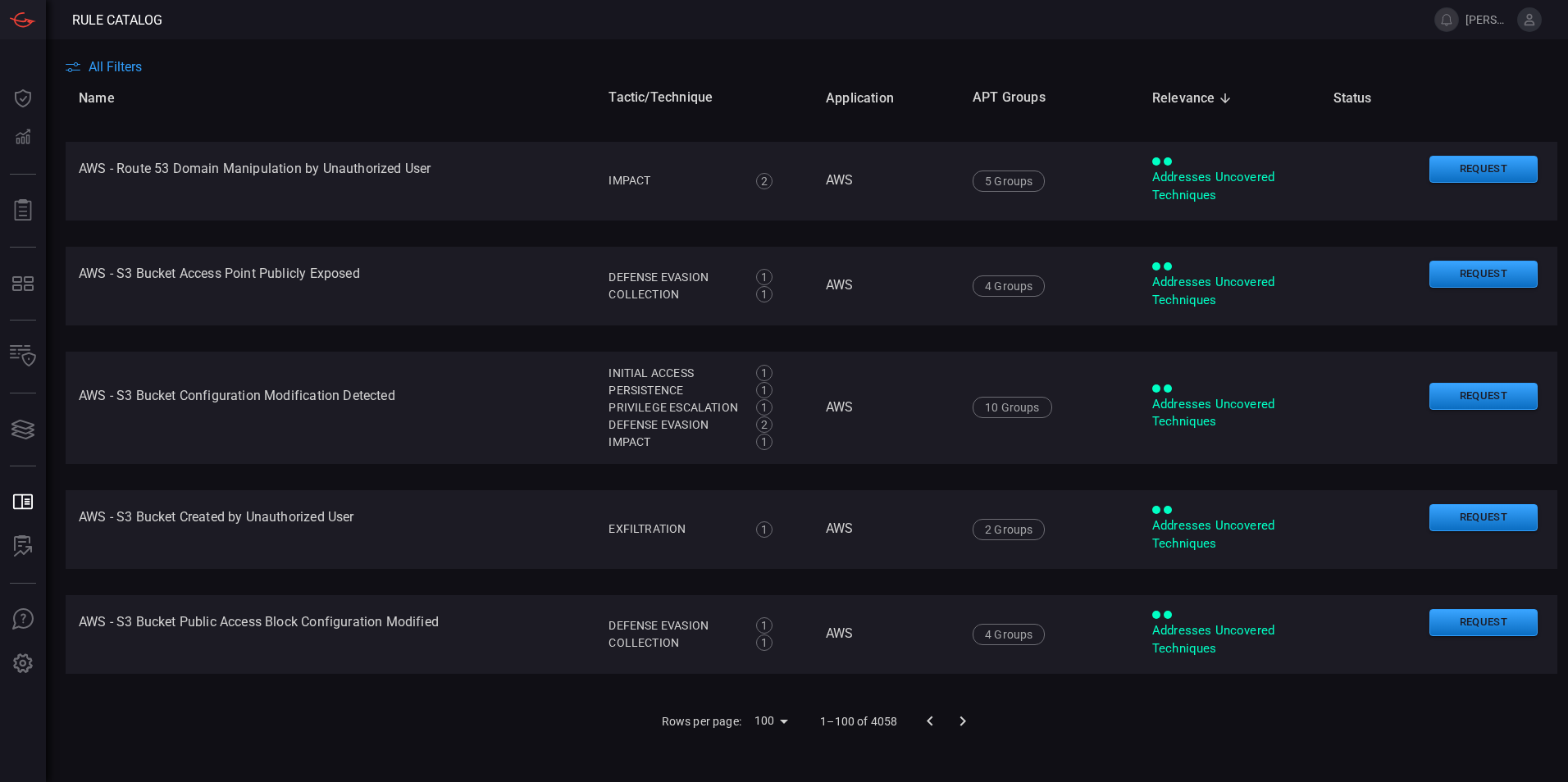
click at [124, 63] on span "All Filters" at bounding box center [114, 67] width 53 height 15
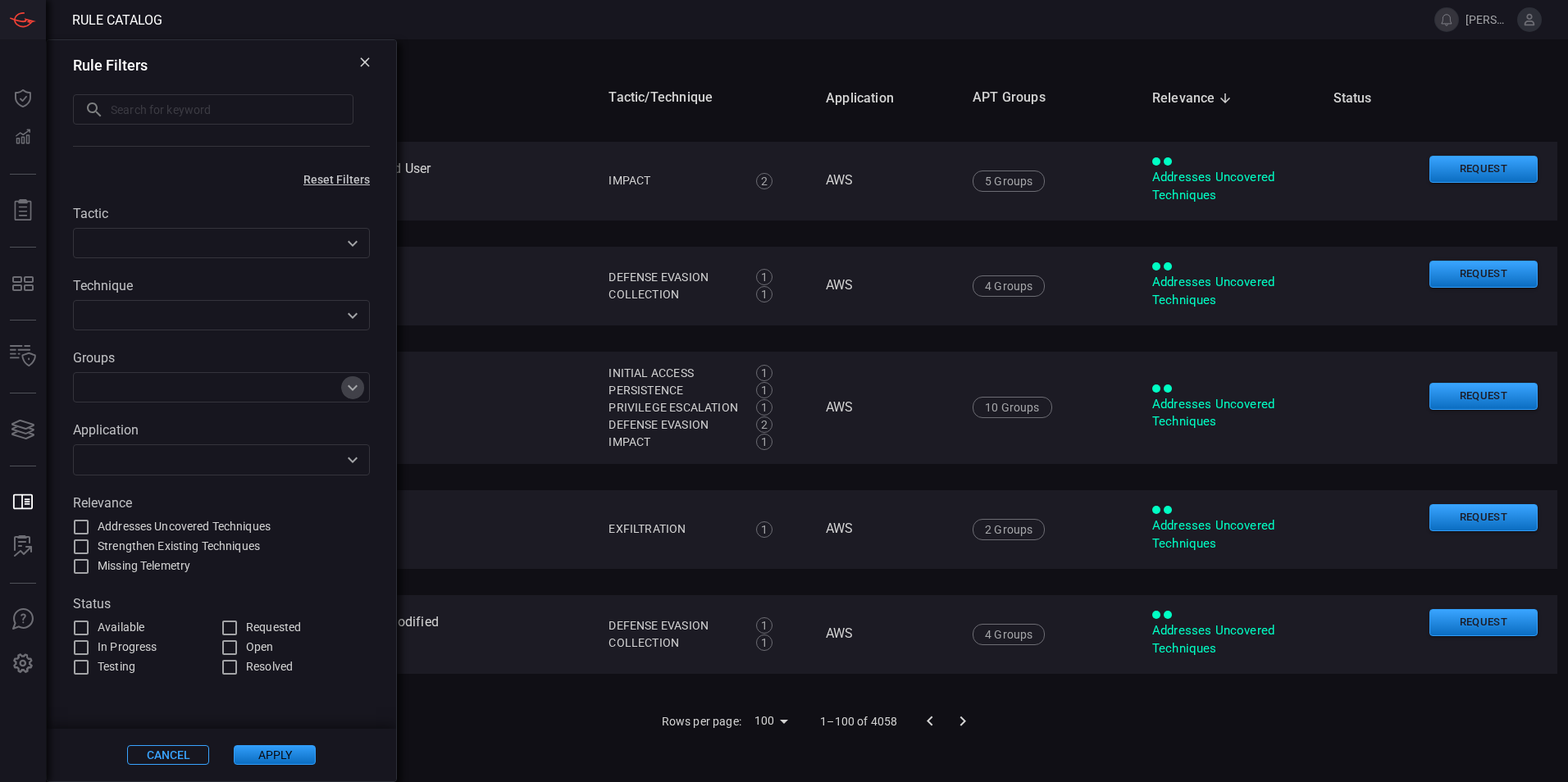
click at [344, 387] on icon "Open" at bounding box center [353, 388] width 20 height 20
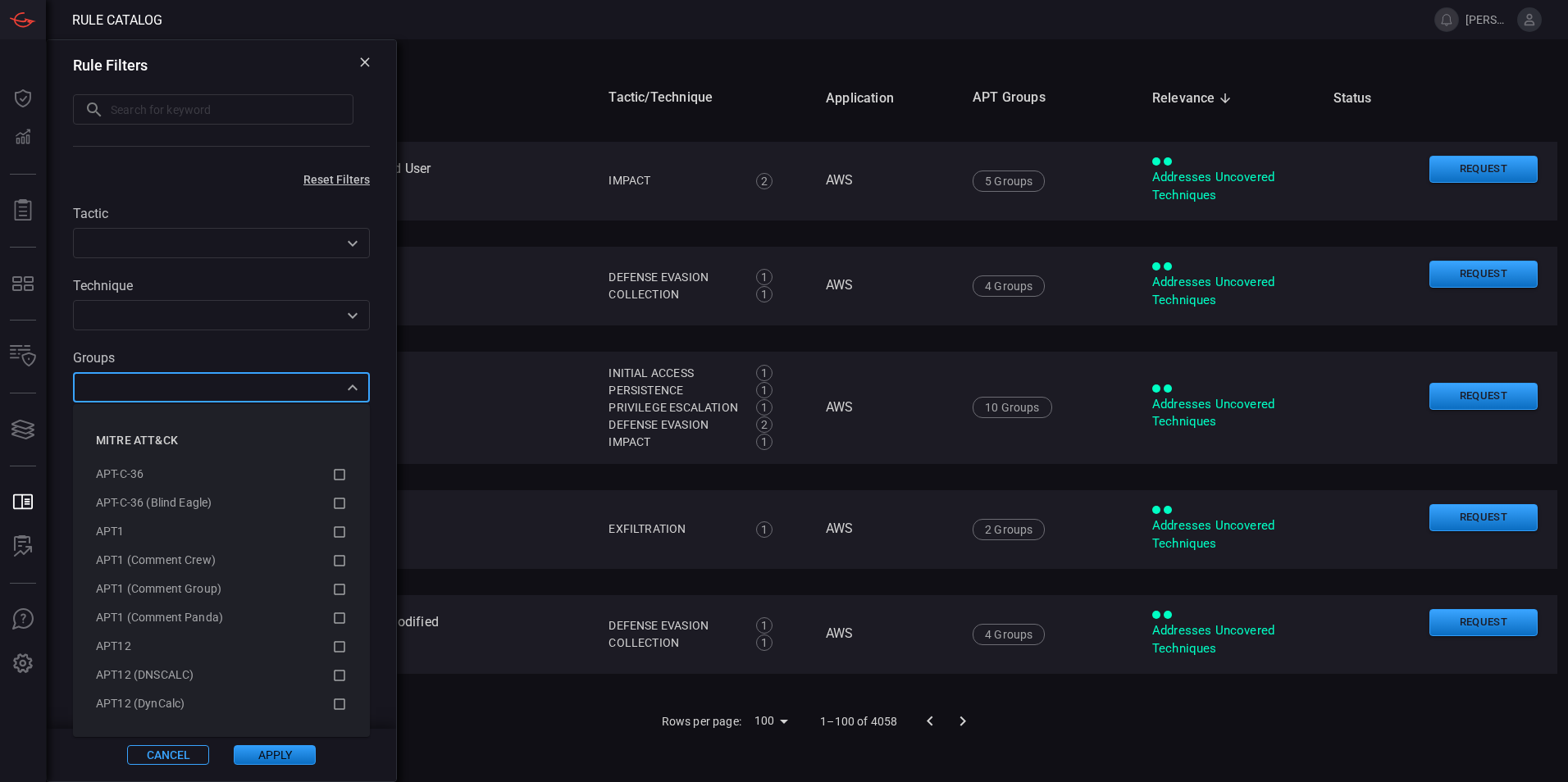
click at [344, 387] on icon "Close" at bounding box center [353, 388] width 20 height 20
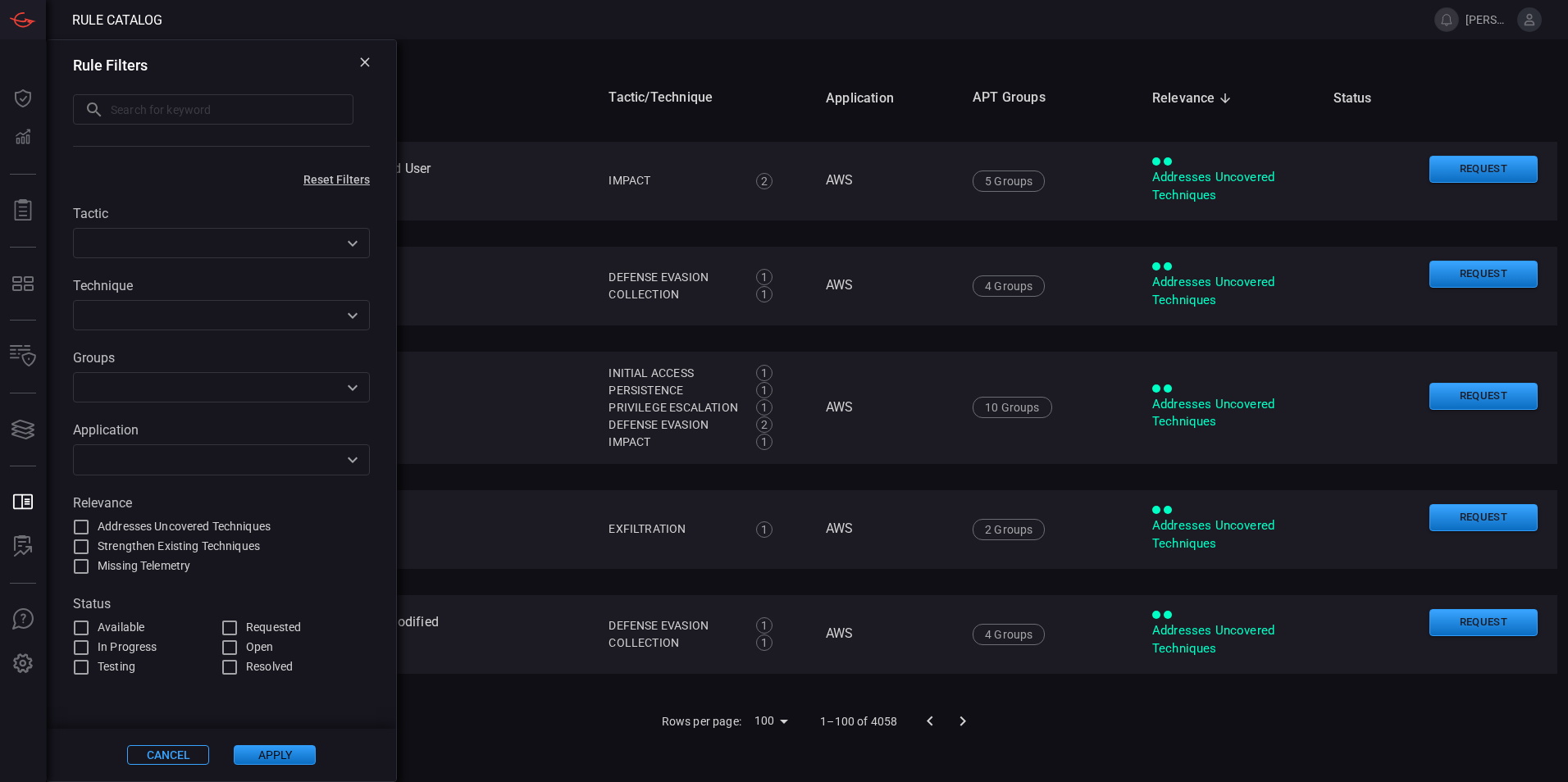
click at [1111, 742] on div "Rows per page: 100 100 1–100 of 4058" at bounding box center [811, 721] width 1491 height 42
drag, startPoint x: 1242, startPoint y: 756, endPoint x: 517, endPoint y: 769, distance: 725.1
click at [517, 769] on main "All Filters Name Tactic/Technique Application APT Groups Relevance sorted desce…" at bounding box center [784, 410] width 1568 height 742
click at [230, 628] on input "Requested" at bounding box center [230, 628] width 20 height 20
checkbox input "true"
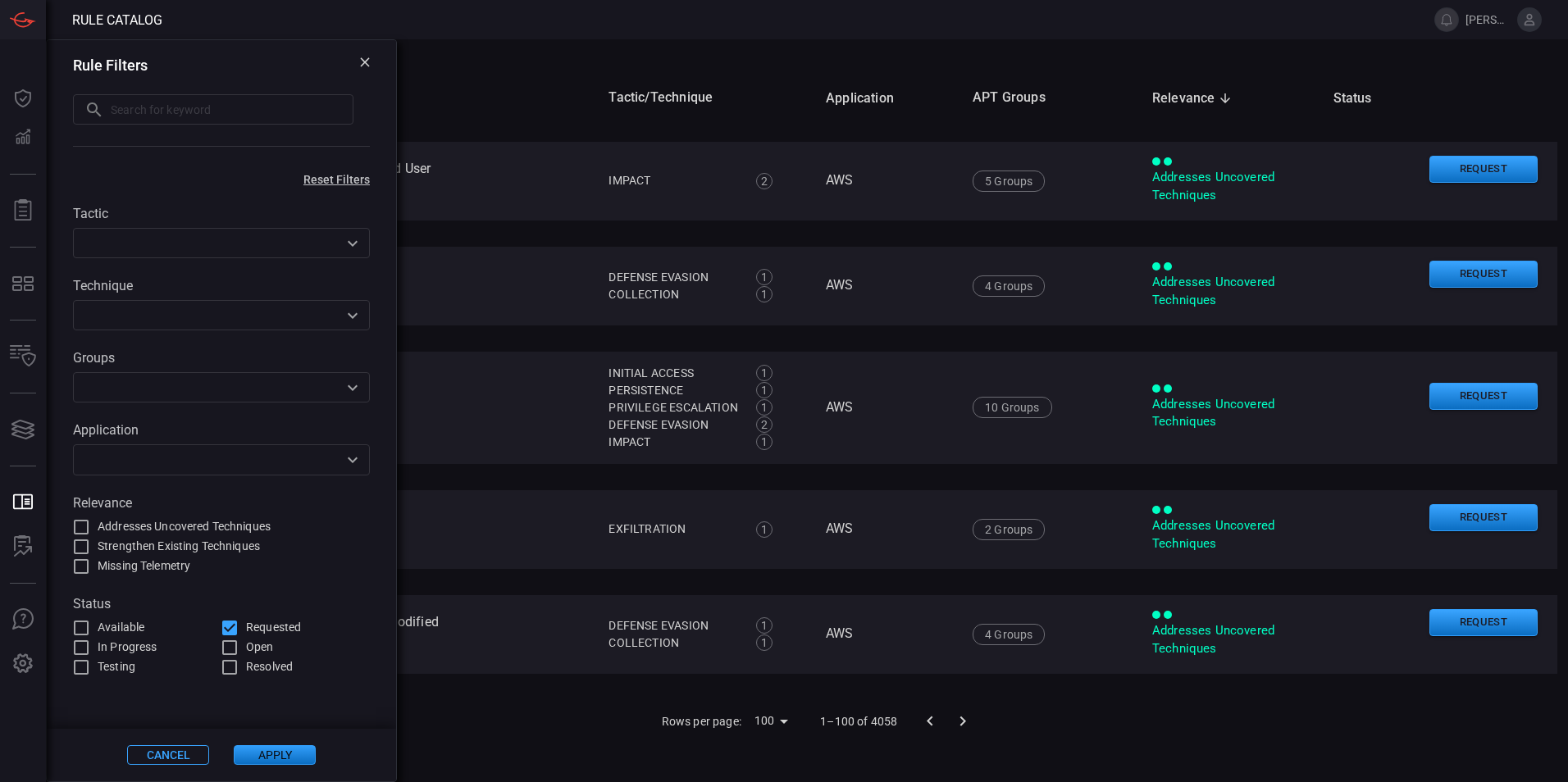
click at [228, 649] on input "Open" at bounding box center [230, 648] width 20 height 20
checkbox input "true"
click at [283, 754] on button "Apply" at bounding box center [275, 755] width 82 height 20
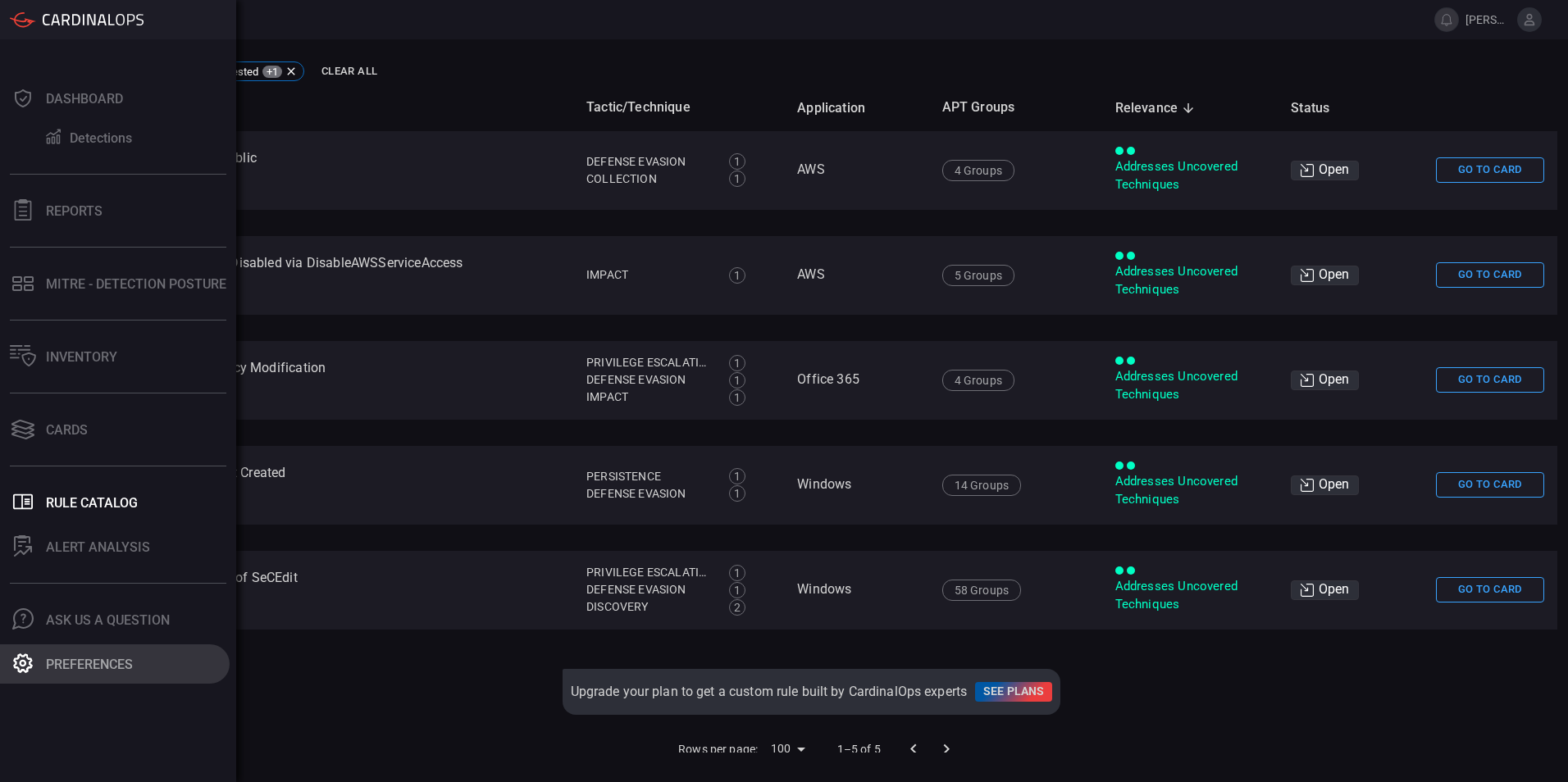
click at [8, 667] on button "Preferences" at bounding box center [114, 664] width 230 height 40
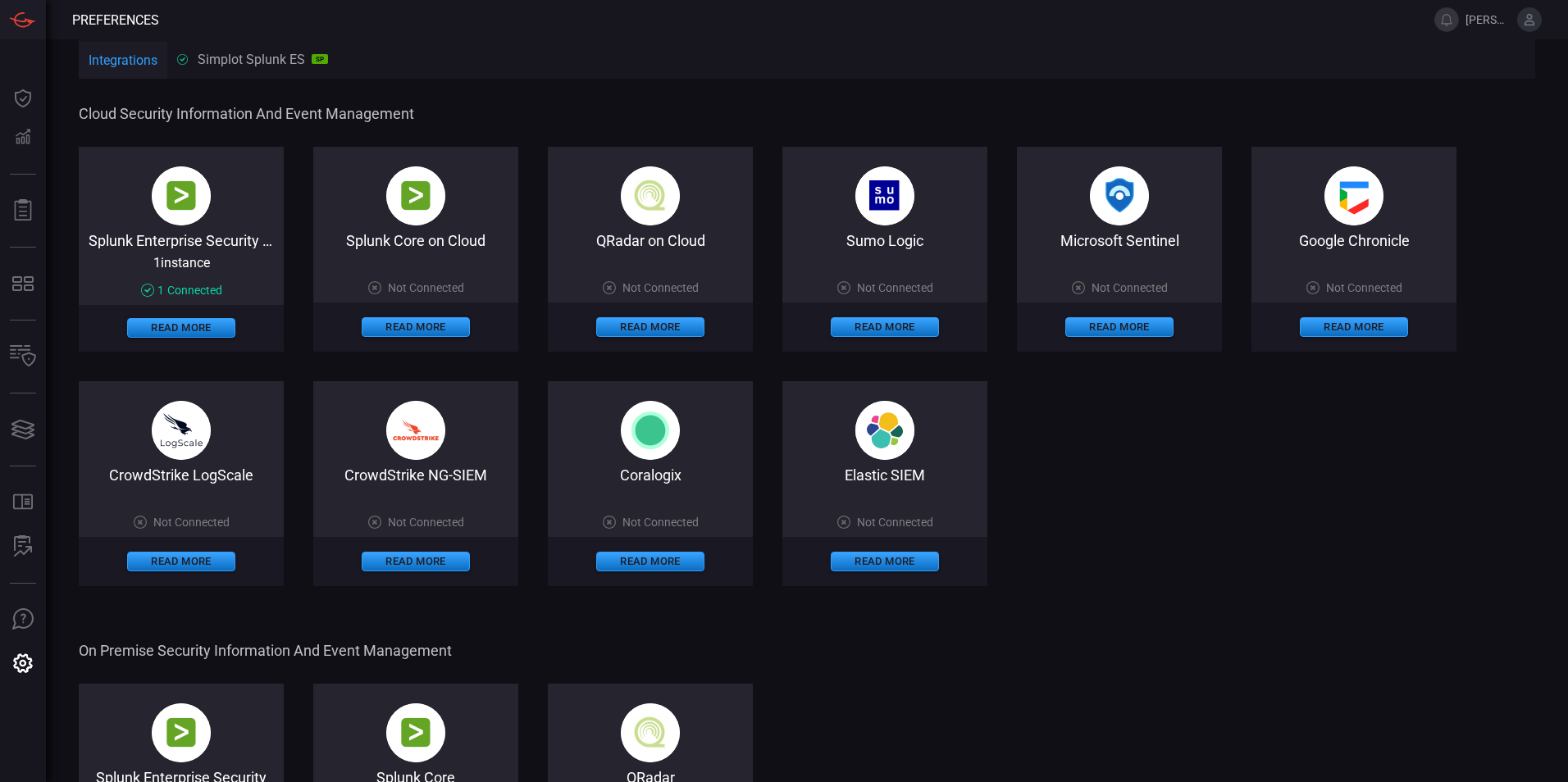
click at [180, 226] on img at bounding box center [182, 196] width 59 height 59
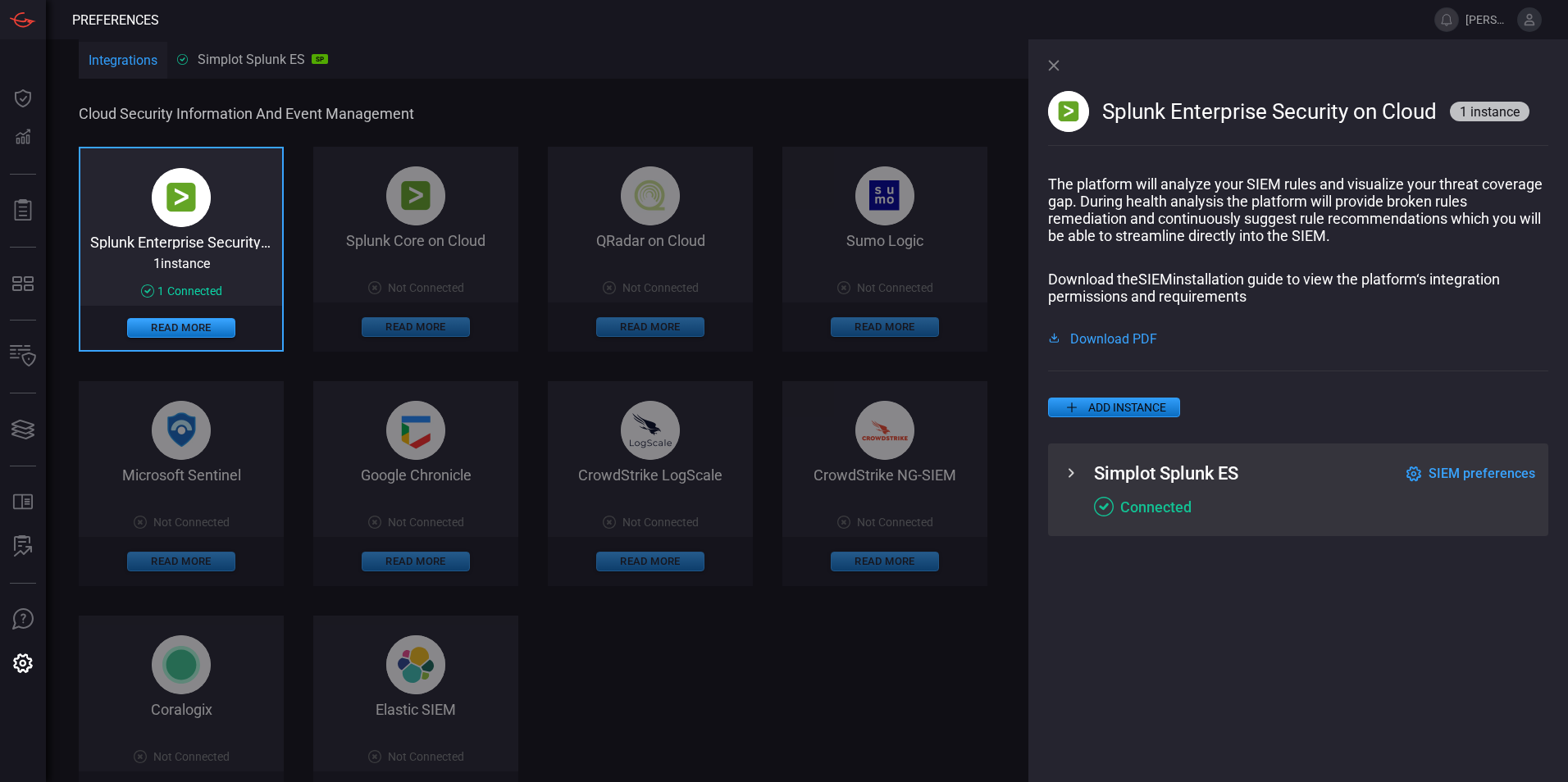
click at [265, 51] on div "Simplot Splunk ES SP" at bounding box center [253, 58] width 151 height 15
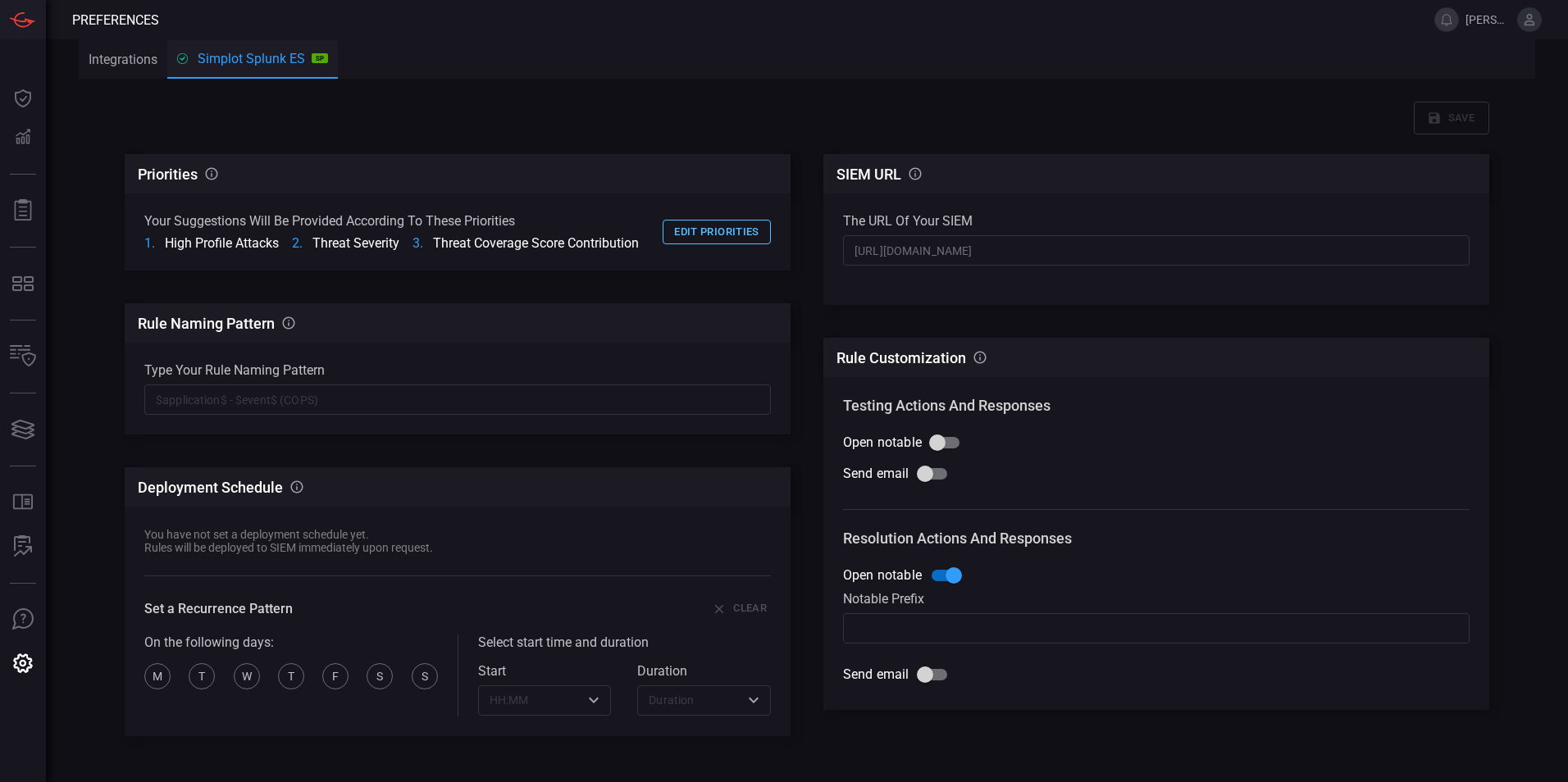
click at [725, 229] on button "Edit priorities" at bounding box center [716, 232] width 108 height 25
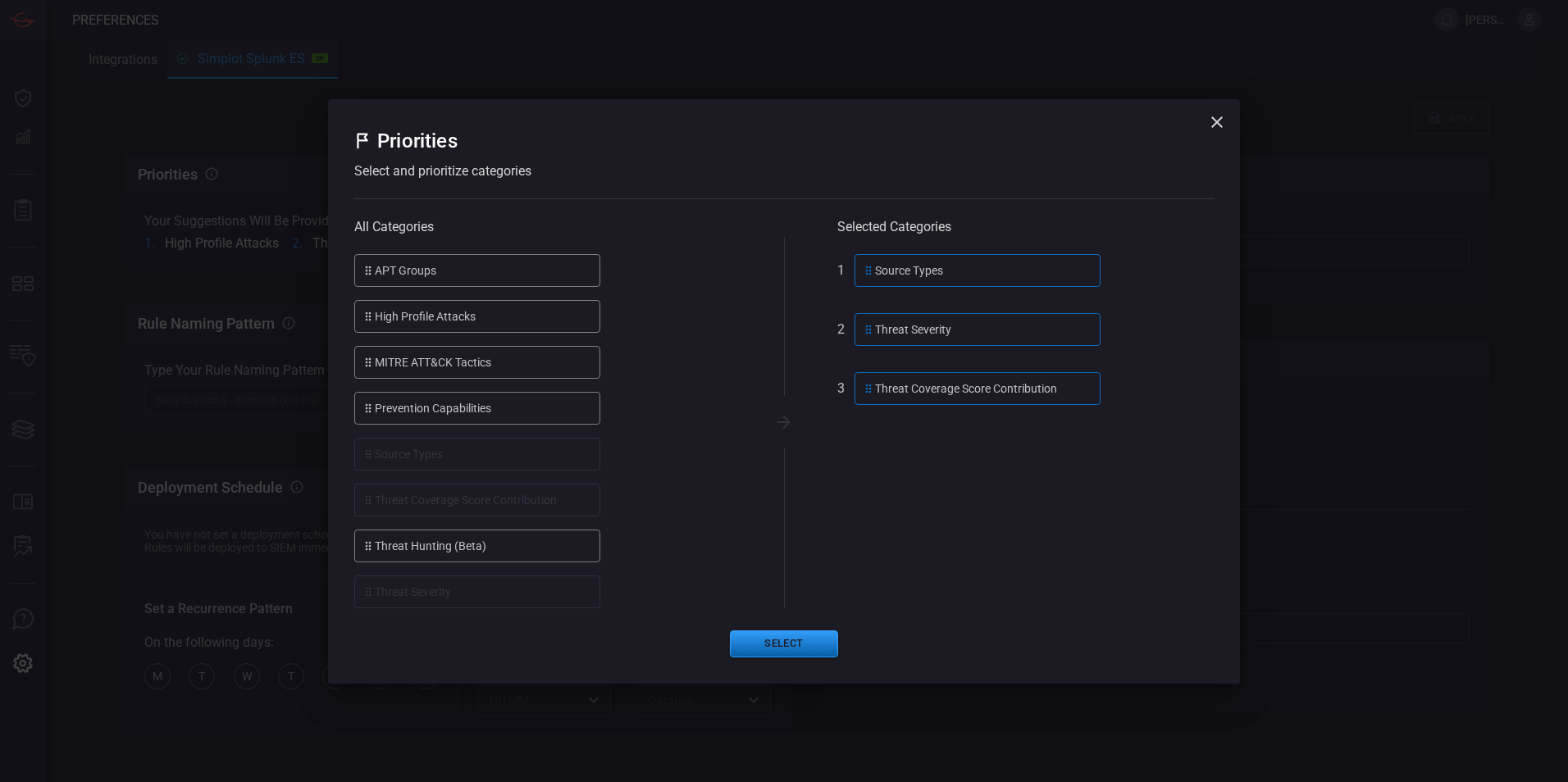
click at [807, 643] on button "Select" at bounding box center [784, 644] width 108 height 27
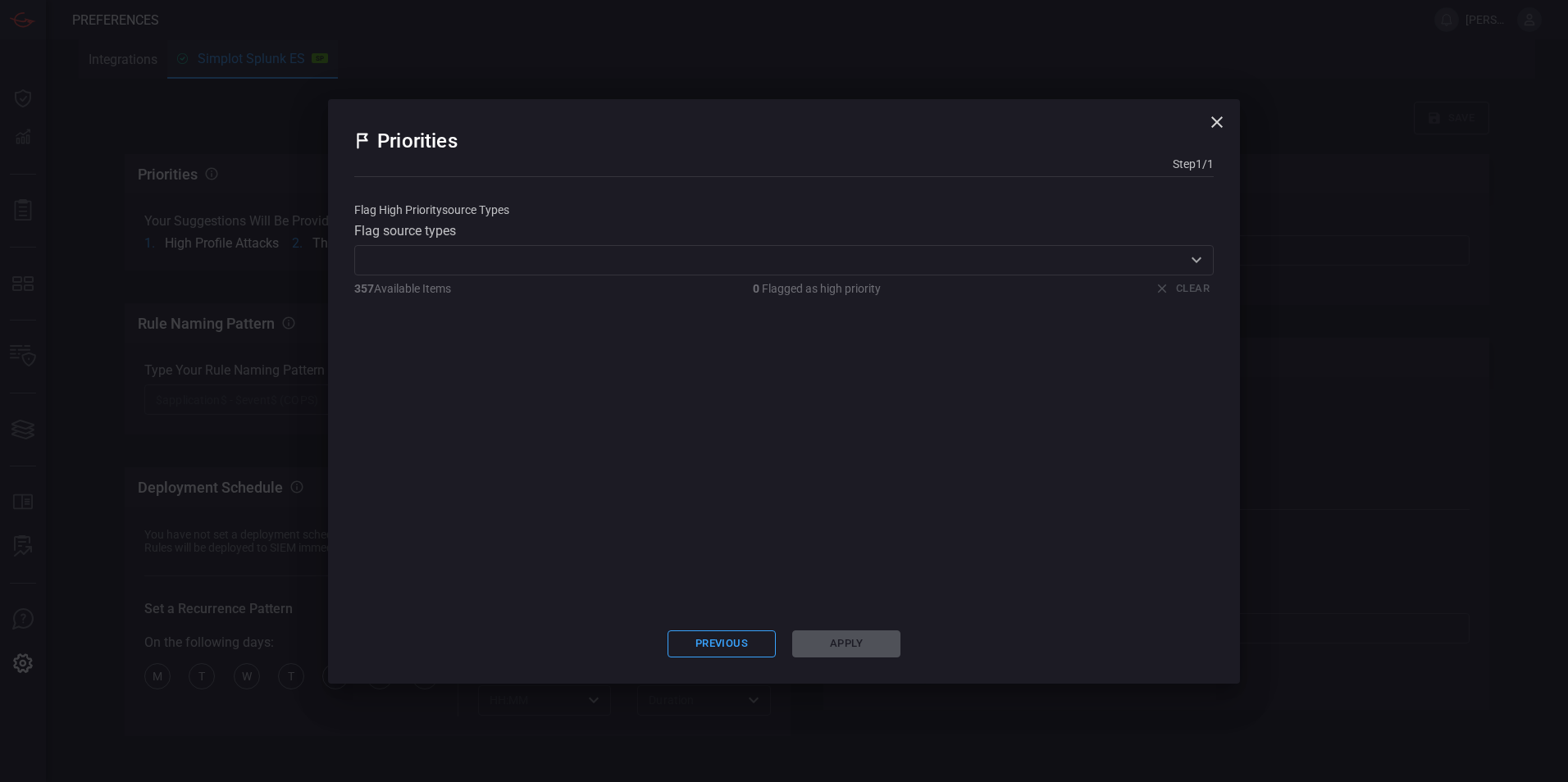
click at [1194, 262] on icon "Open" at bounding box center [1196, 260] width 10 height 5
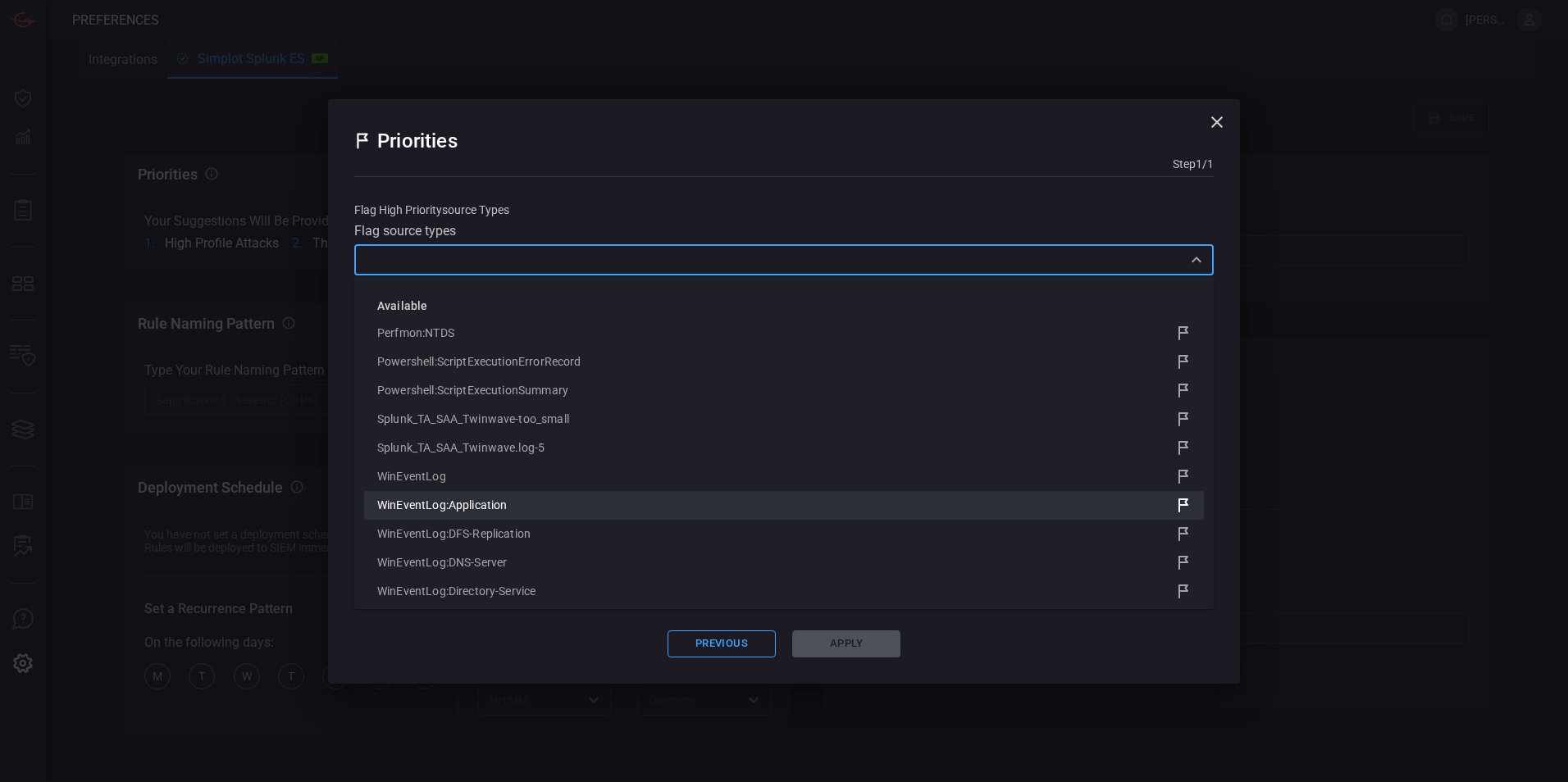
scroll to position [328, 0]
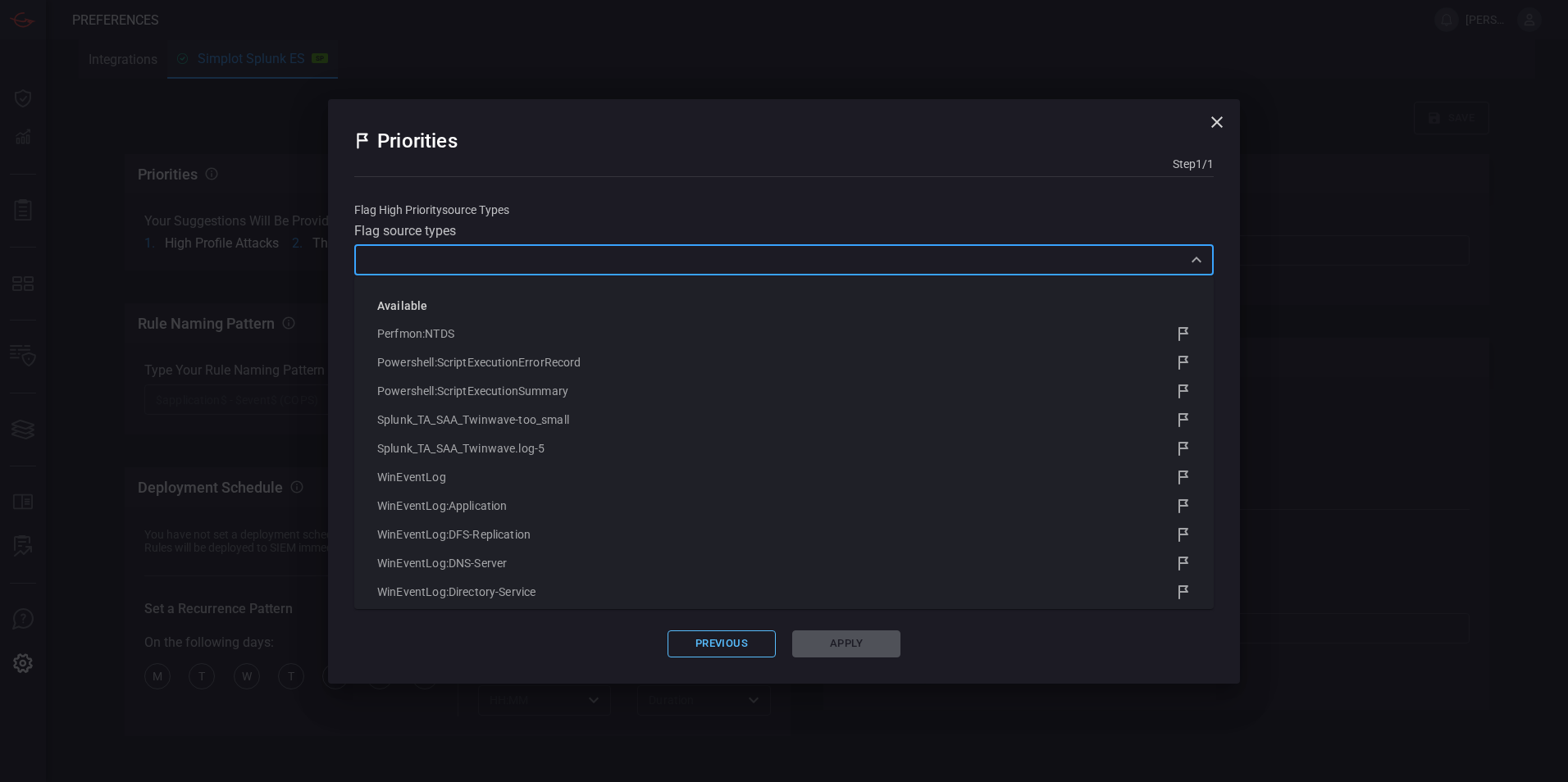
click at [734, 652] on button "Previous" at bounding box center [722, 644] width 108 height 27
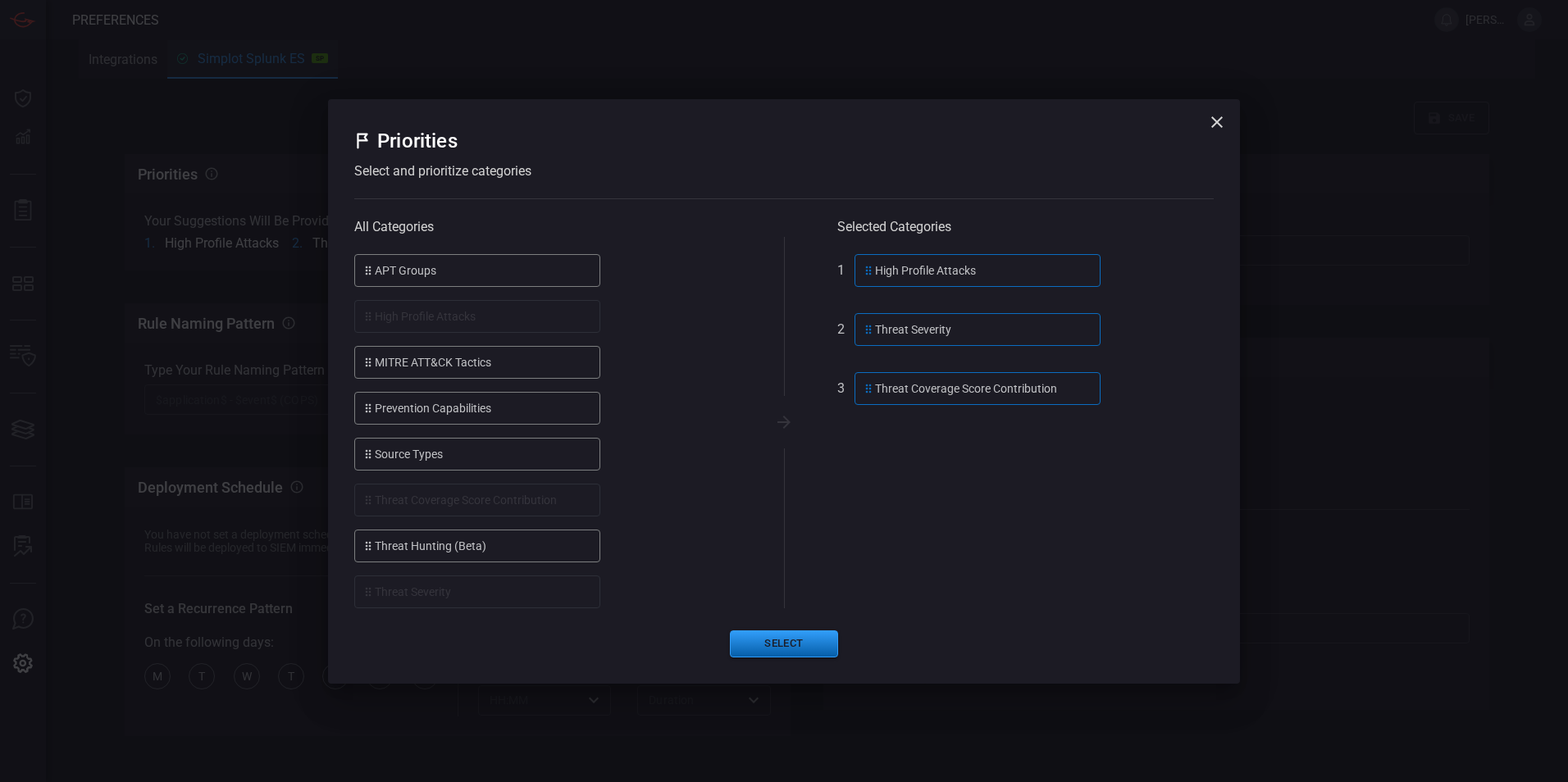
click at [796, 640] on button "Select" at bounding box center [784, 644] width 108 height 27
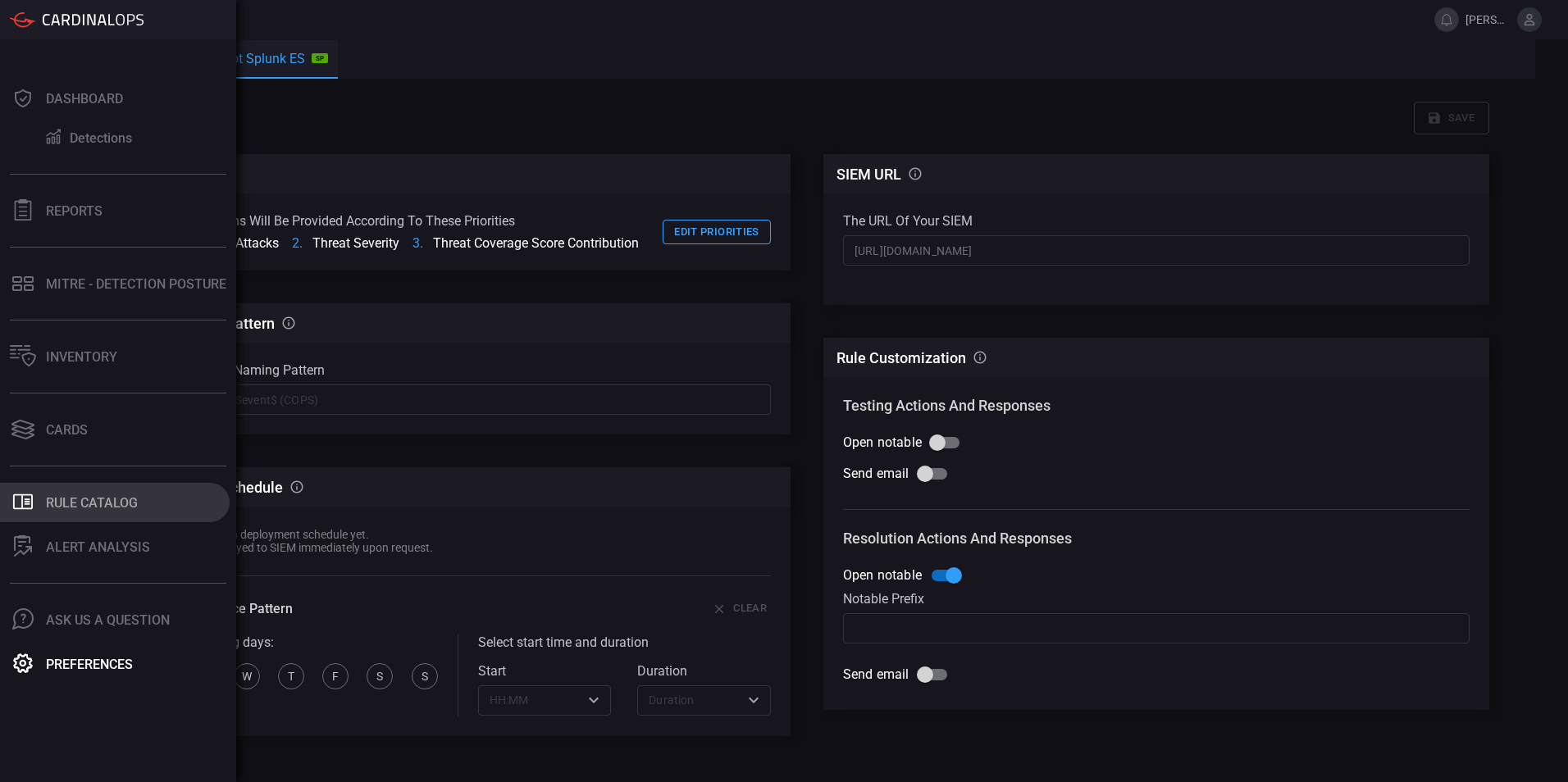
click at [107, 502] on div "Rule Catalog" at bounding box center [92, 502] width 92 height 15
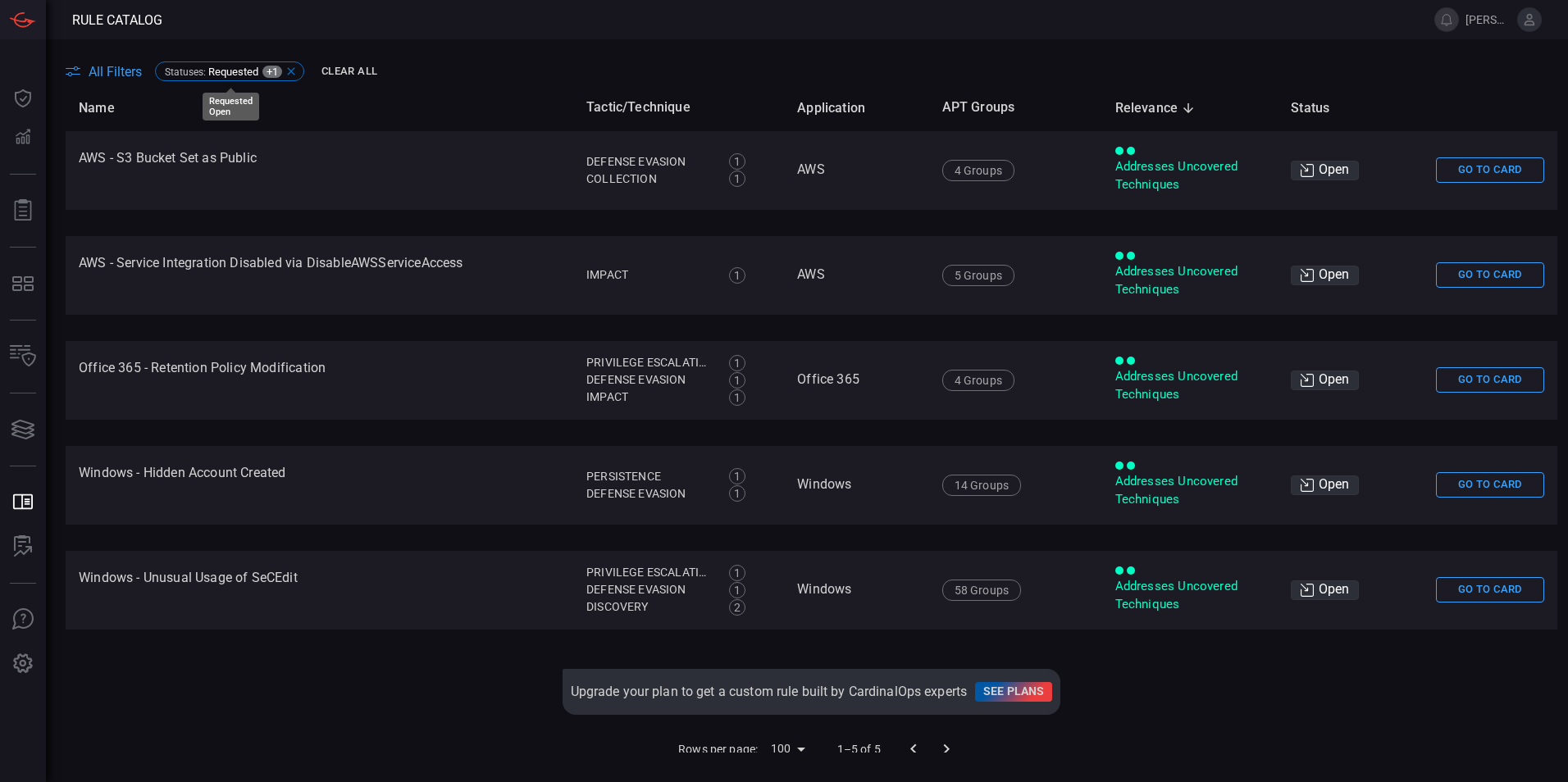
click at [291, 69] on icon at bounding box center [291, 71] width 14 height 13
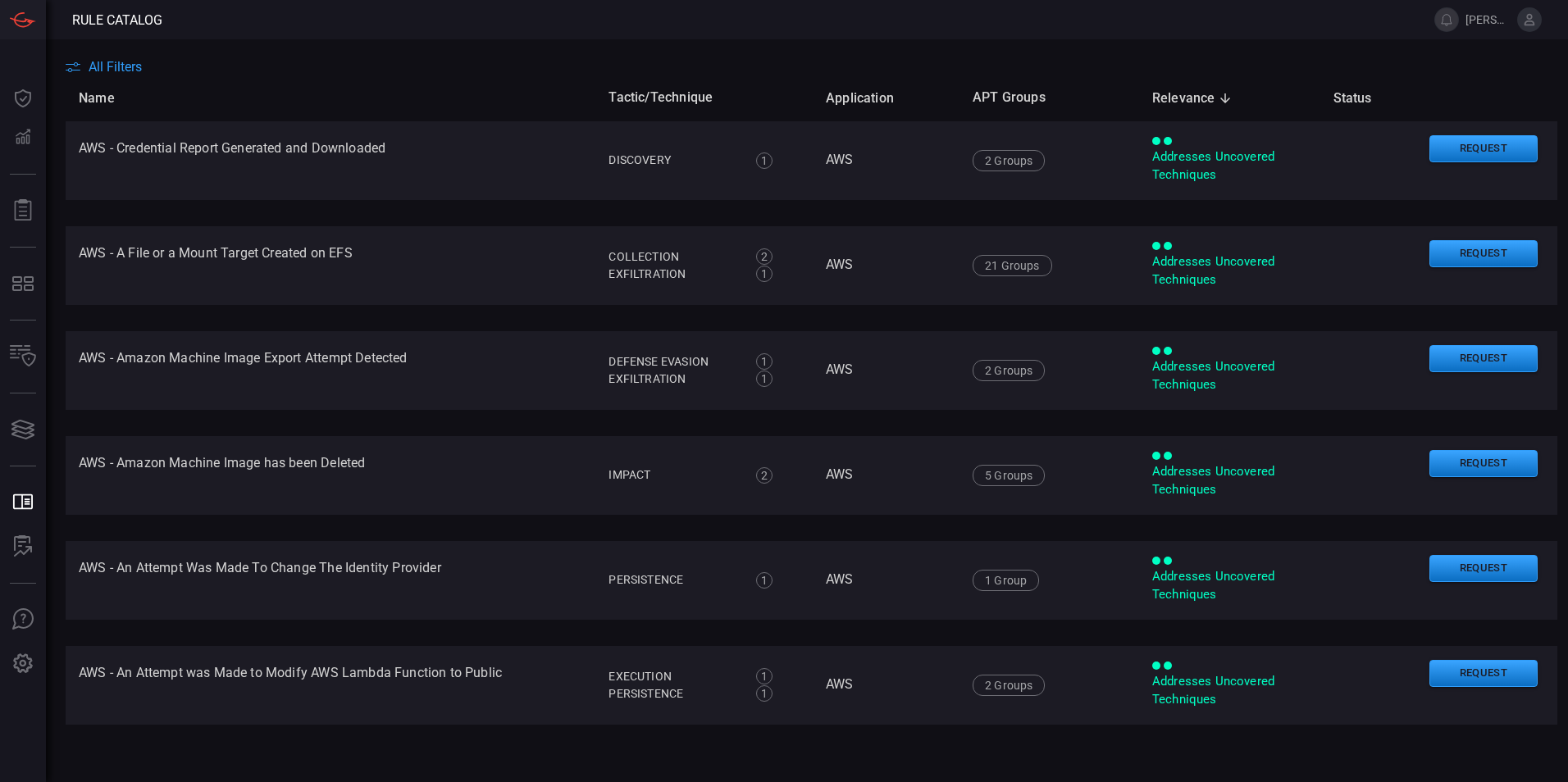
click at [113, 63] on span "All Filters" at bounding box center [114, 67] width 53 height 15
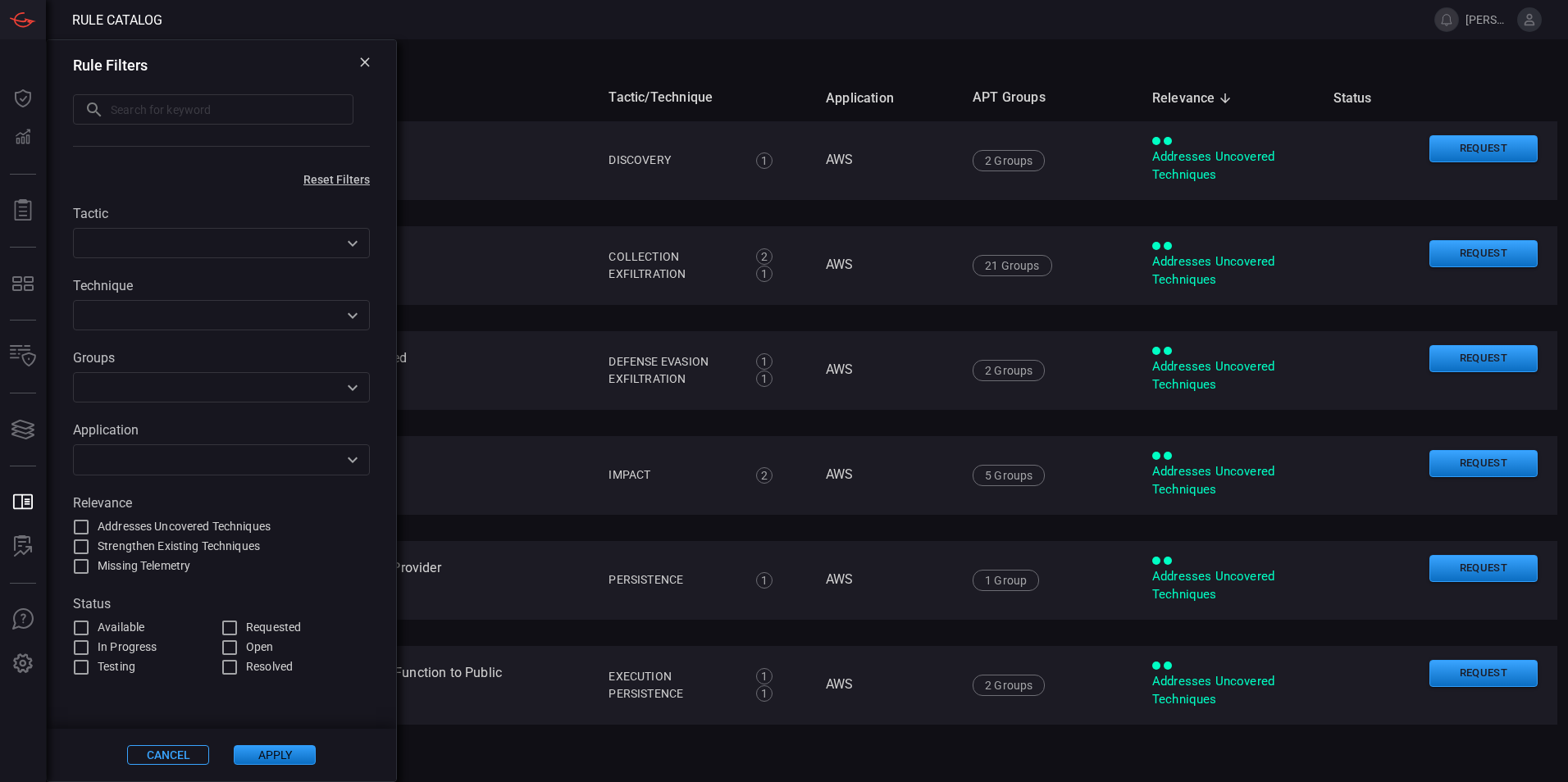
click at [346, 317] on icon "Open" at bounding box center [353, 316] width 20 height 20
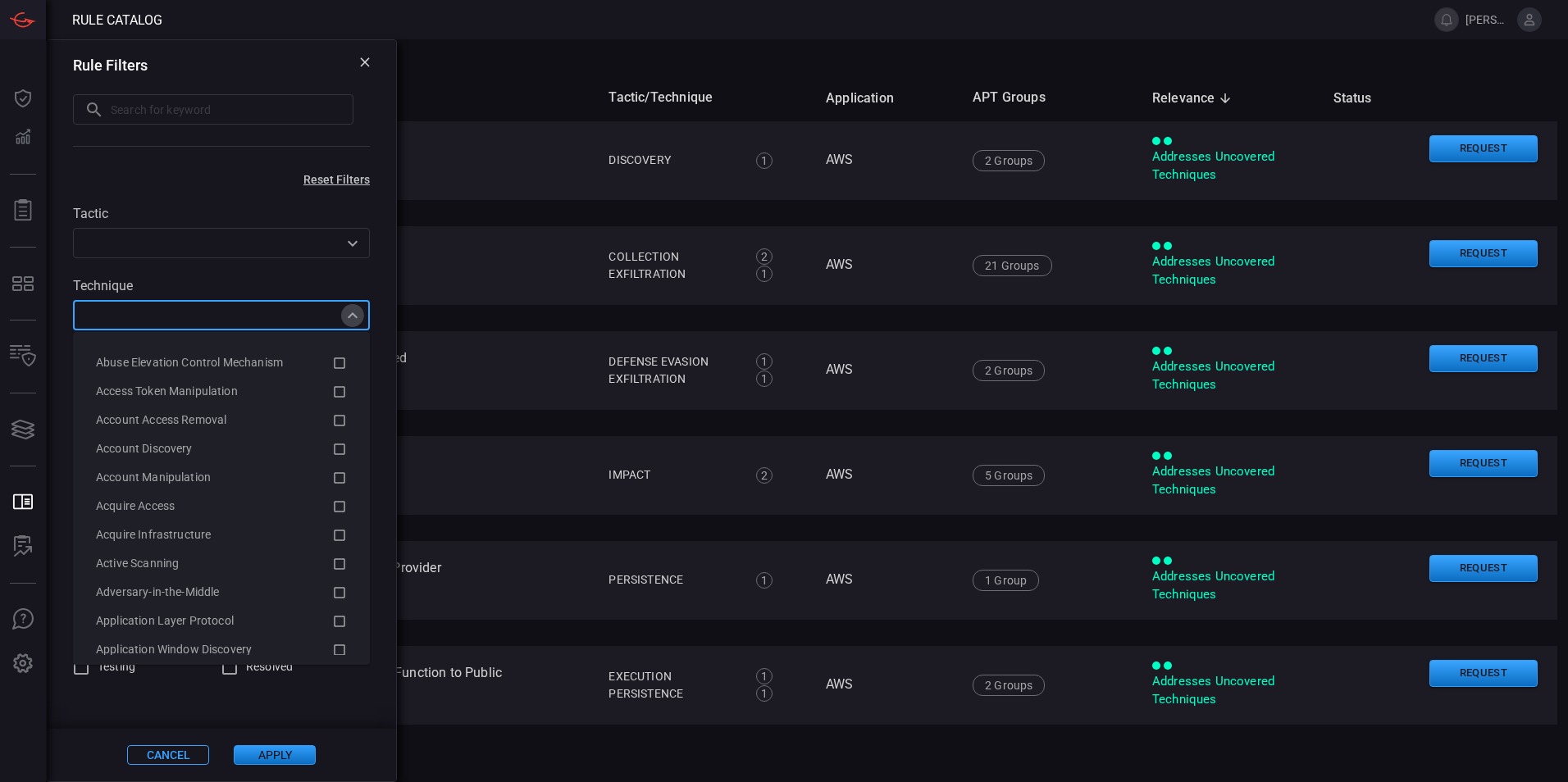
click at [347, 317] on icon "Close" at bounding box center [353, 316] width 20 height 20
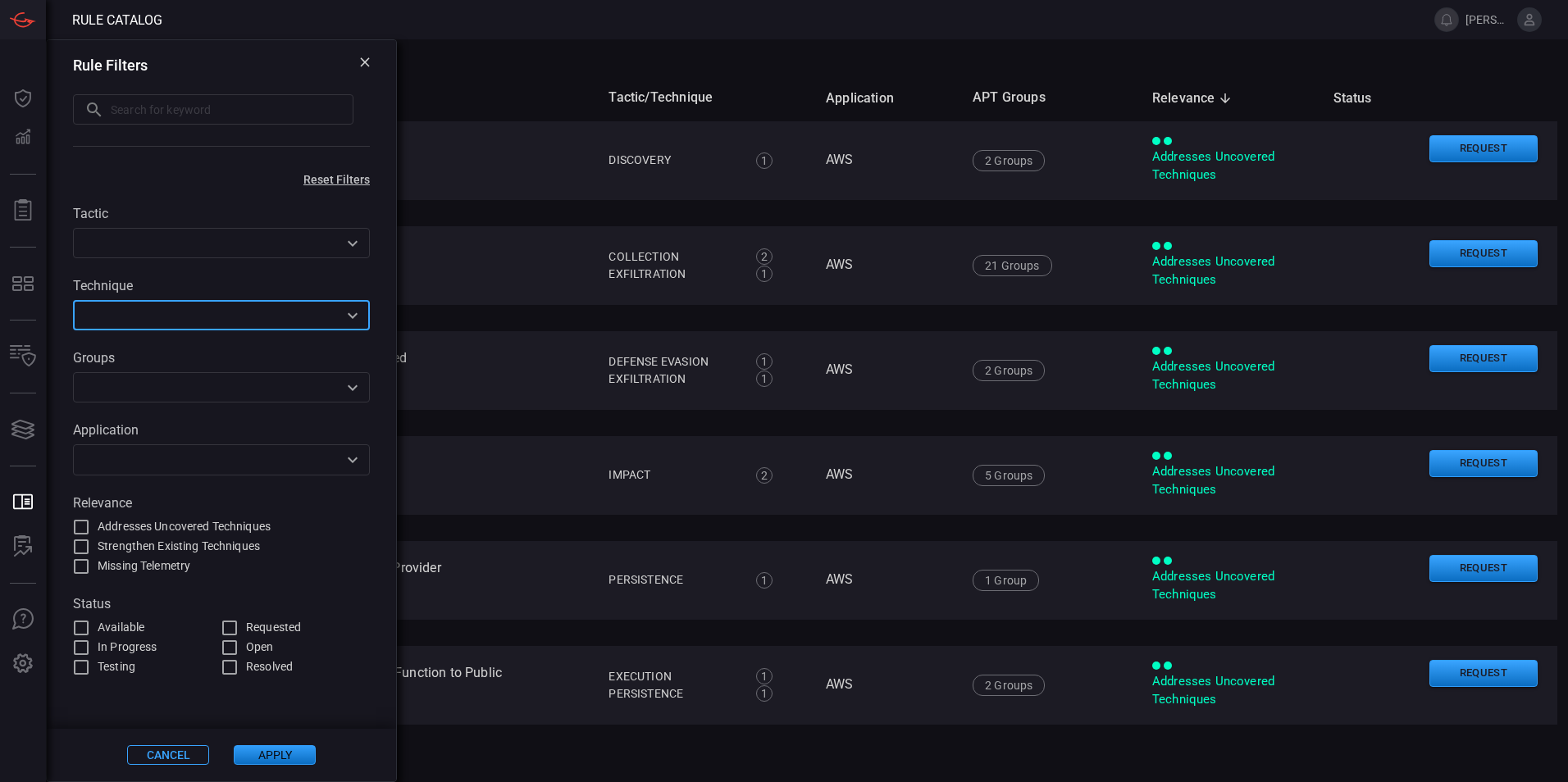
click at [357, 244] on icon "Open" at bounding box center [353, 244] width 20 height 20
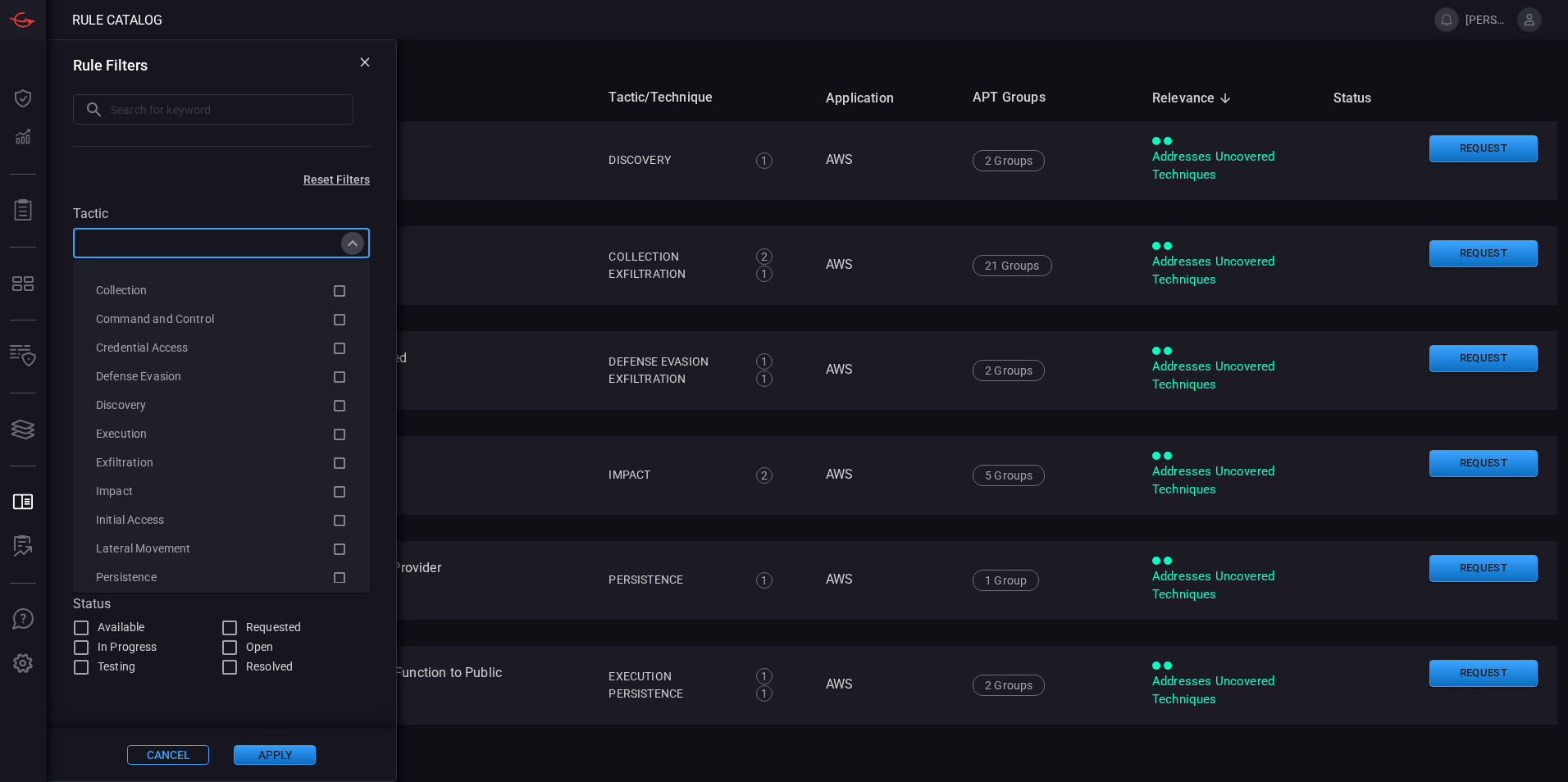
click at [357, 242] on icon "Close" at bounding box center [353, 244] width 20 height 20
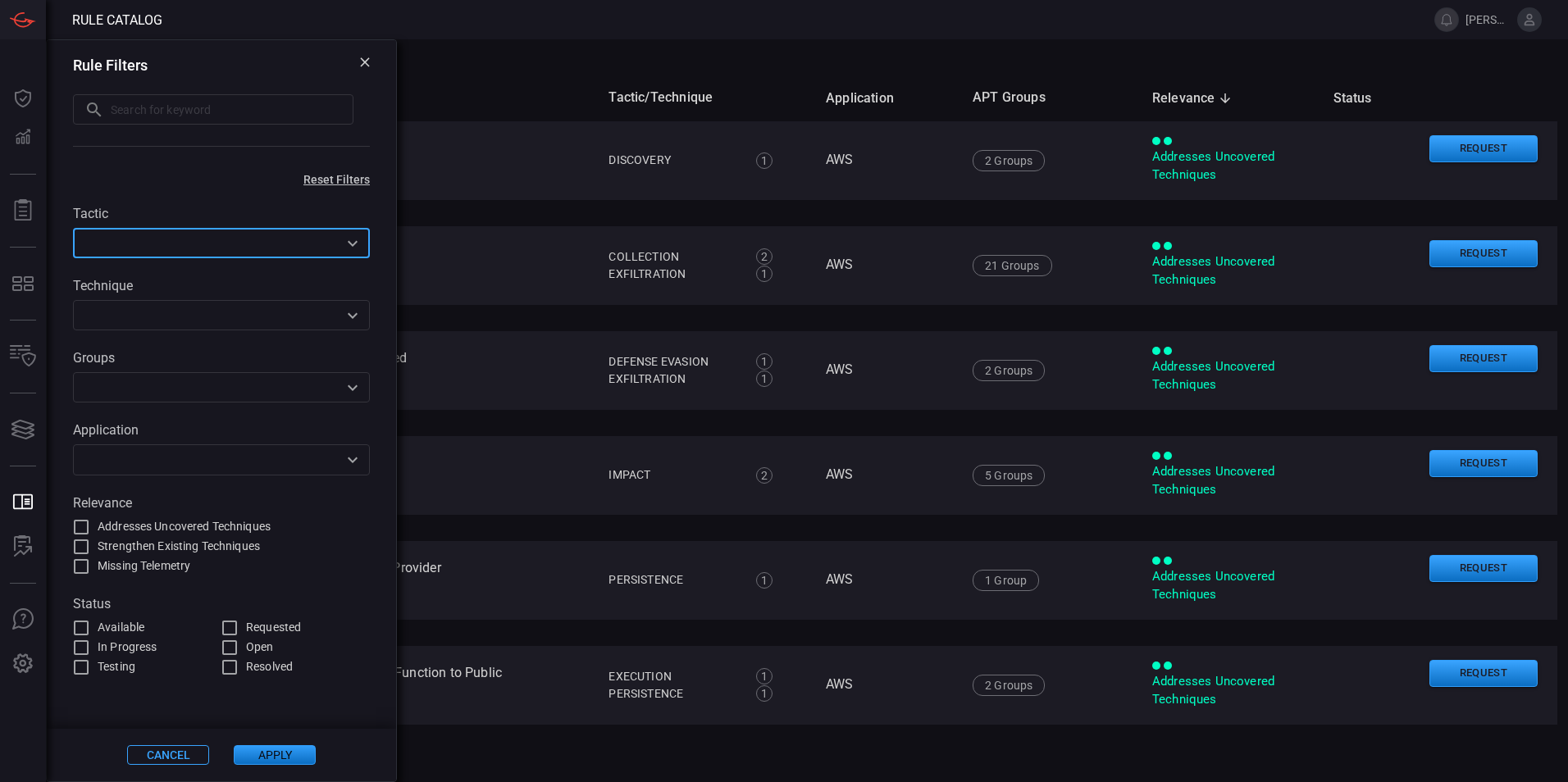
click at [347, 391] on icon "Open" at bounding box center [353, 388] width 20 height 20
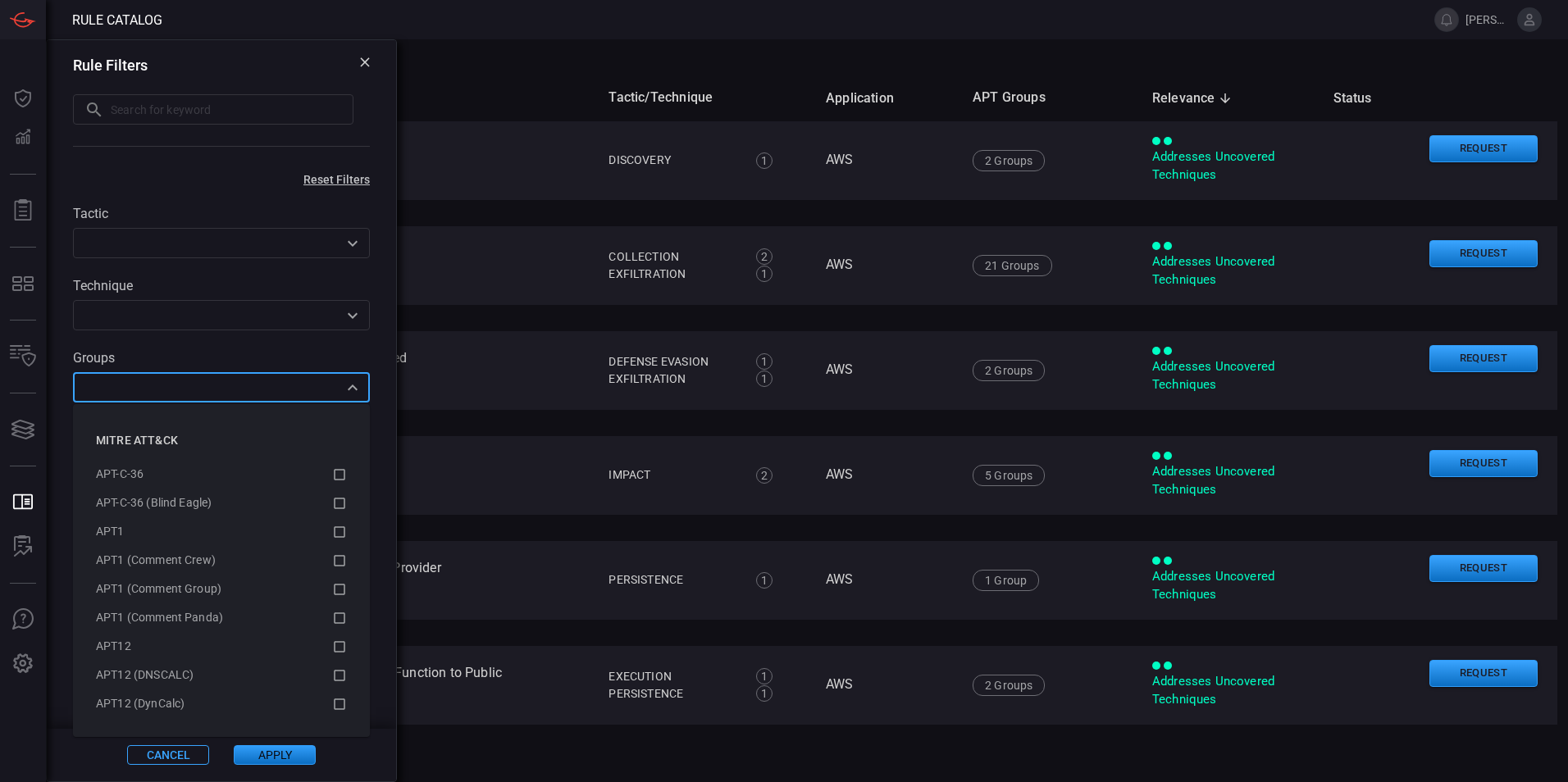
click at [384, 366] on div "Tactic ​ Technique ​ Groups ​ Application ​ Relevance Addresses Uncovered Techn…" at bounding box center [221, 432] width 349 height 491
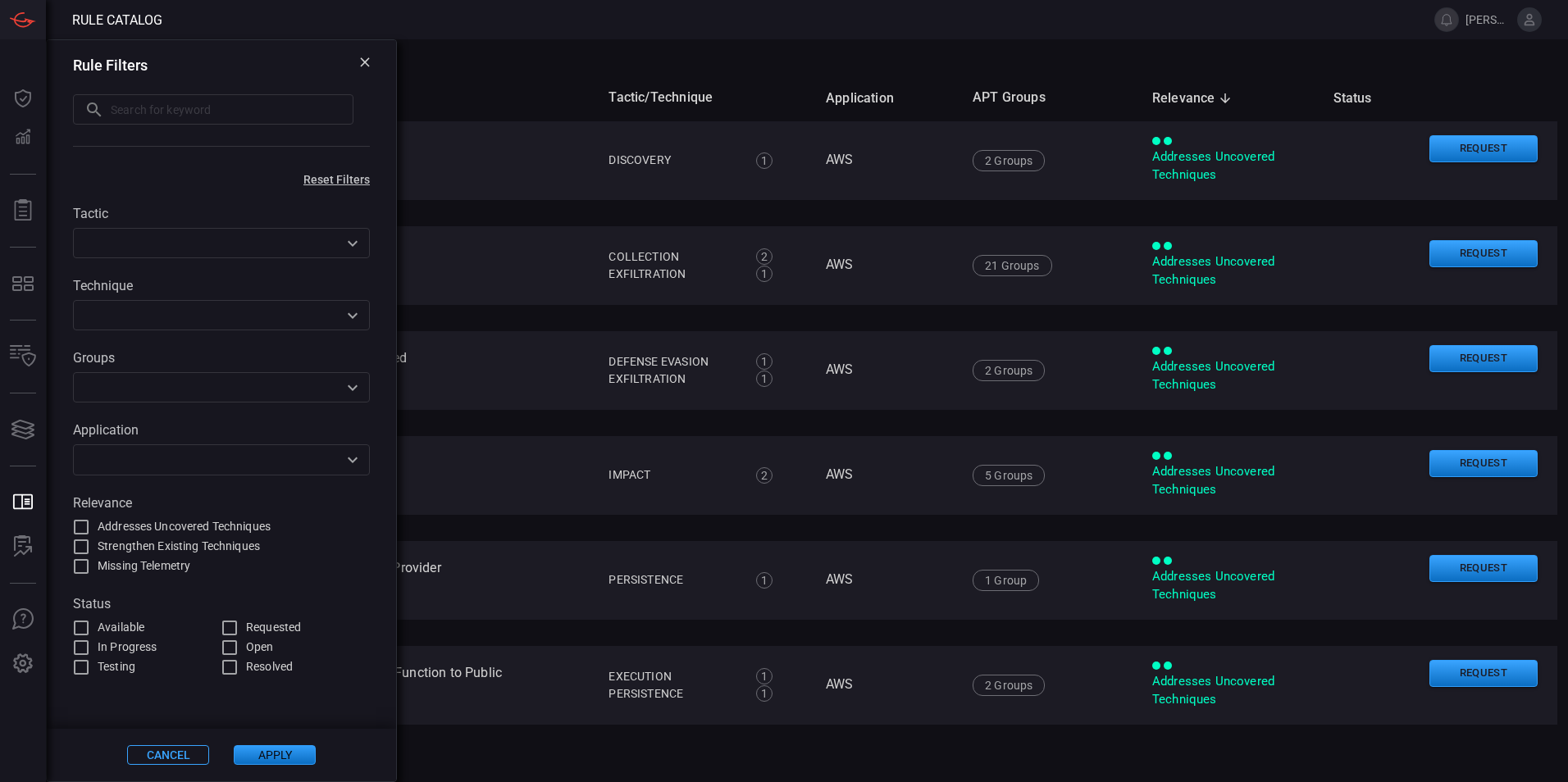
click at [345, 463] on icon "Open" at bounding box center [353, 460] width 20 height 20
click at [381, 447] on div "Tactic ​ Technique ​ Groups ​ Application ​ Relevance Addresses Uncovered Techn…" at bounding box center [221, 432] width 349 height 491
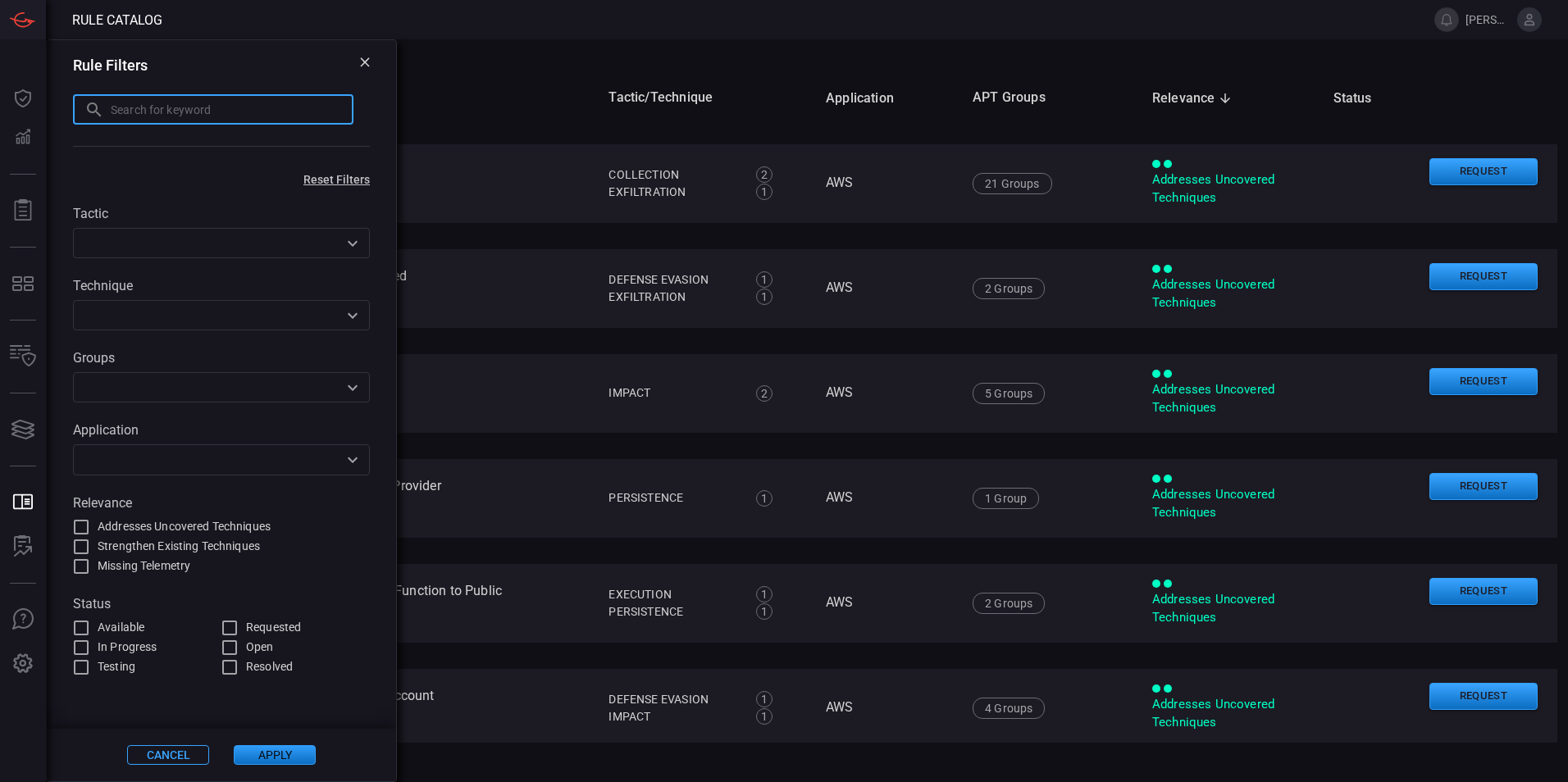
click at [245, 108] on input "text" at bounding box center [232, 110] width 243 height 31
type input "kerberoasting"
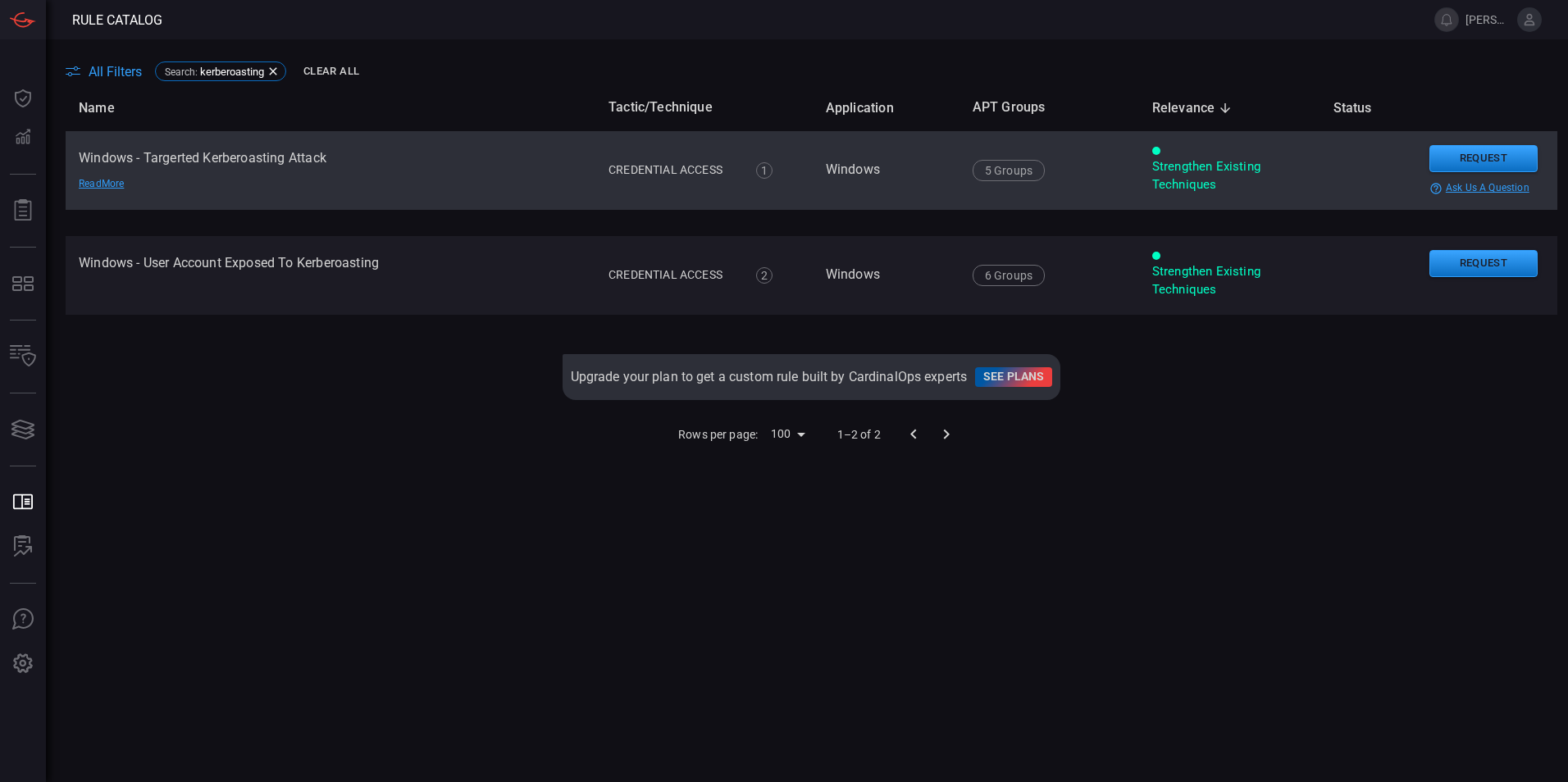
click at [266, 175] on td "Windows - Targerted Kerberoasting Attack Read More" at bounding box center [330, 170] width 530 height 78
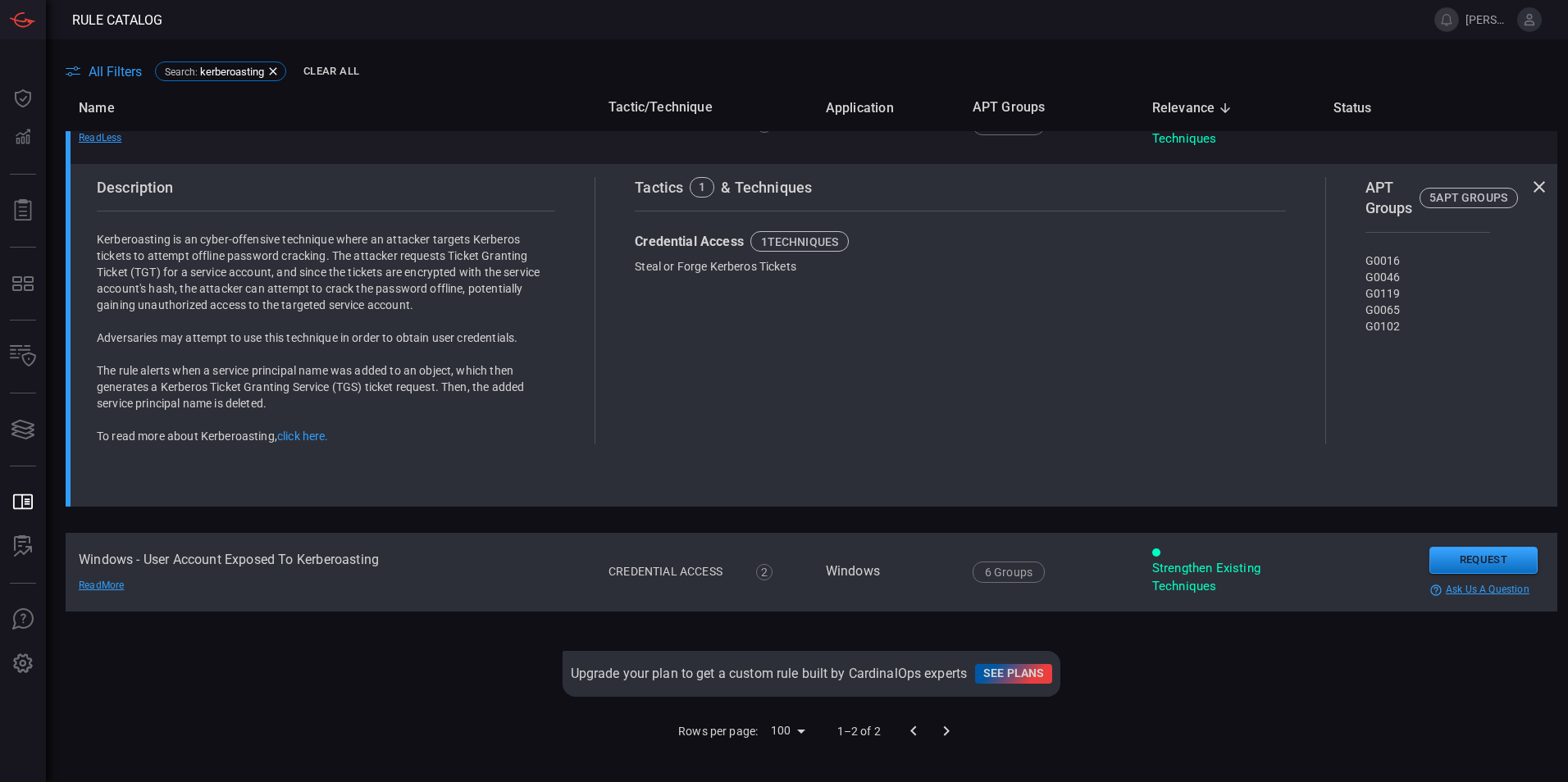
scroll to position [0, 0]
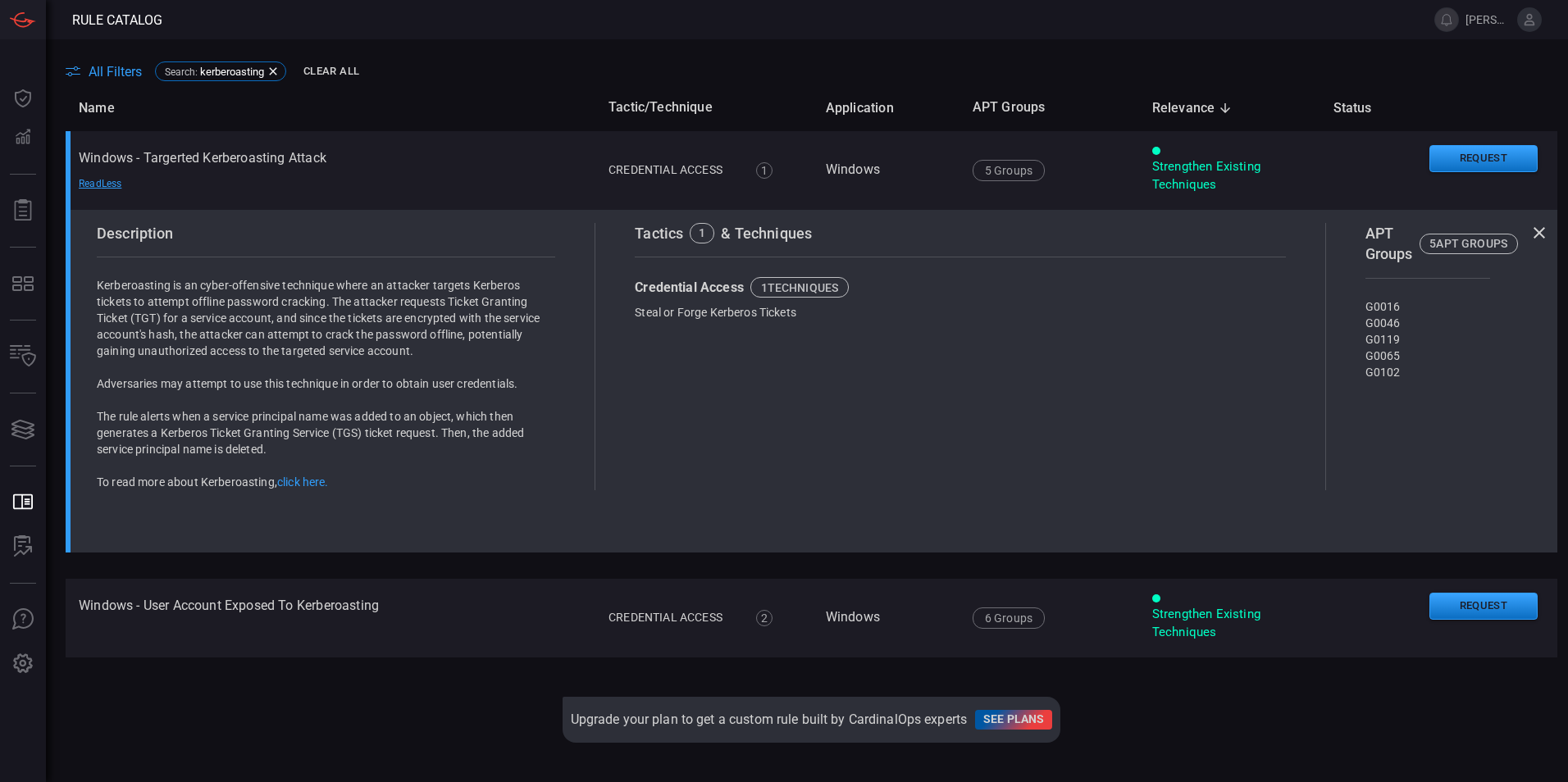
click at [1532, 233] on icon at bounding box center [1539, 233] width 20 height 20
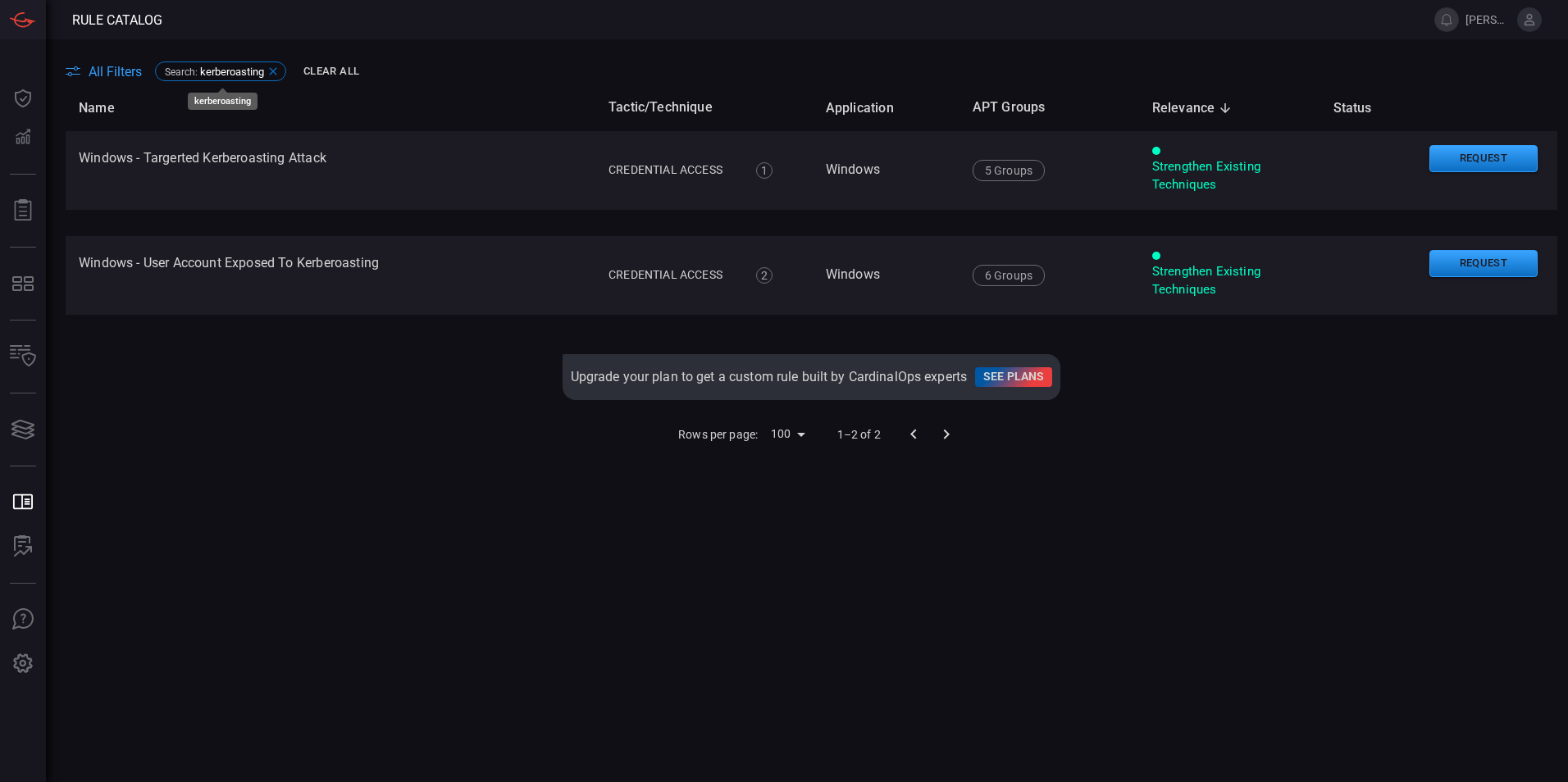
click at [276, 75] on icon at bounding box center [273, 71] width 14 height 13
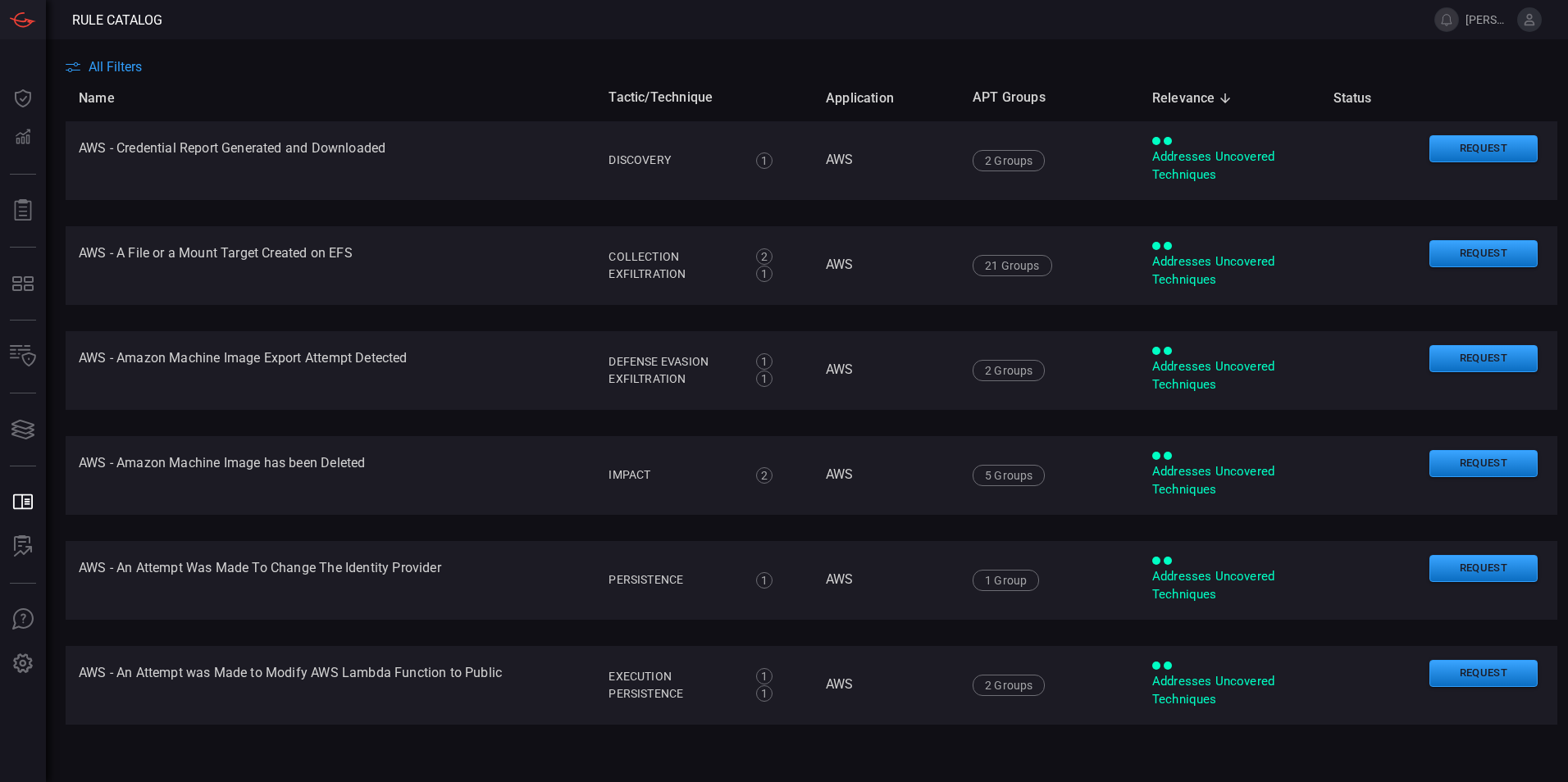
click at [113, 67] on span "All Filters" at bounding box center [114, 67] width 53 height 15
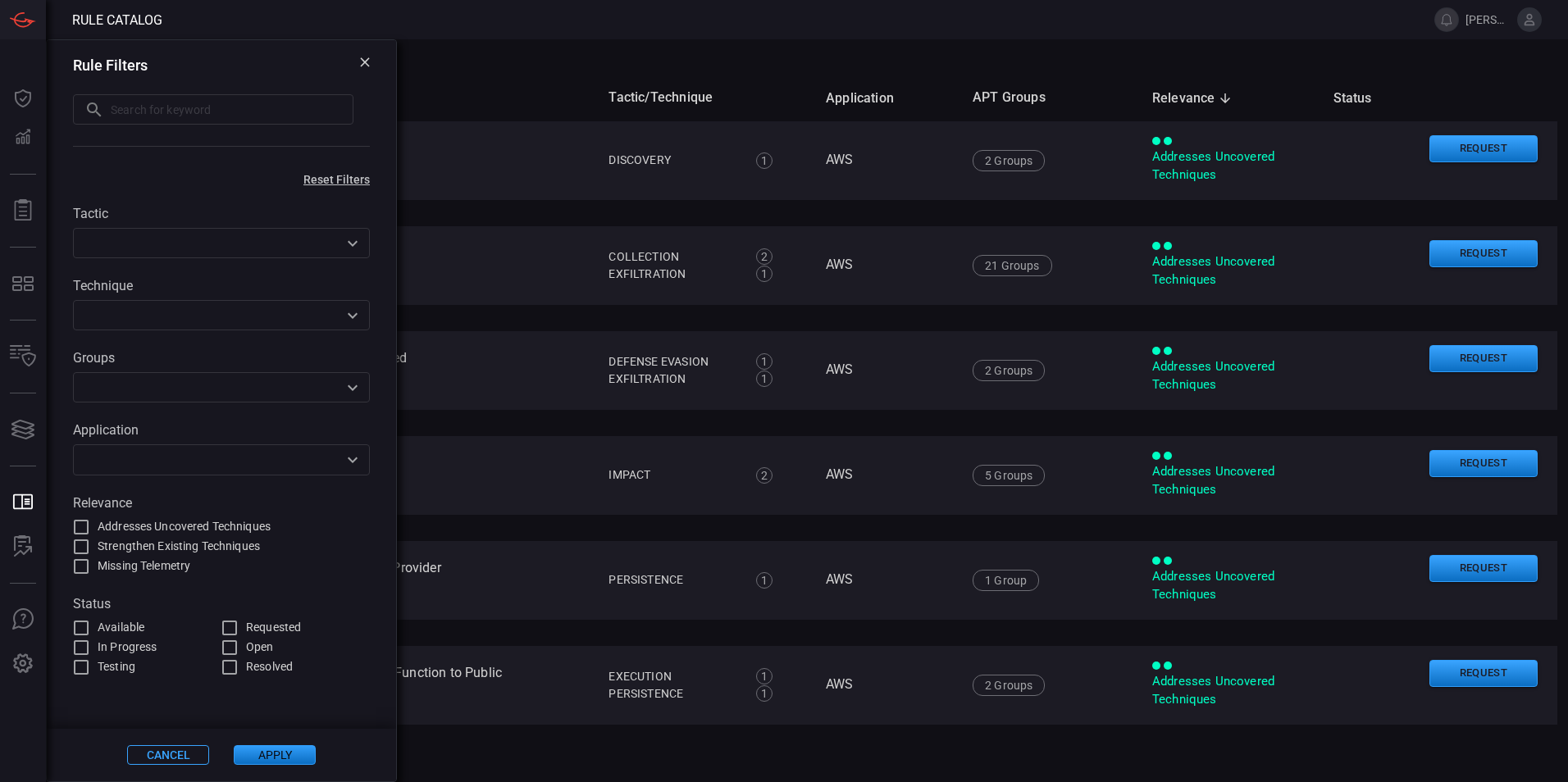
click at [363, 66] on icon at bounding box center [365, 62] width 9 height 9
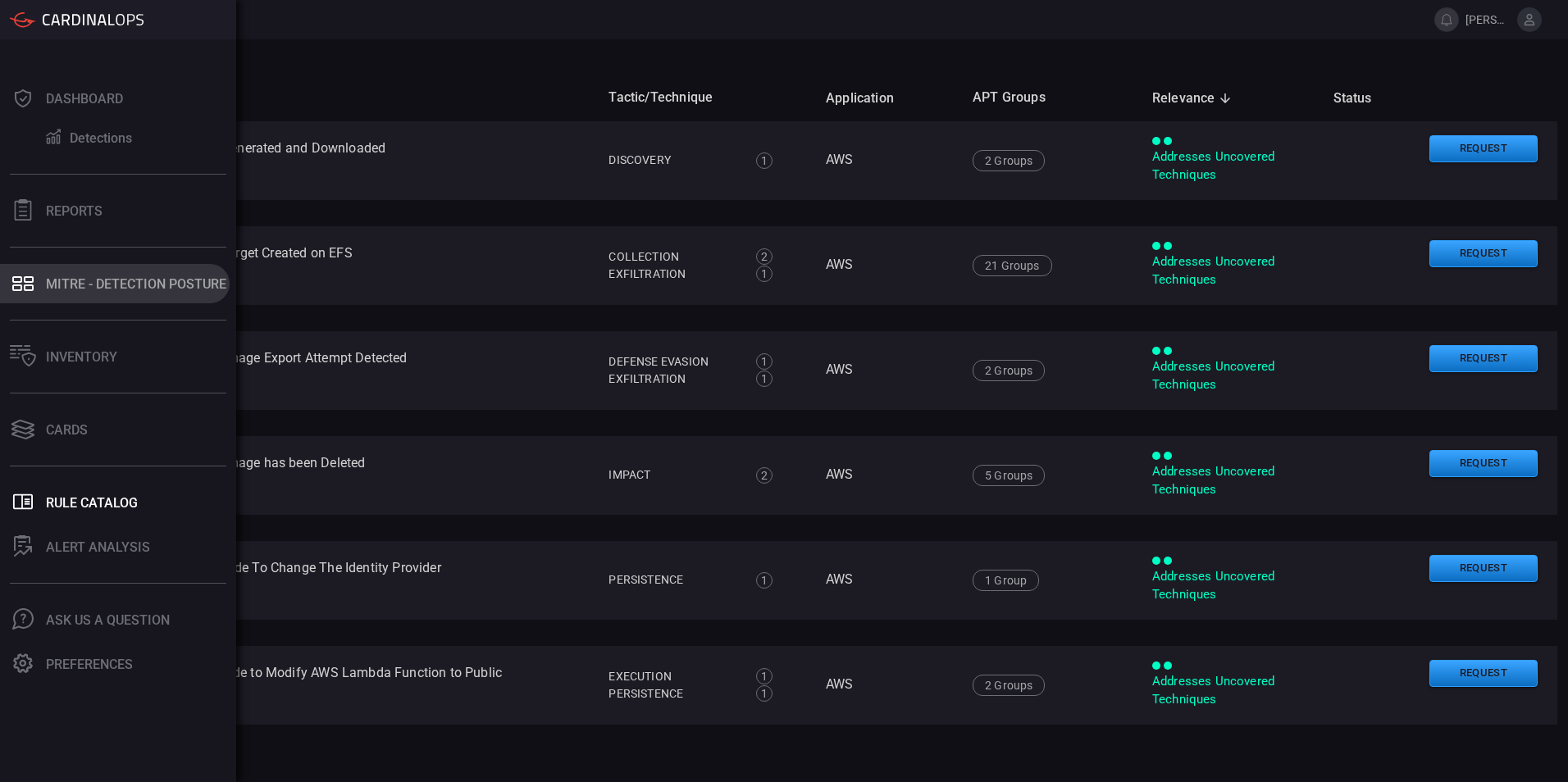
click at [93, 281] on div "MITRE - Detection Posture" at bounding box center [136, 283] width 180 height 15
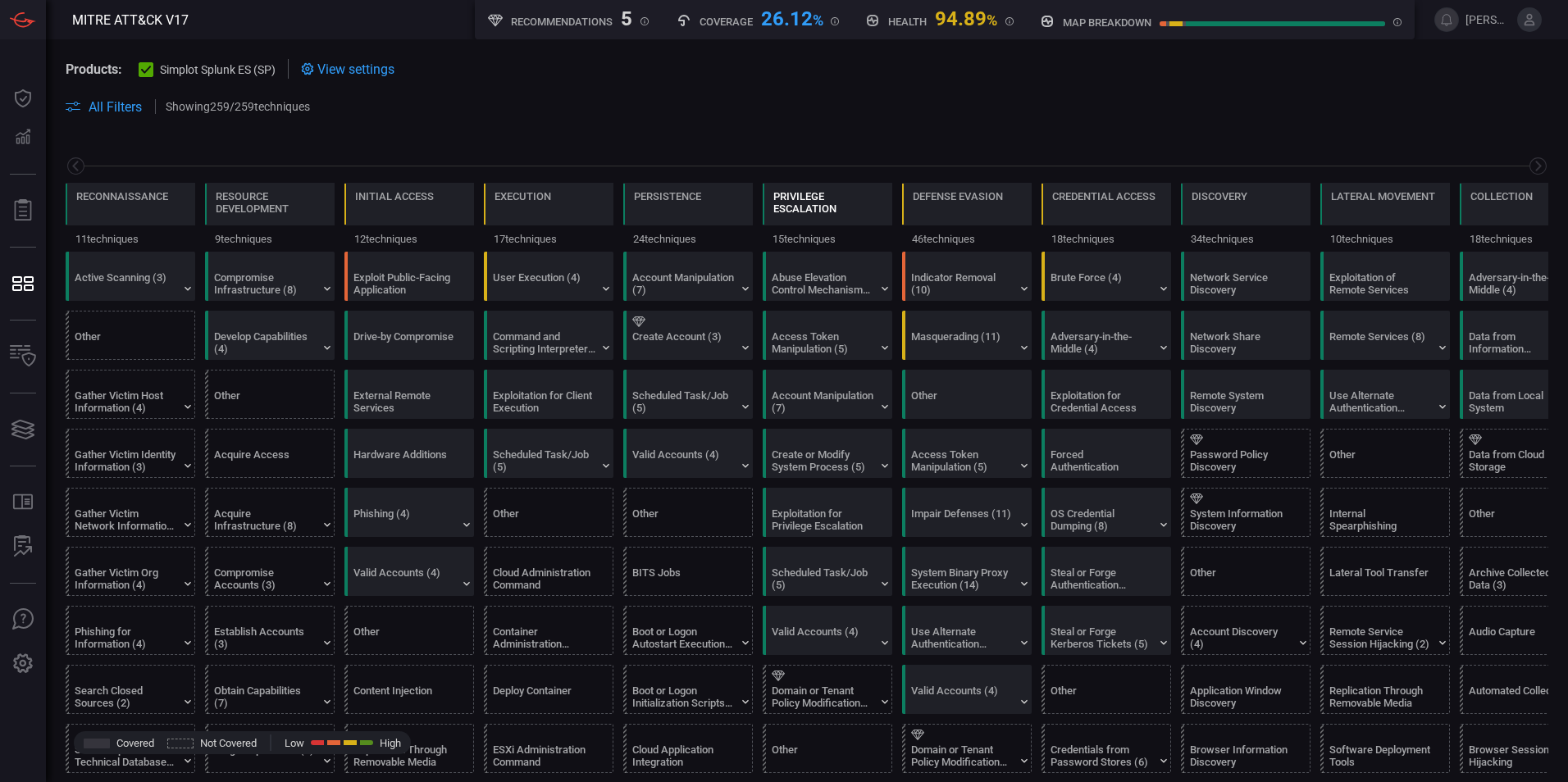
scroll to position [0, 215]
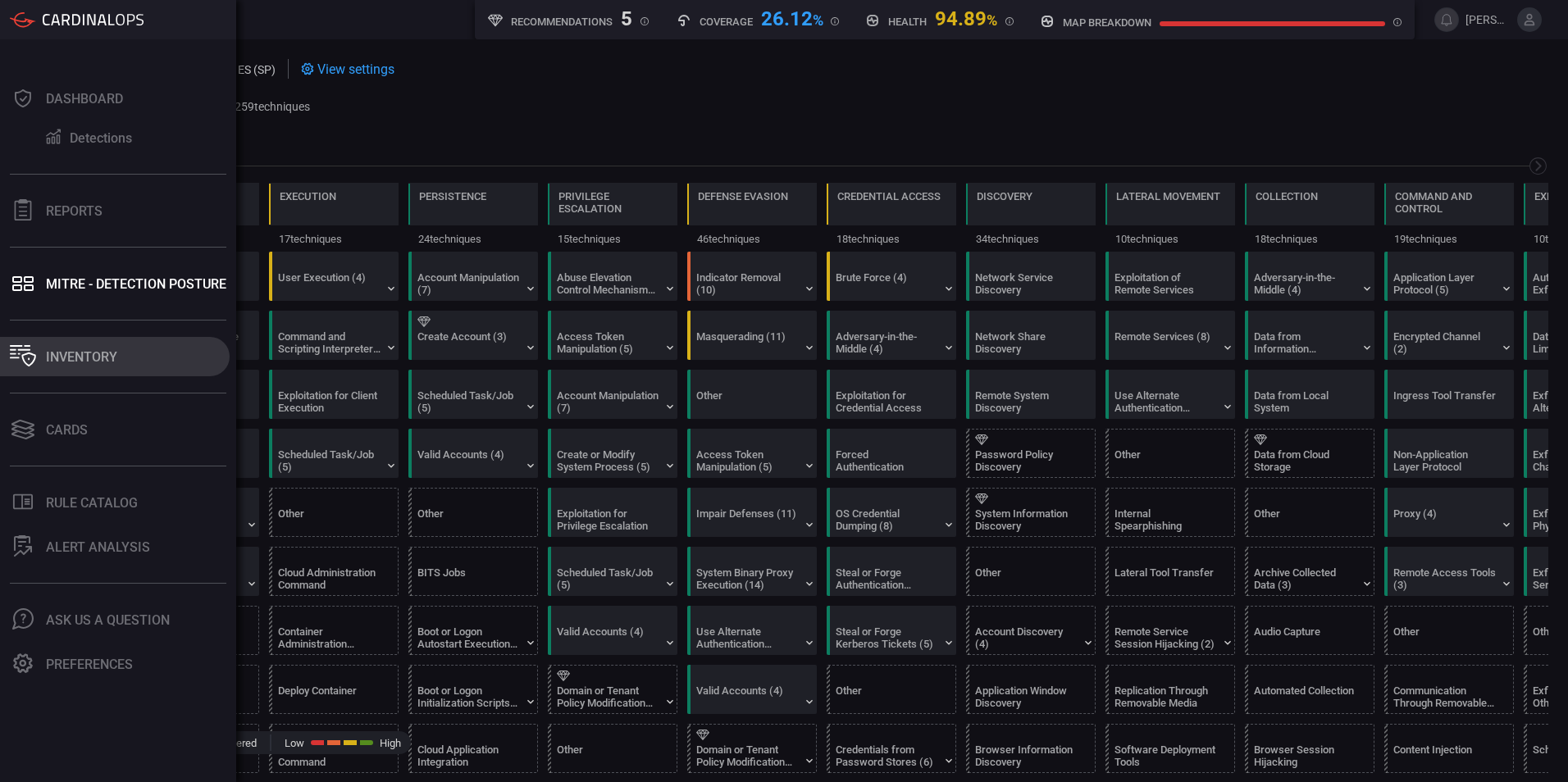
click at [69, 364] on button "Inventory" at bounding box center [114, 356] width 230 height 40
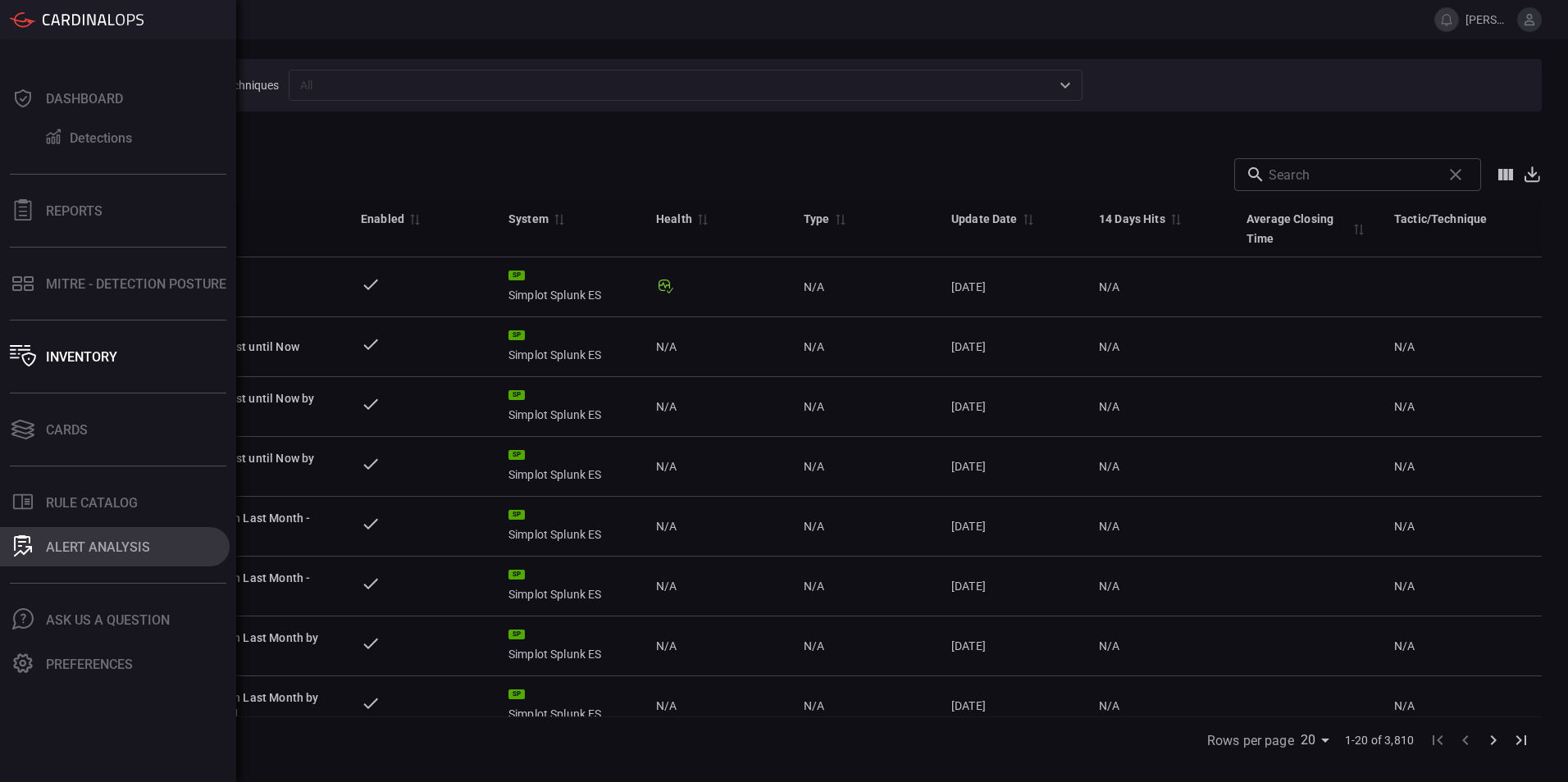
click at [68, 548] on div "ALERT ANALYSIS" at bounding box center [98, 546] width 104 height 15
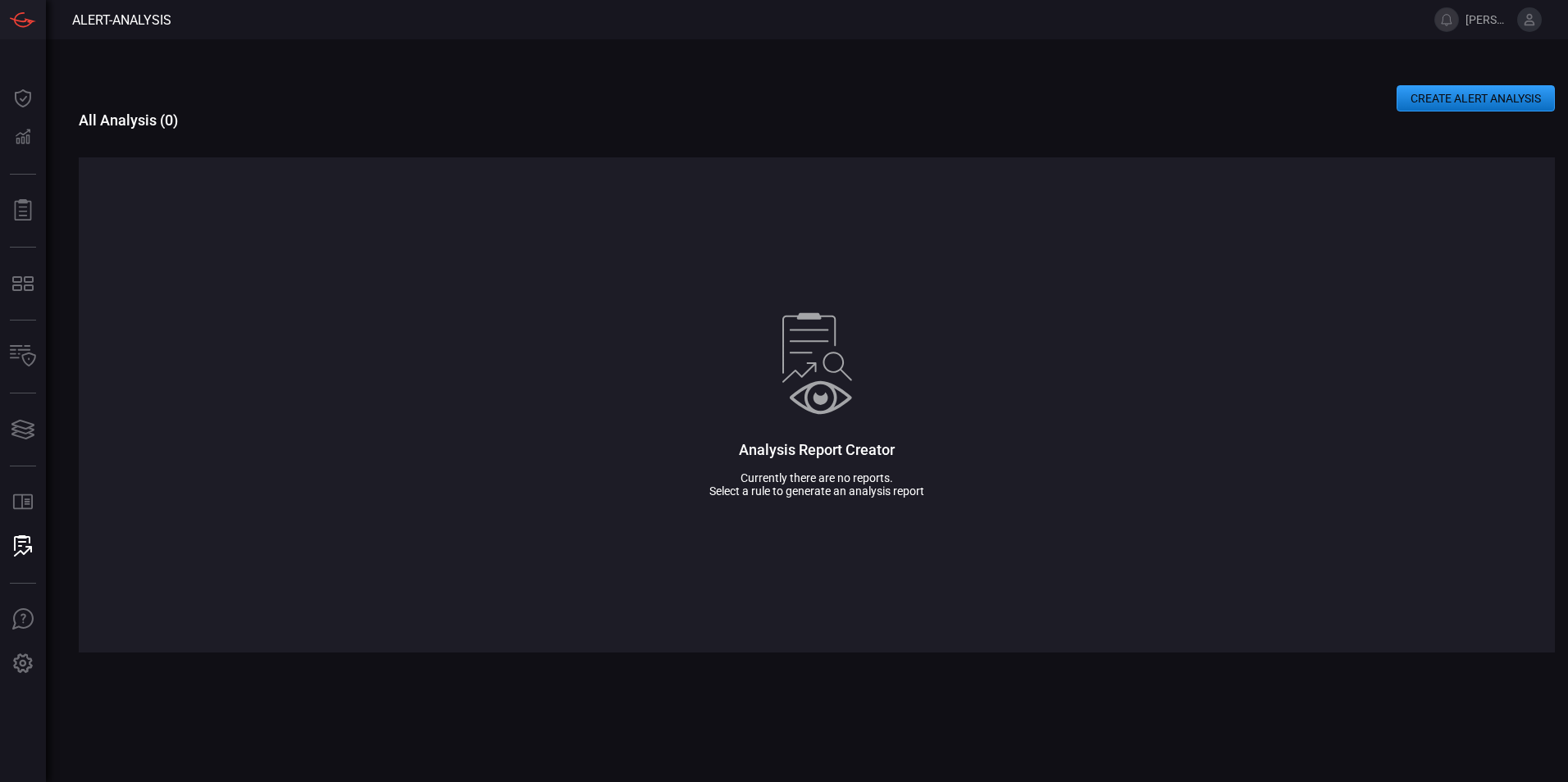
click at [1447, 97] on button "CREATE ALERT ANALYSIS" at bounding box center [1475, 98] width 158 height 26
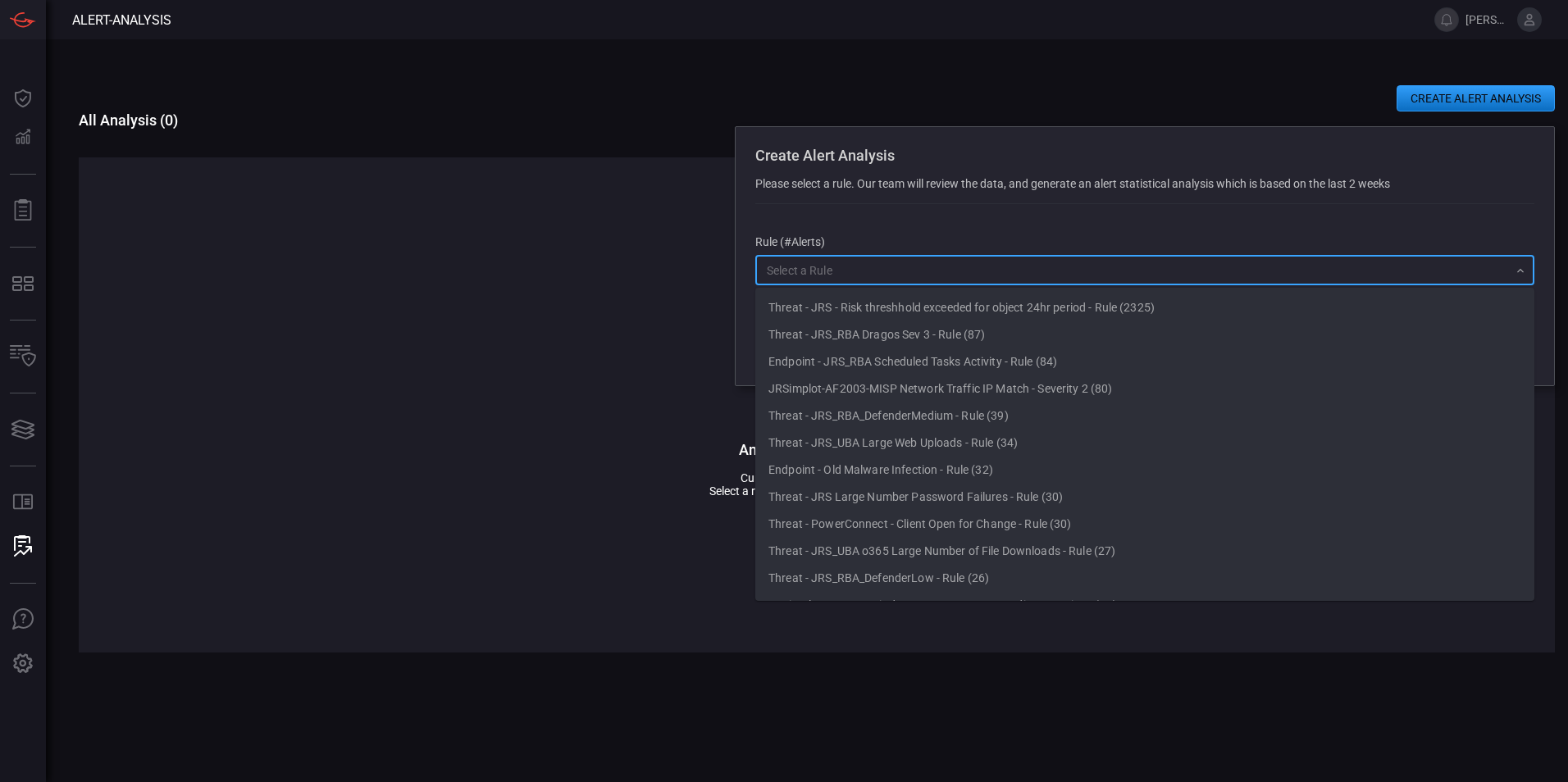
click at [872, 274] on input "text" at bounding box center [1131, 270] width 742 height 21
click at [910, 364] on li "Endpoint - JRS_RBA Scheduled Tasks Activity - Rule (84)" at bounding box center [1144, 362] width 779 height 27
type input "Endpoint - JRS_RBA Scheduled Tasks Activity - Rule (84)"
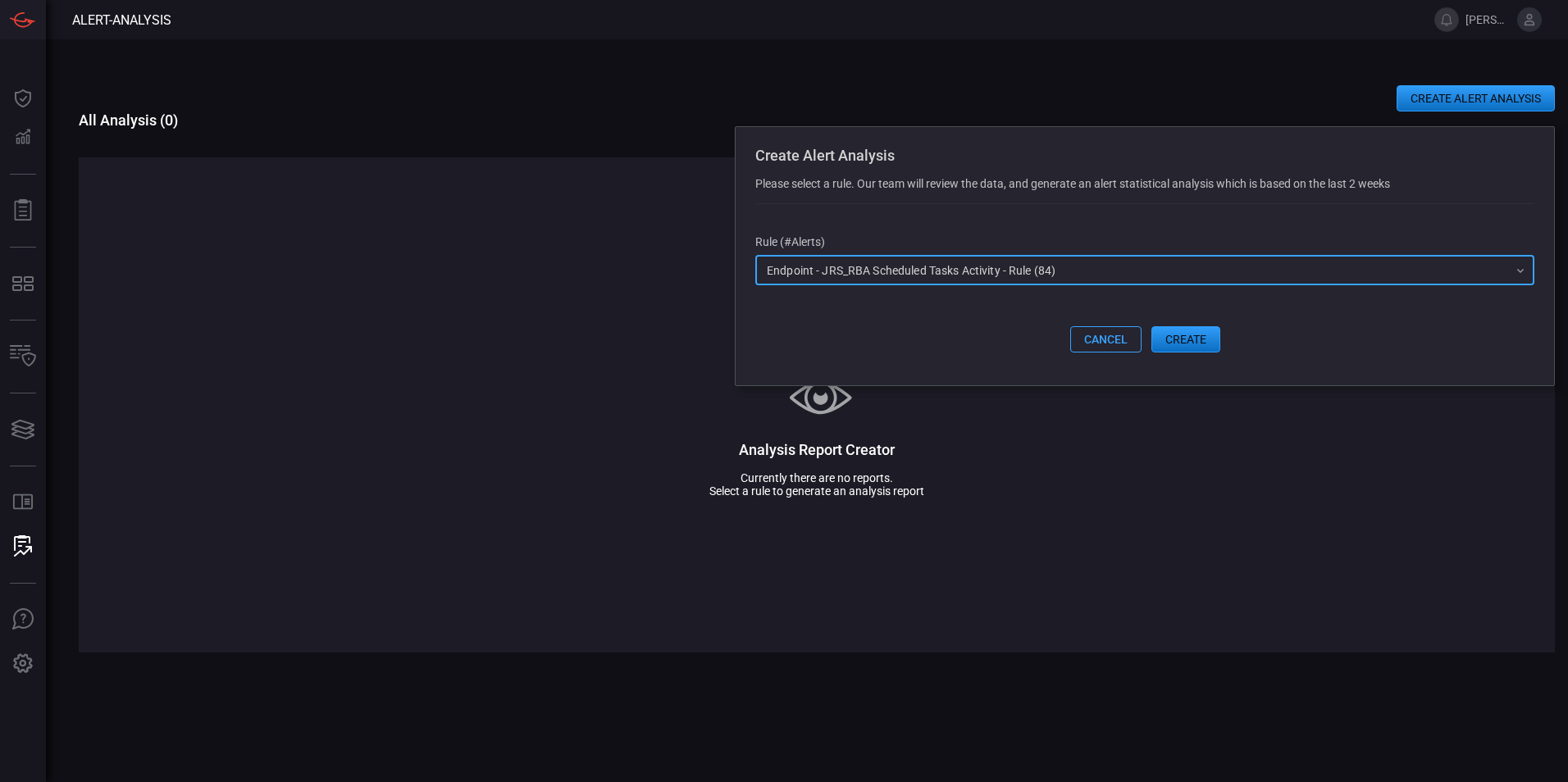
click at [1187, 342] on button "create" at bounding box center [1185, 339] width 69 height 26
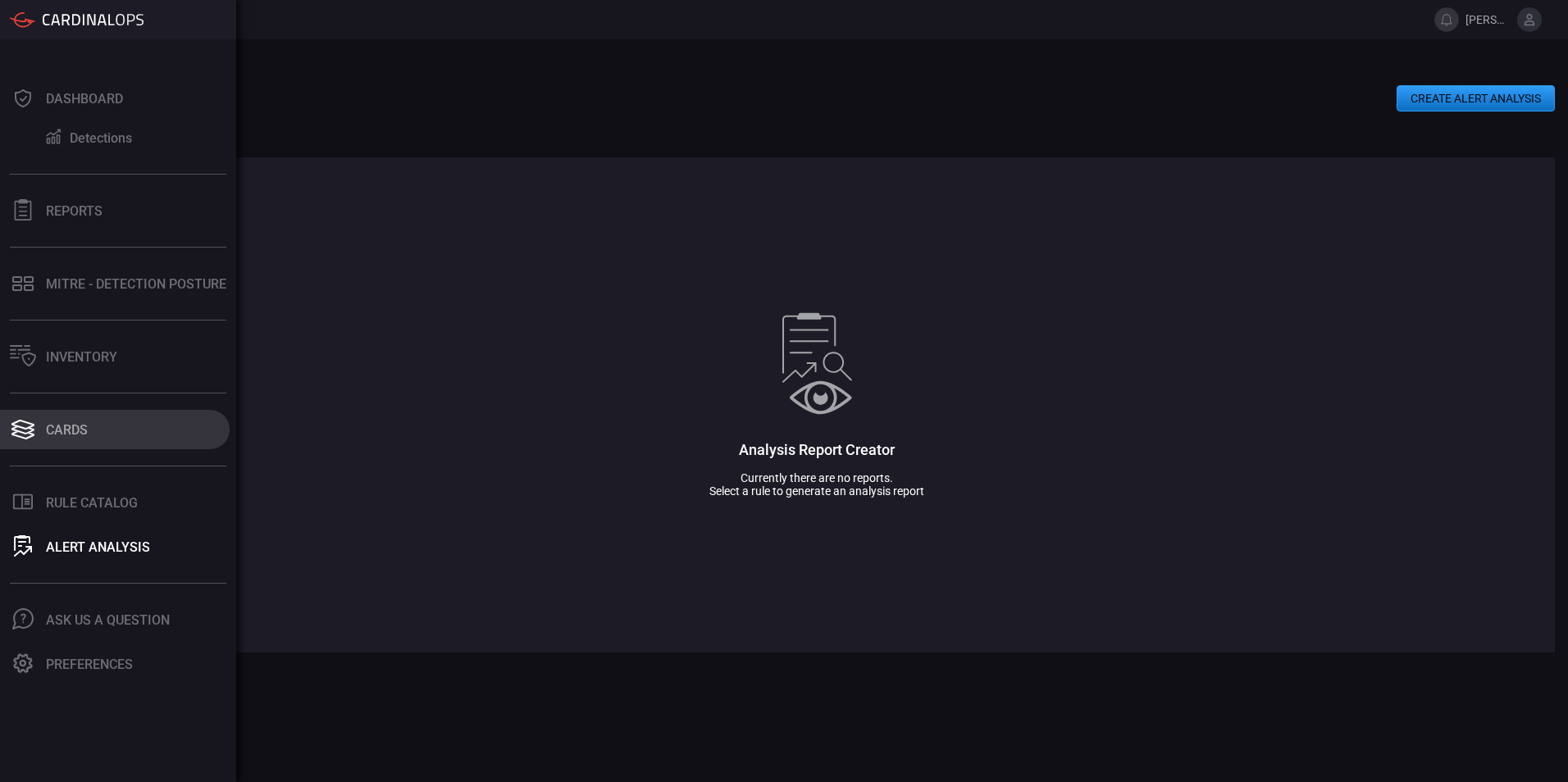
click at [62, 427] on div "Cards" at bounding box center [67, 429] width 41 height 15
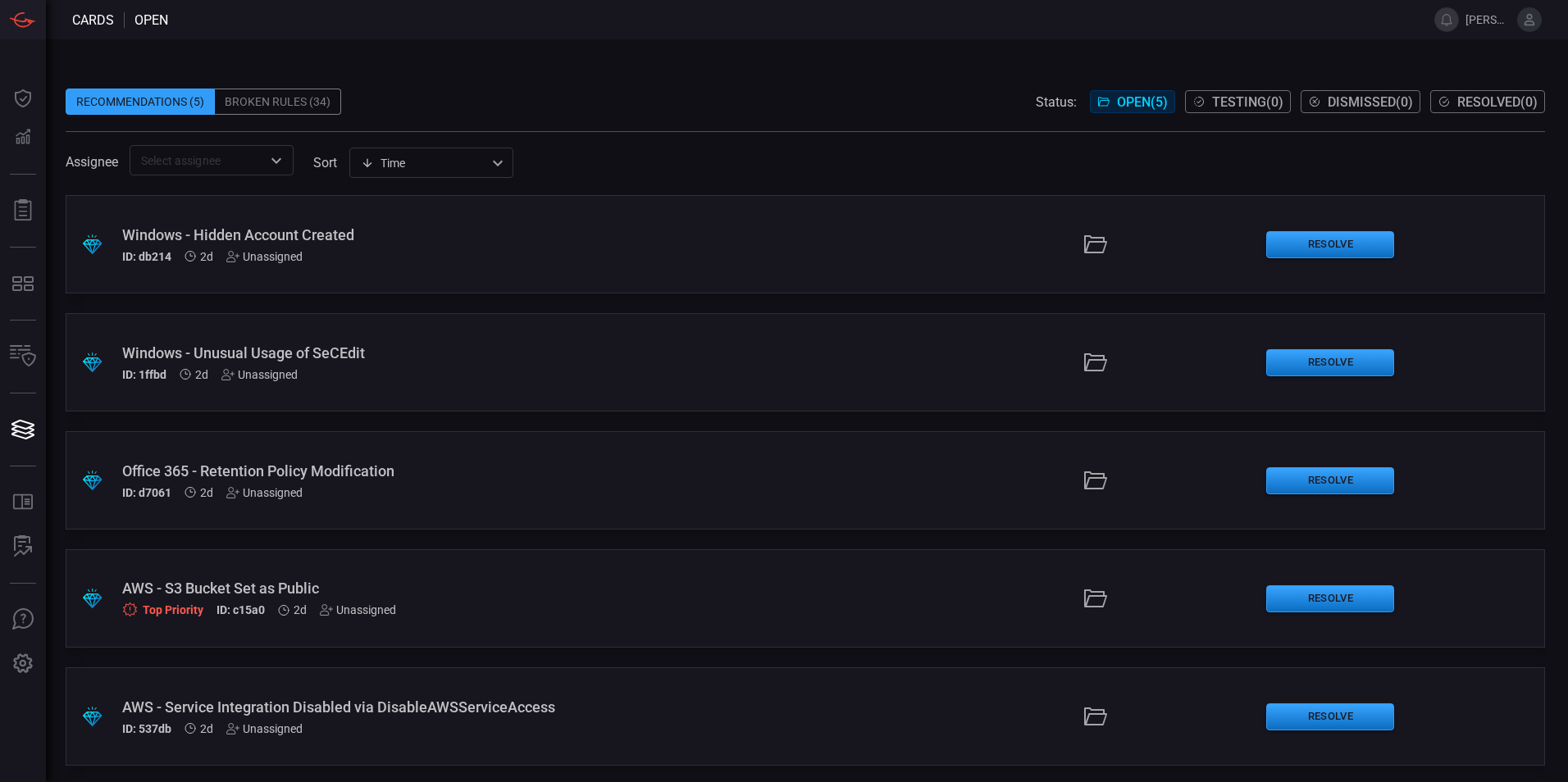
click at [294, 107] on div "Broken Rules (34)" at bounding box center [278, 101] width 126 height 26
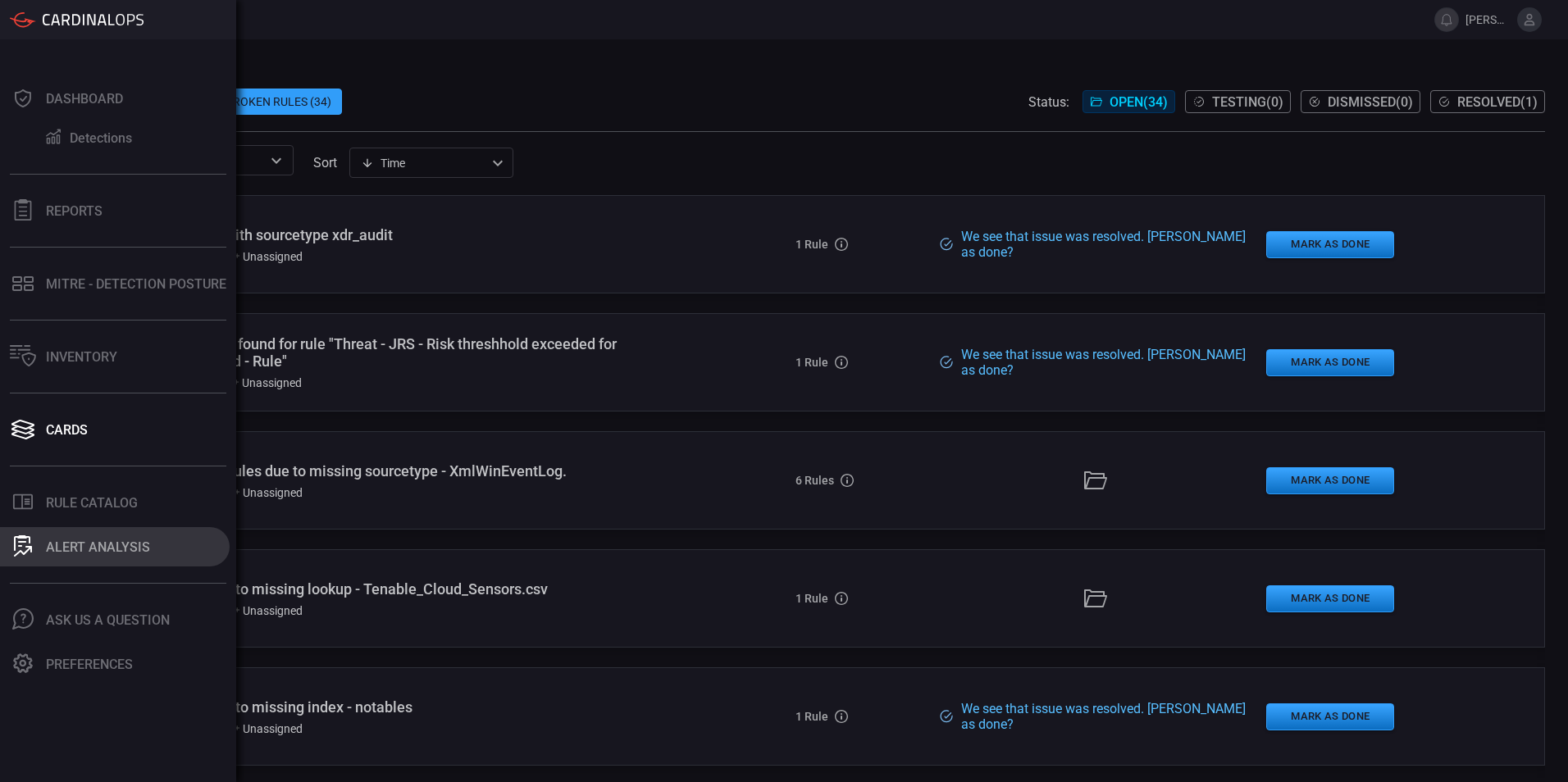
click at [64, 544] on div "ALERT ANALYSIS" at bounding box center [98, 546] width 104 height 15
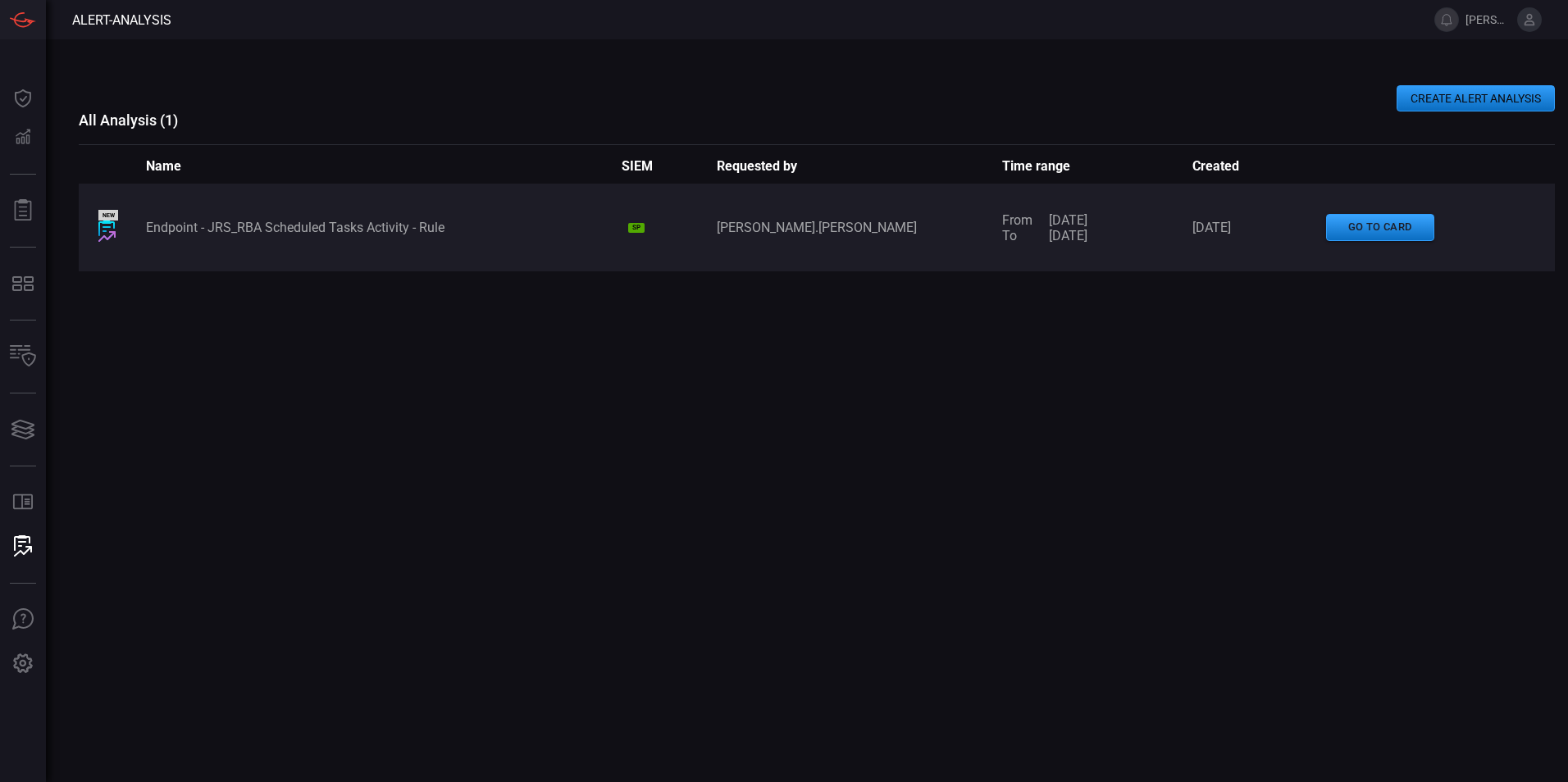
click at [1433, 96] on button "CREATE ALERT ANALYSIS" at bounding box center [1475, 98] width 158 height 26
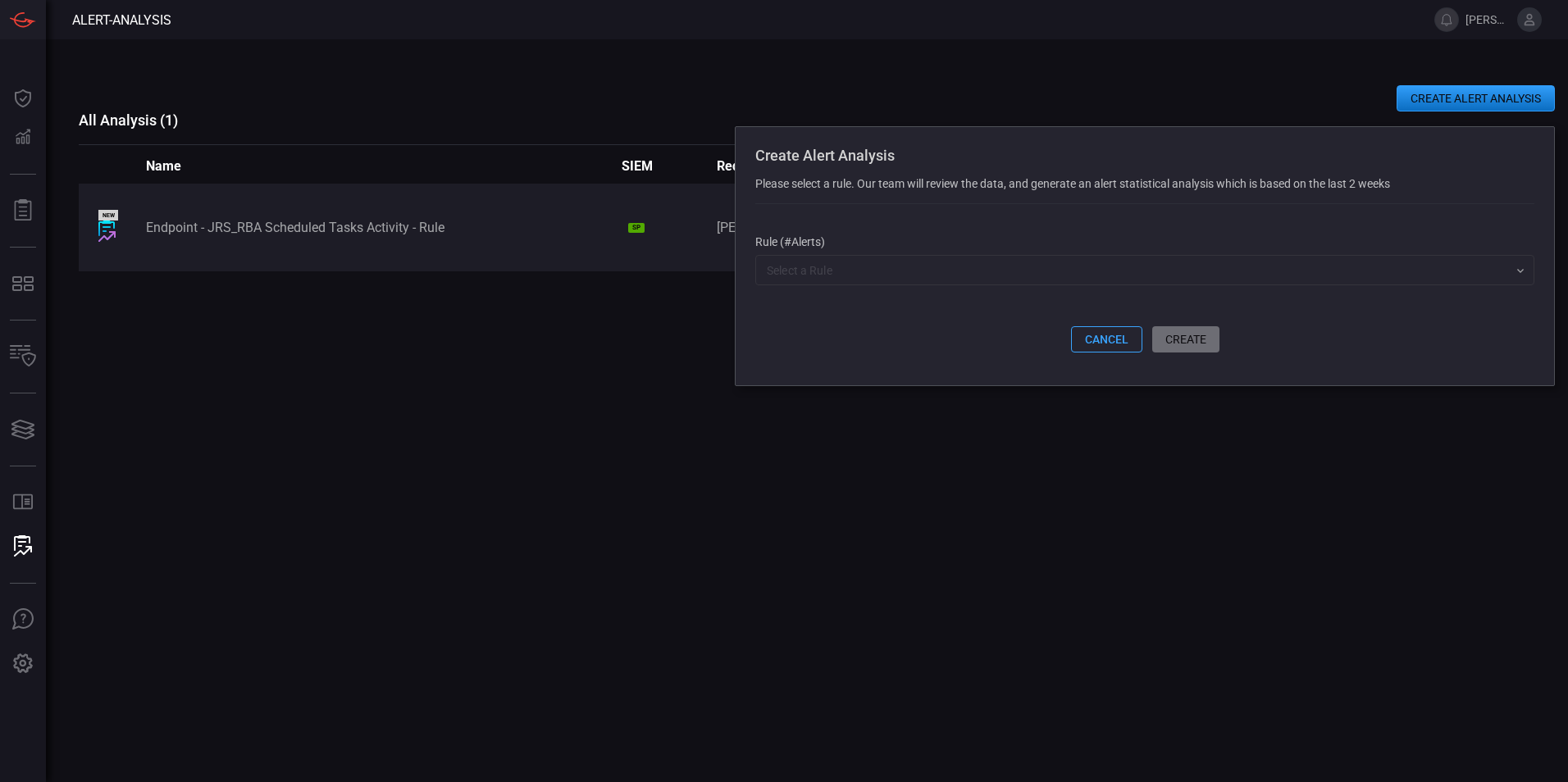
click at [1512, 283] on div "​" at bounding box center [1144, 270] width 779 height 31
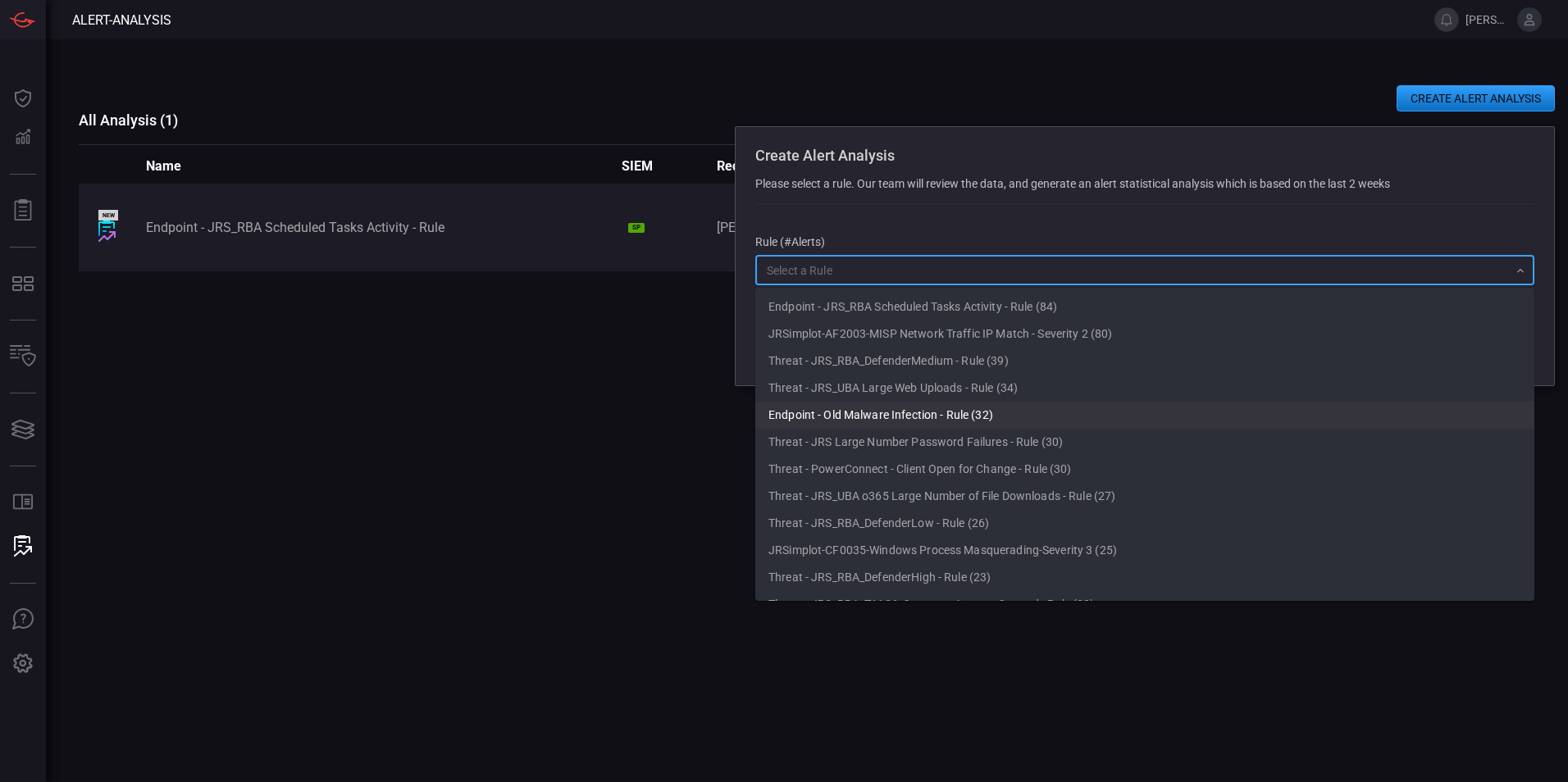
scroll to position [82, 0]
click at [432, 530] on div "NEW Endpoint - JRS_RBA Scheduled Tasks Activity - Rule SP erik.jorgensen From 2…" at bounding box center [816, 426] width 1476 height 485
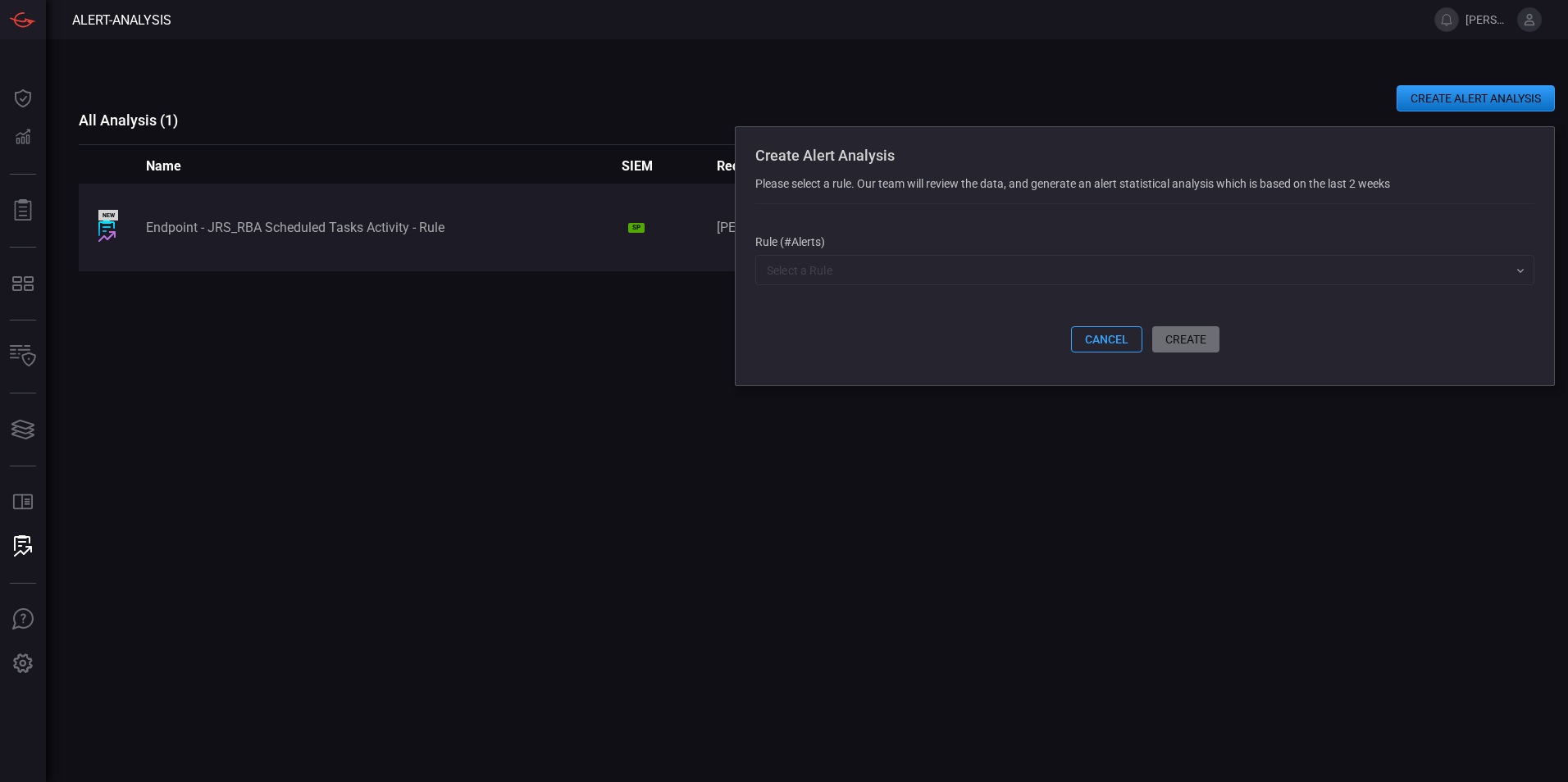
click at [1094, 348] on button "cancel" at bounding box center [1106, 339] width 71 height 26
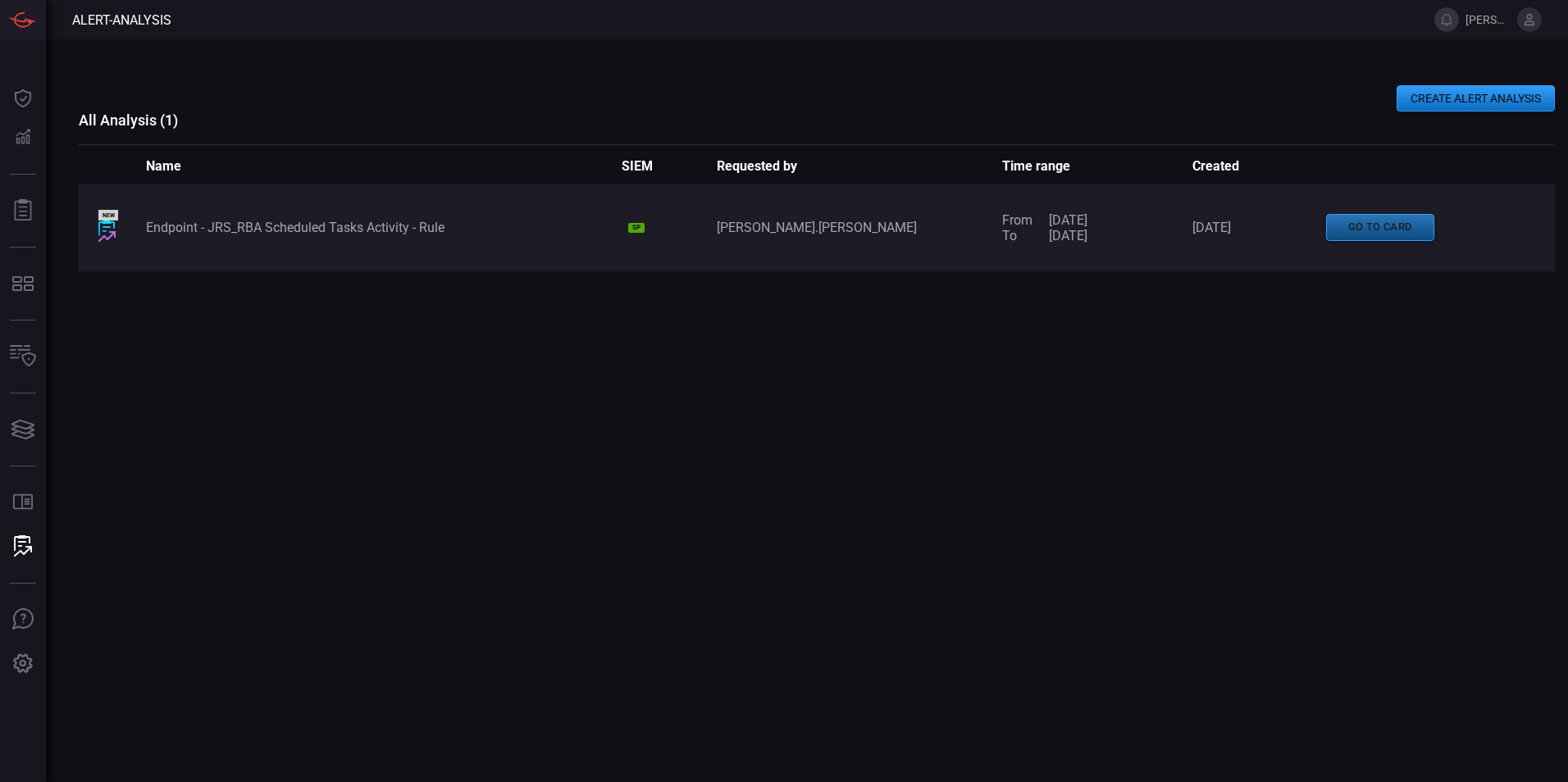
click at [1382, 224] on button "go to card" at bounding box center [1380, 228] width 108 height 27
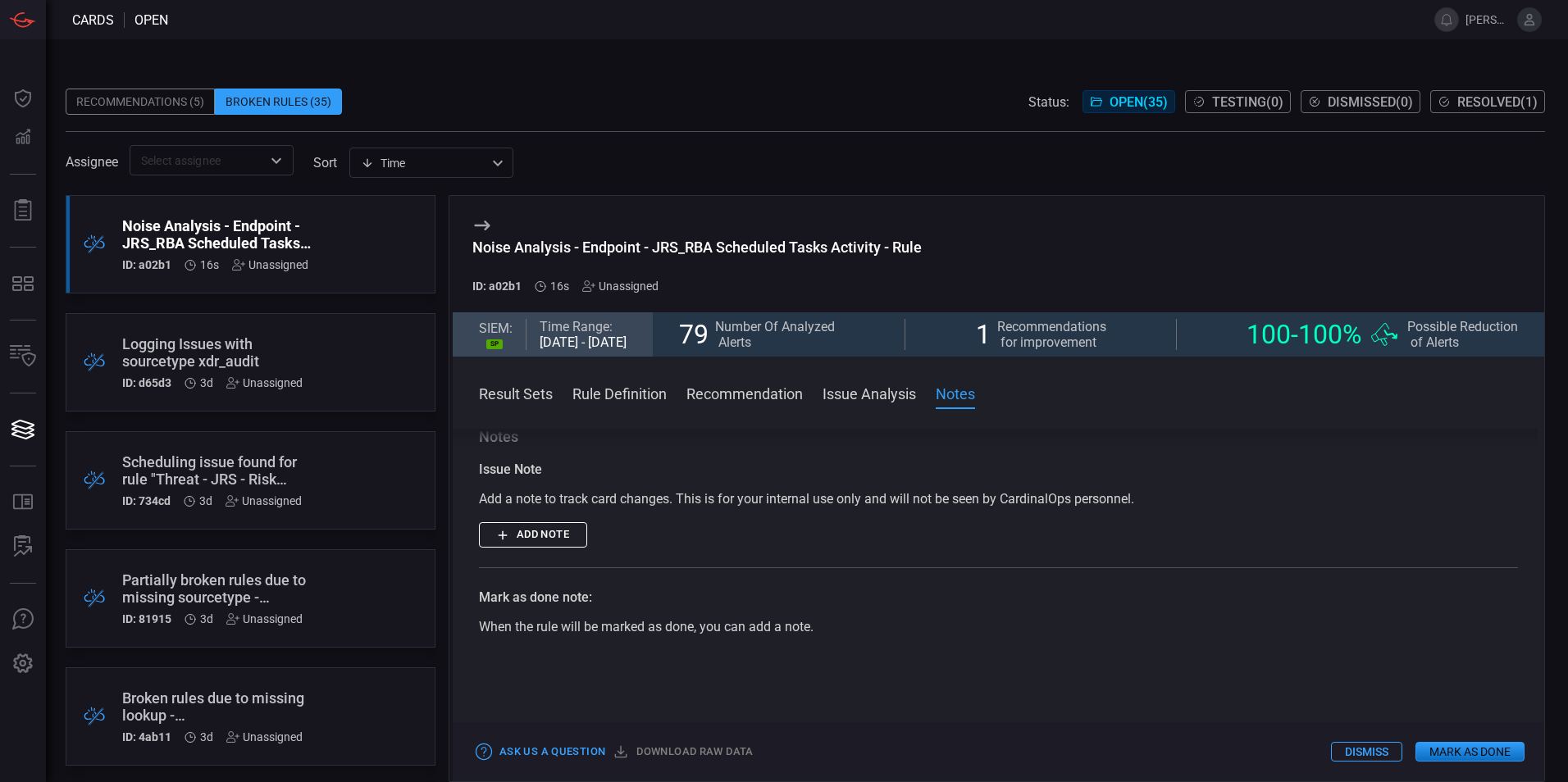
scroll to position [772, 0]
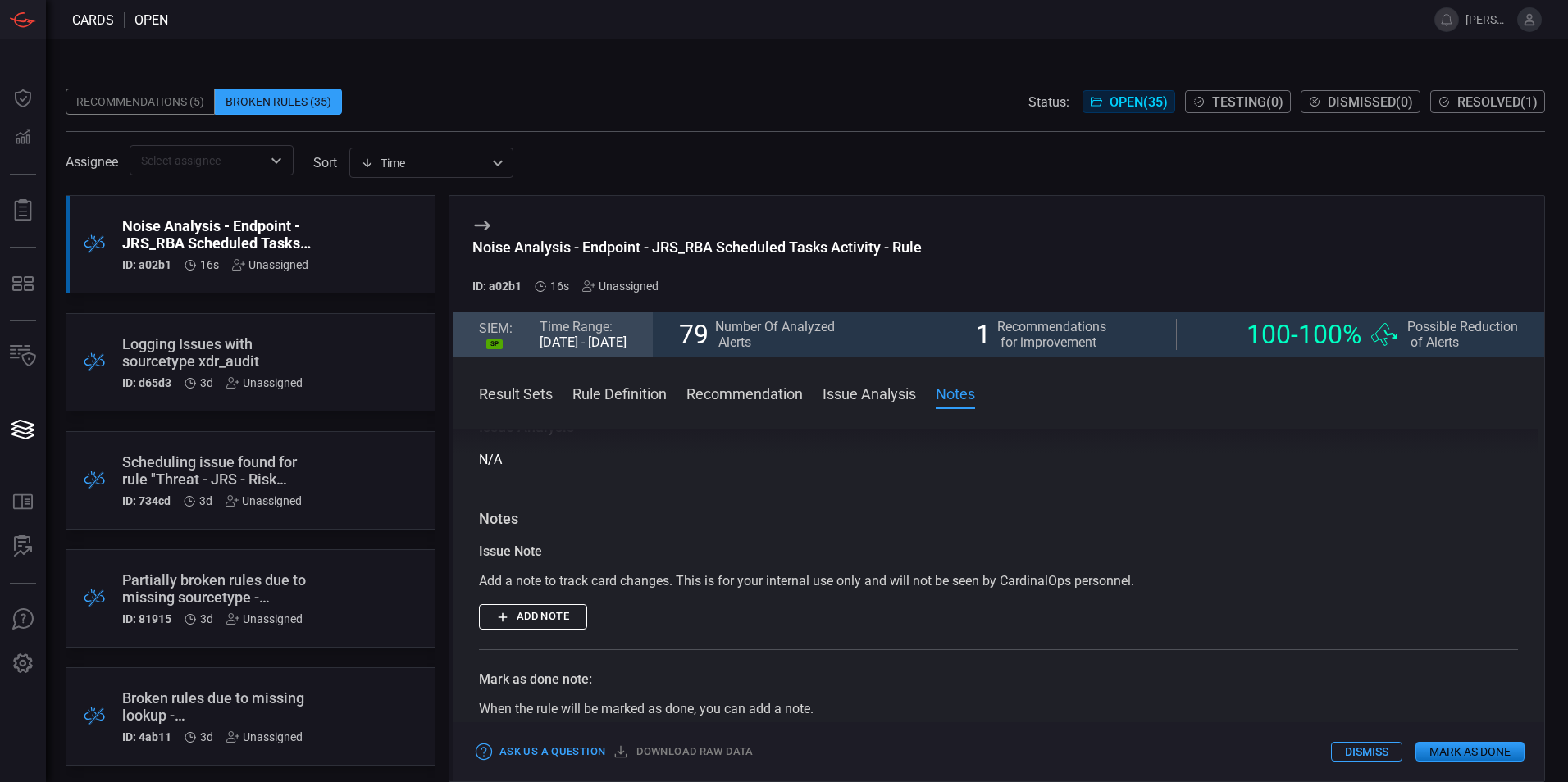
click at [758, 395] on button "Recommendation" at bounding box center [744, 392] width 116 height 20
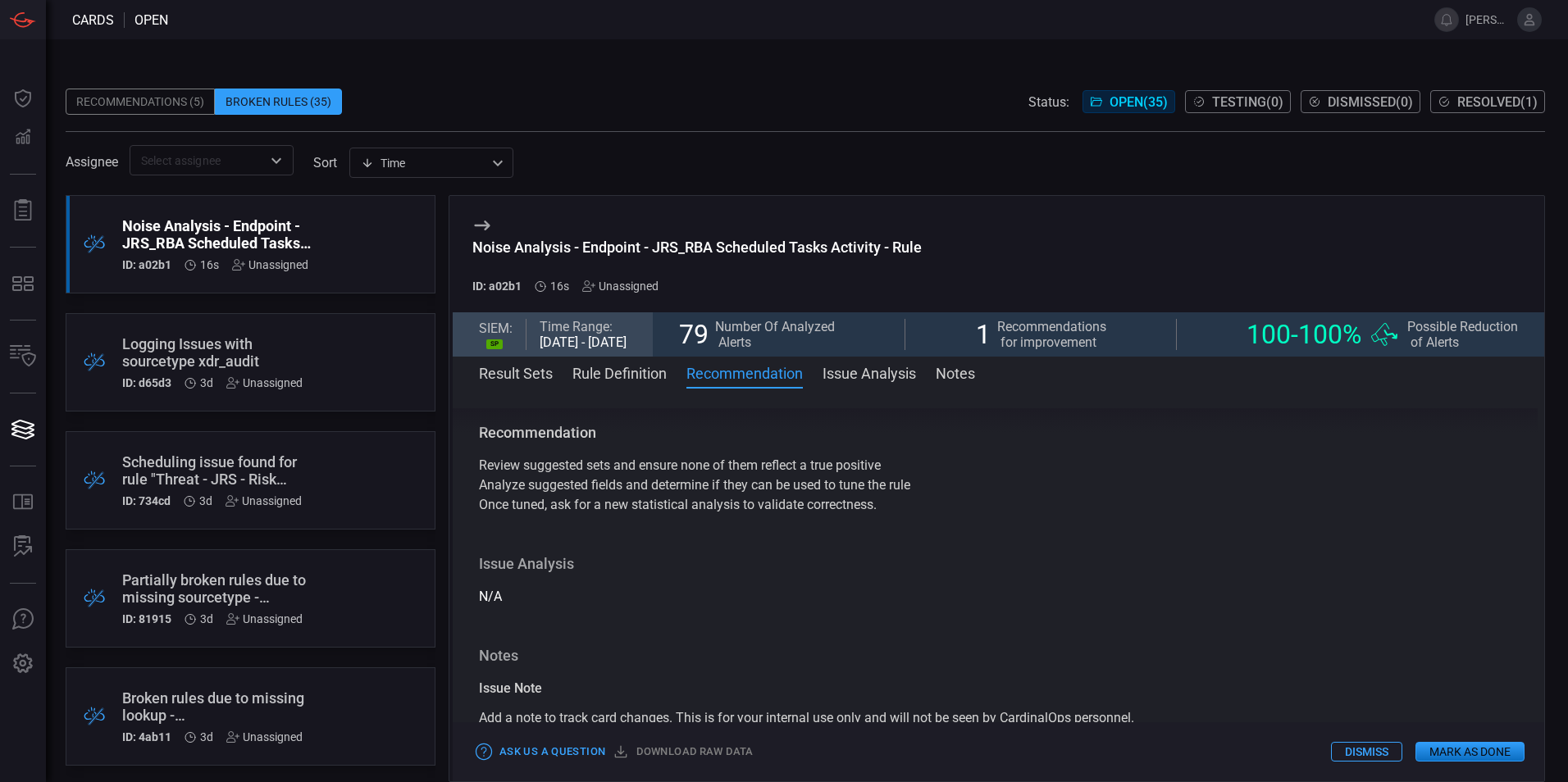
scroll to position [613, 0]
click at [674, 754] on button "Download raw data" at bounding box center [683, 752] width 148 height 25
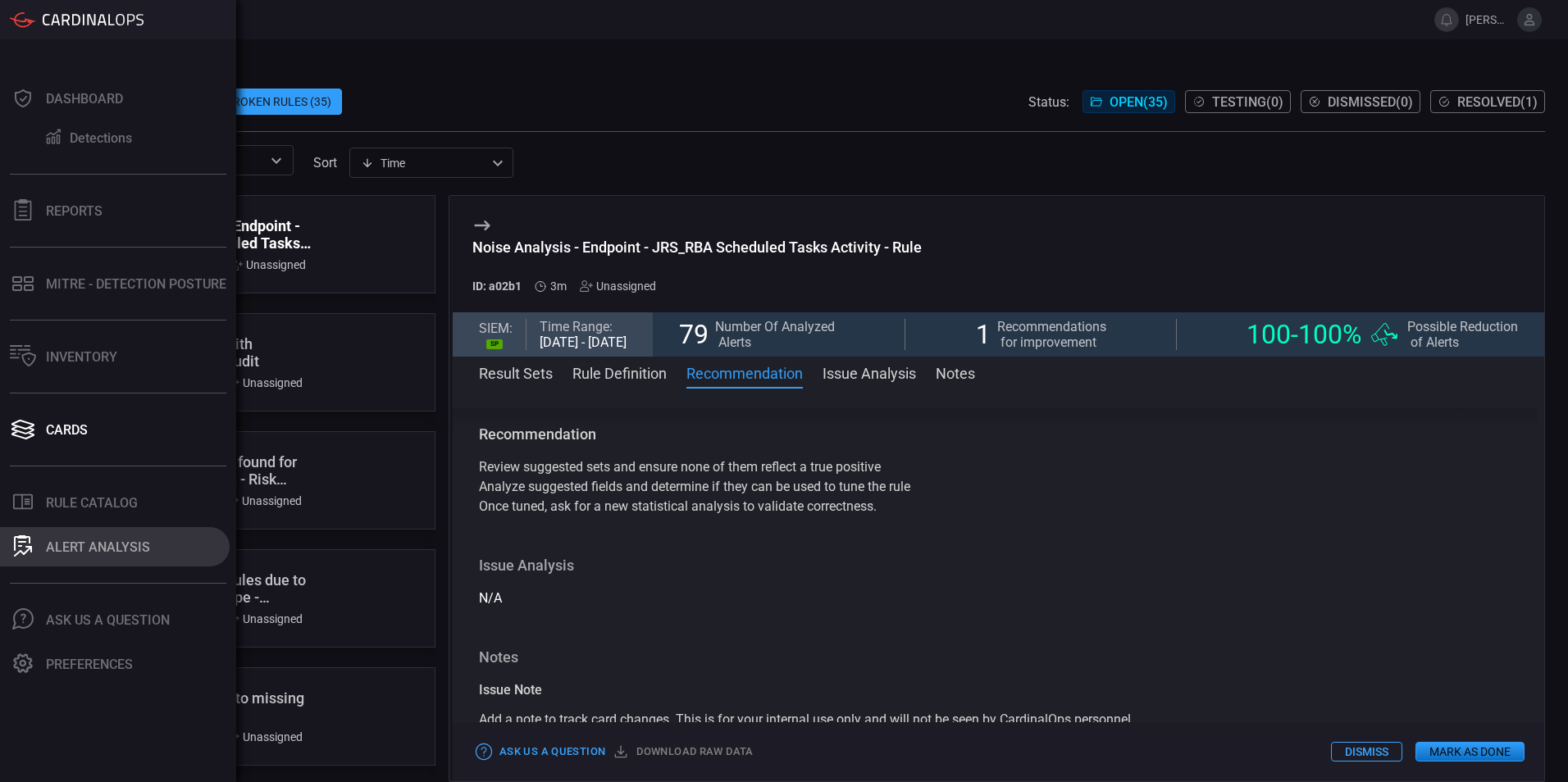
click at [70, 546] on div "ALERT ANALYSIS" at bounding box center [98, 546] width 104 height 15
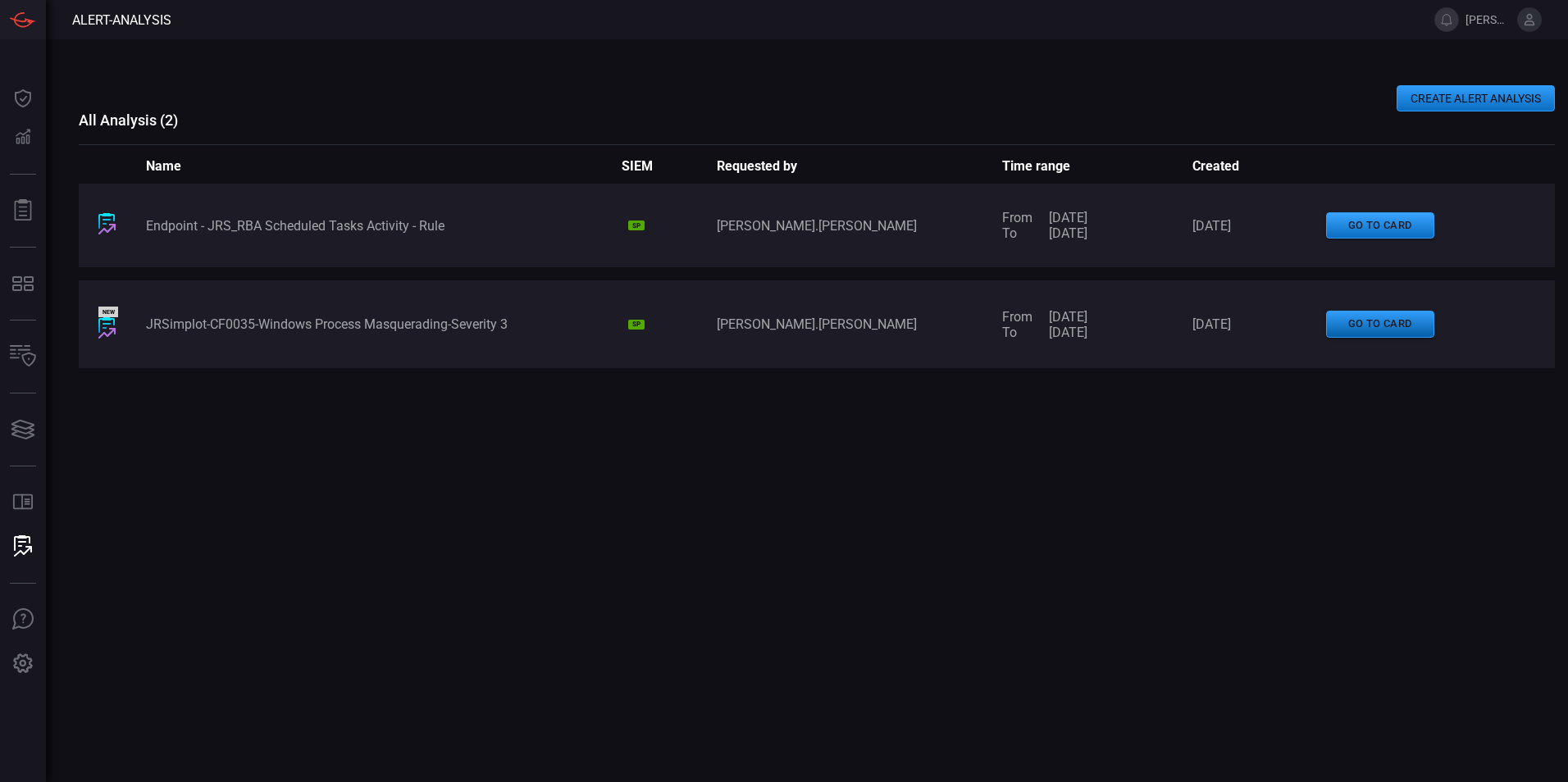
click at [1374, 324] on button "go to card" at bounding box center [1380, 324] width 108 height 27
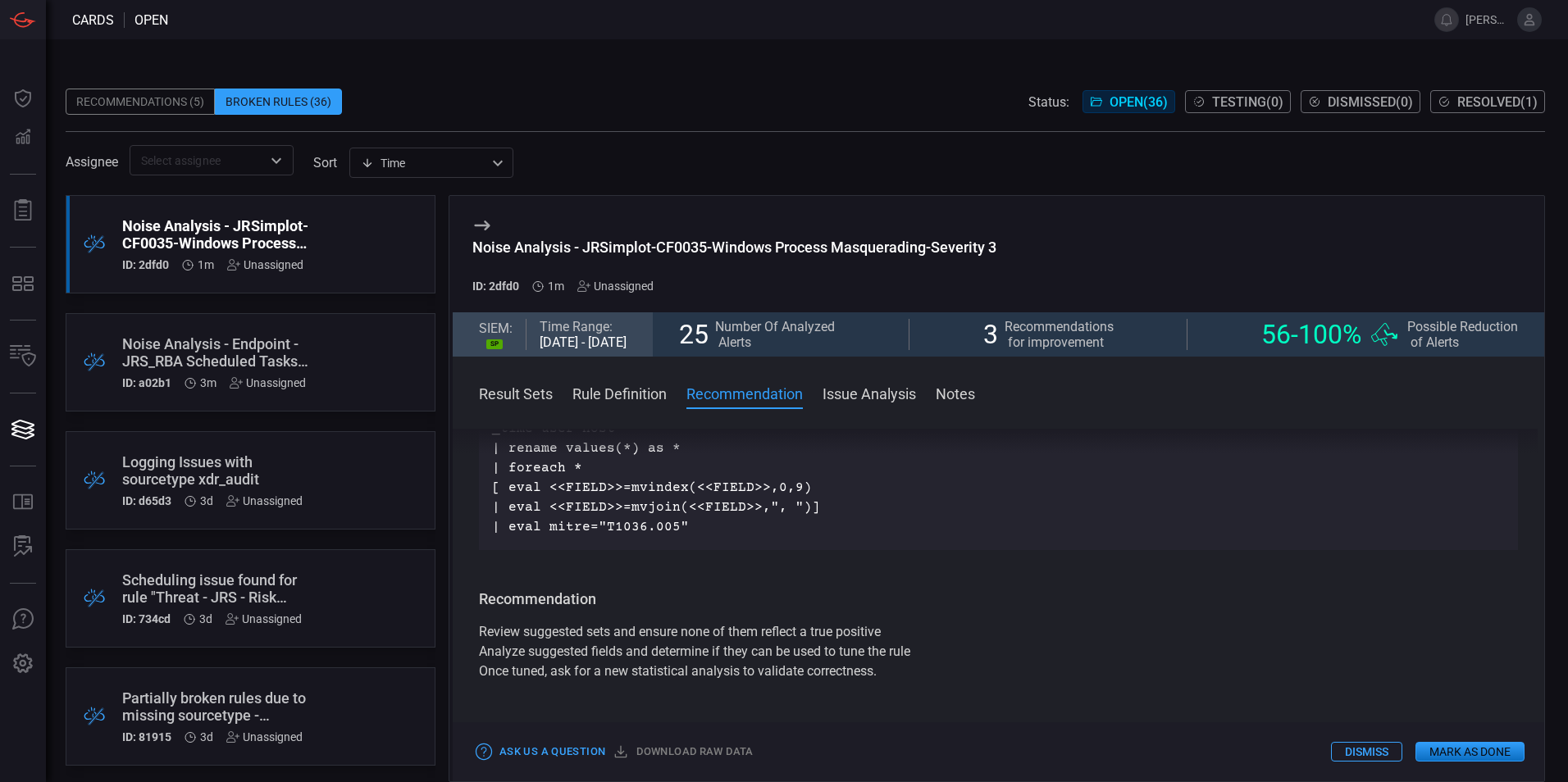
scroll to position [1394, 0]
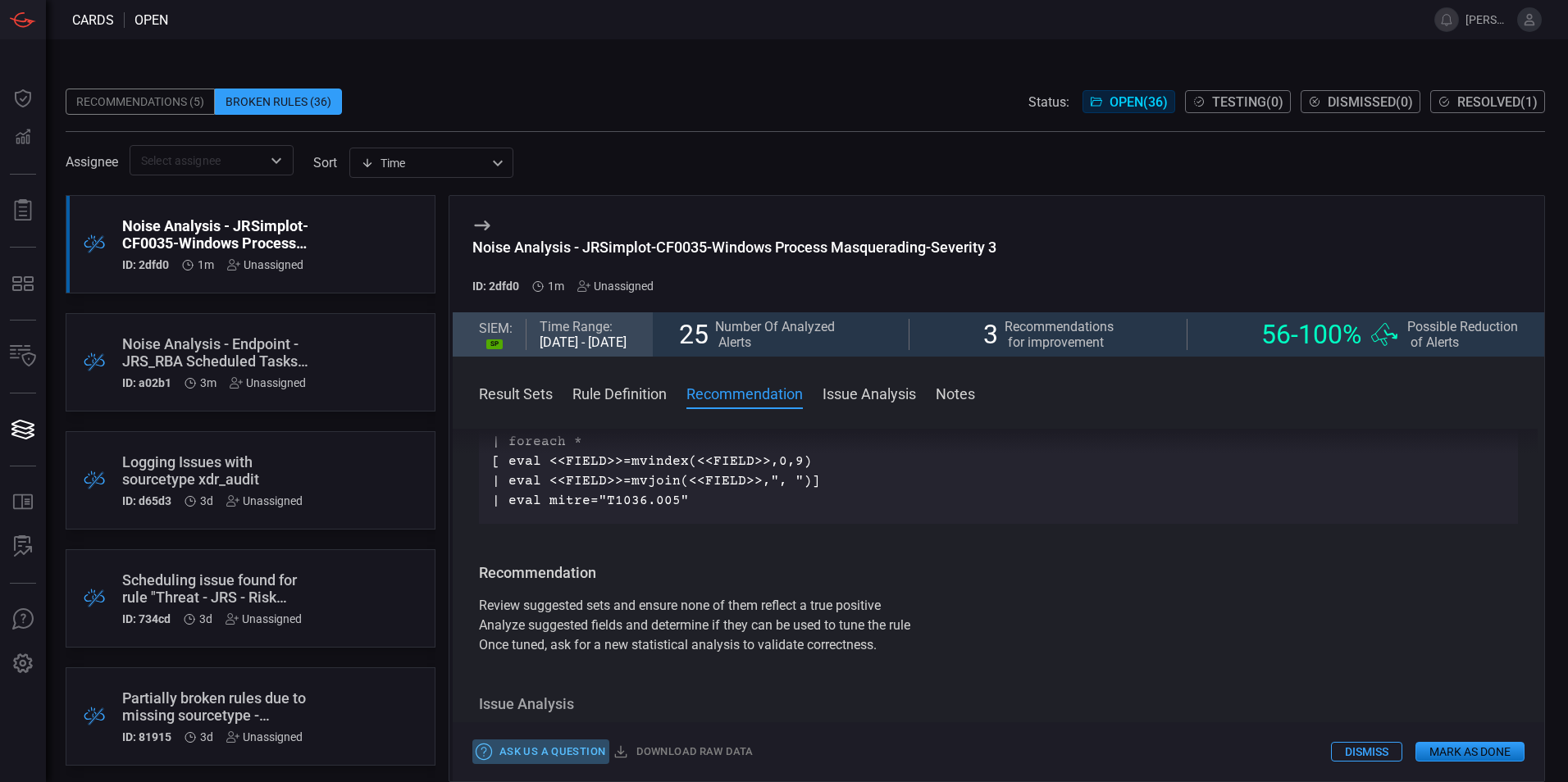
click at [481, 751] on icon "button" at bounding box center [483, 751] width 18 height 18
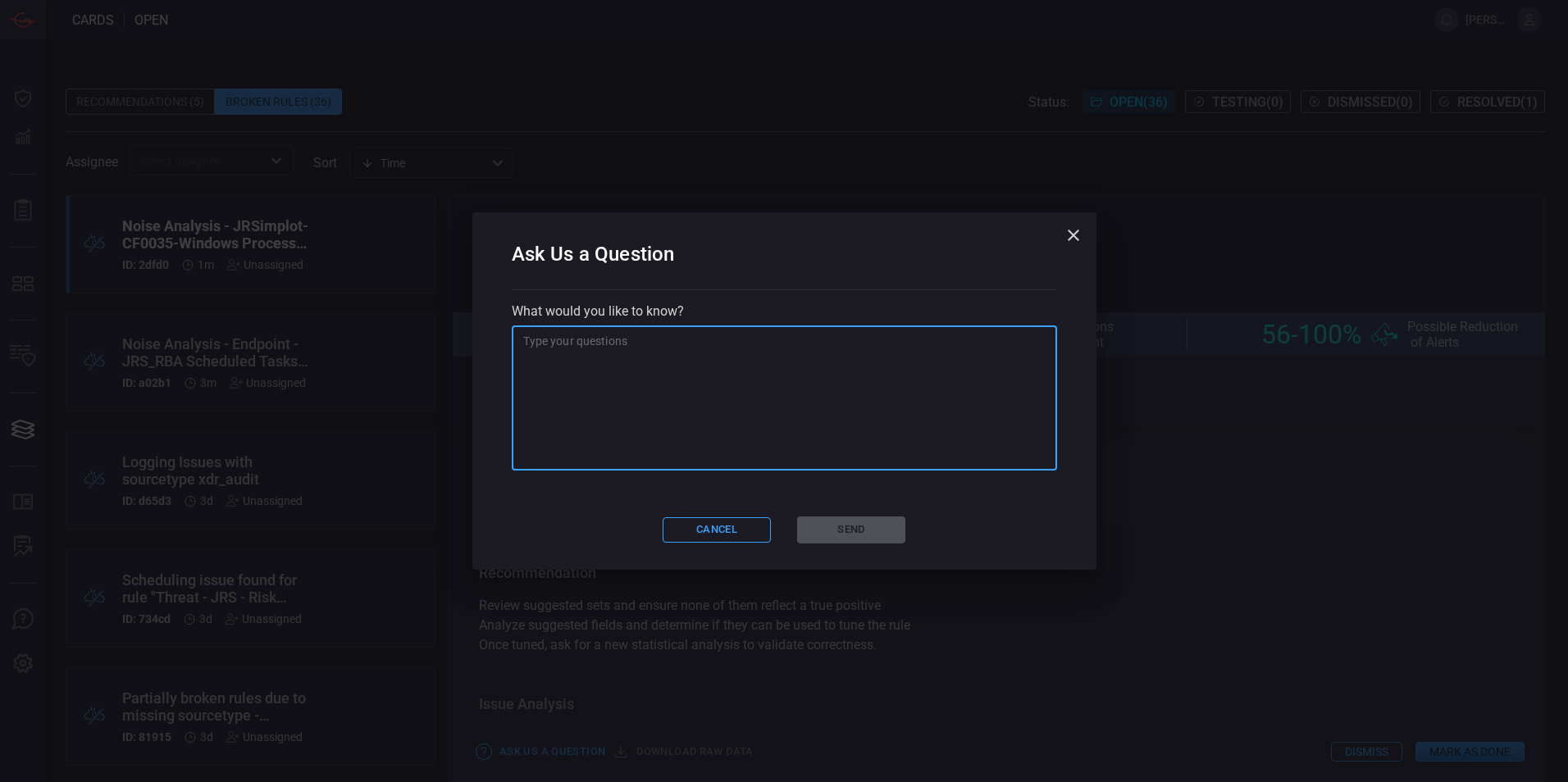
click at [686, 353] on textarea at bounding box center [784, 399] width 522 height 131
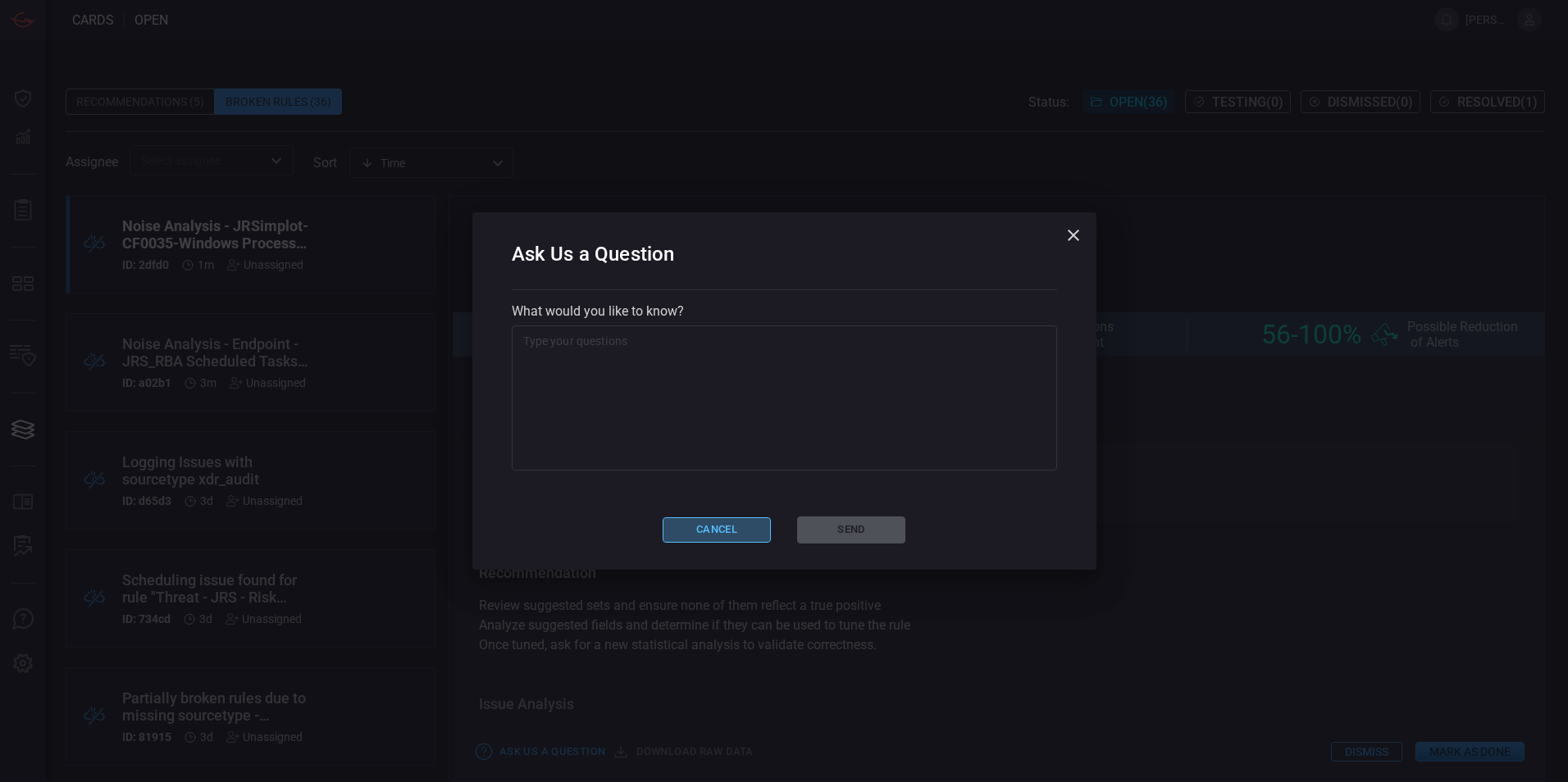
click at [705, 529] on button "Cancel" at bounding box center [716, 530] width 108 height 25
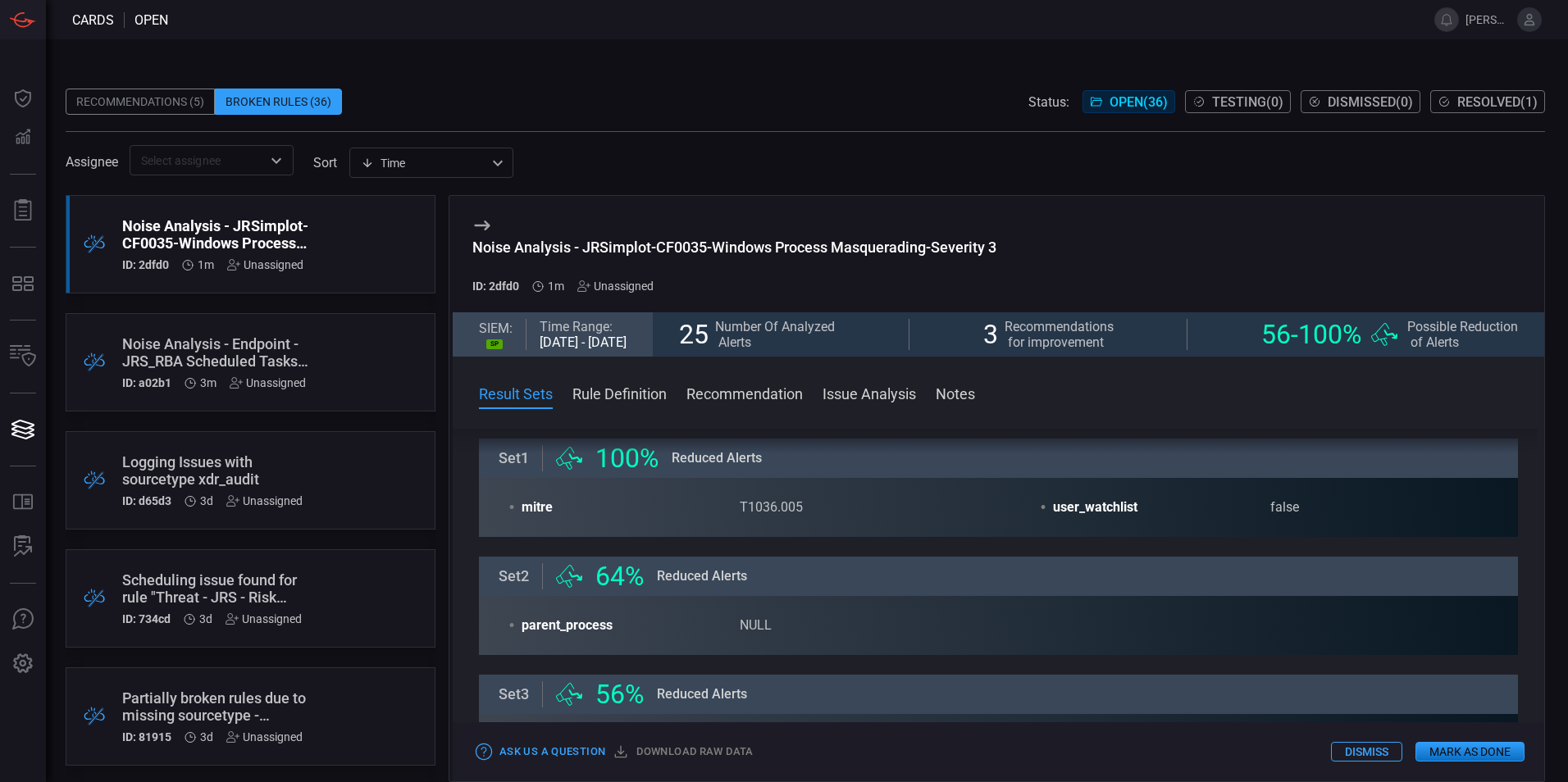
scroll to position [0, 0]
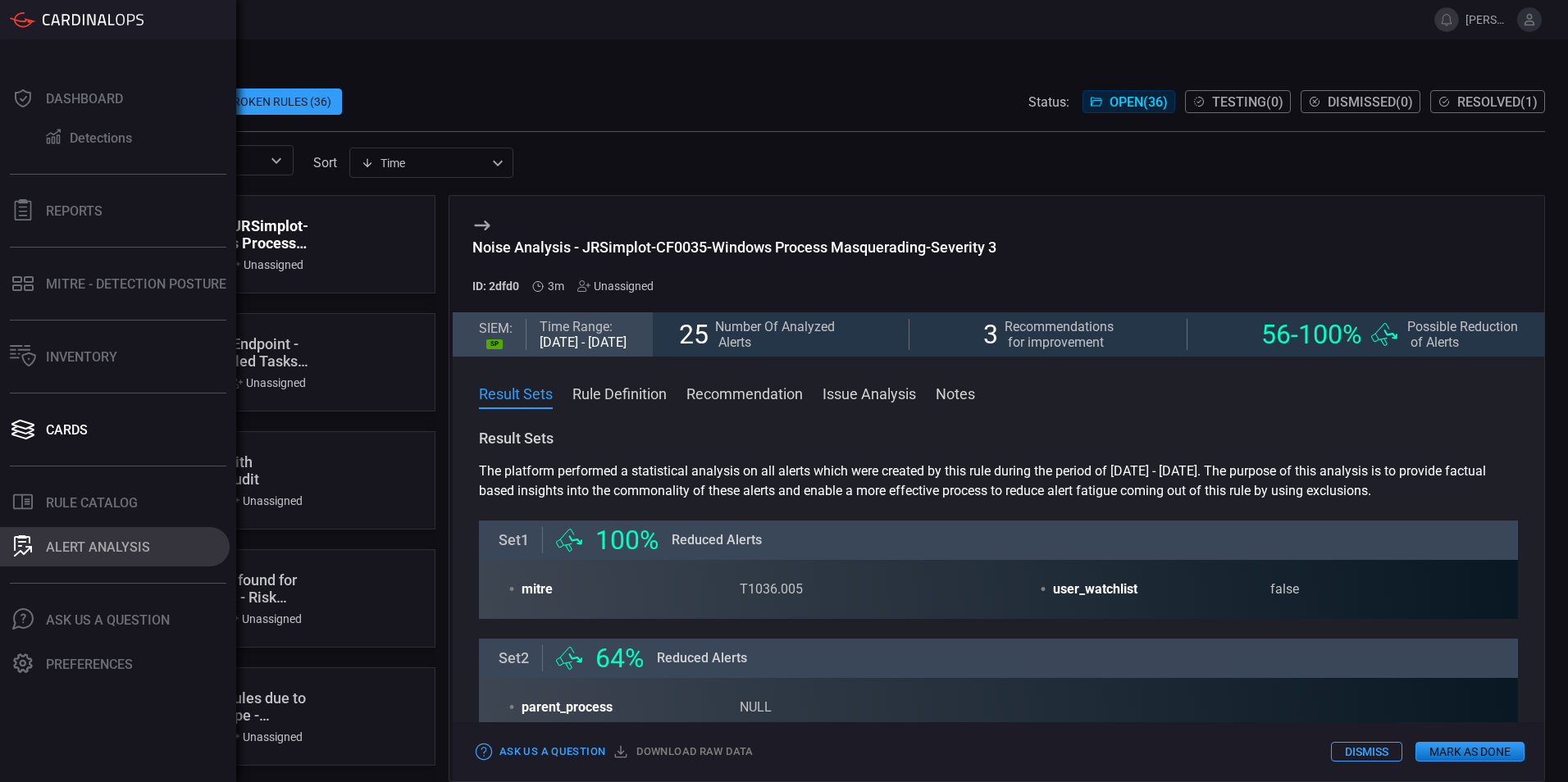
click at [85, 556] on button "ALERT ANALYSIS" at bounding box center [114, 547] width 230 height 40
